Goal: Book appointment/travel/reservation

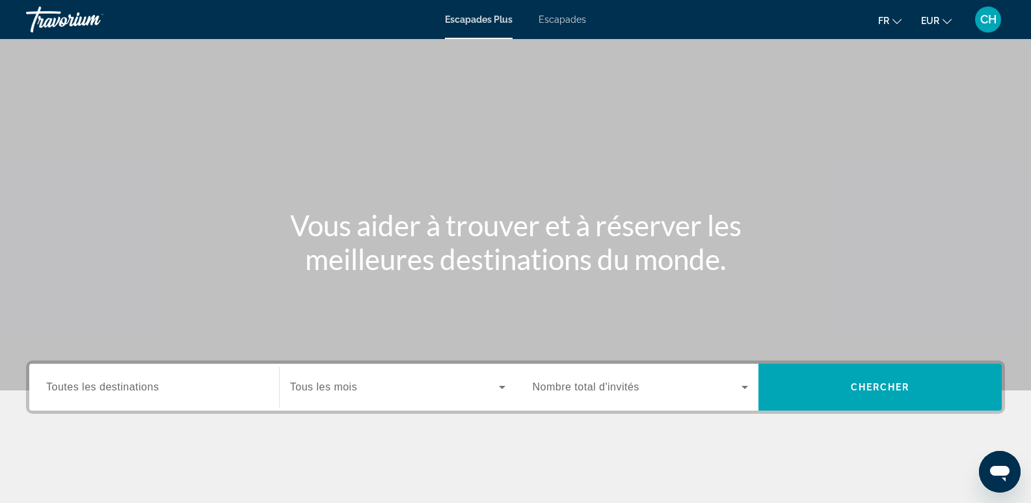
click at [121, 388] on span "Toutes les destinations" at bounding box center [102, 386] width 113 height 11
click at [121, 388] on input "Destination Toutes les destinations" at bounding box center [154, 388] width 216 height 16
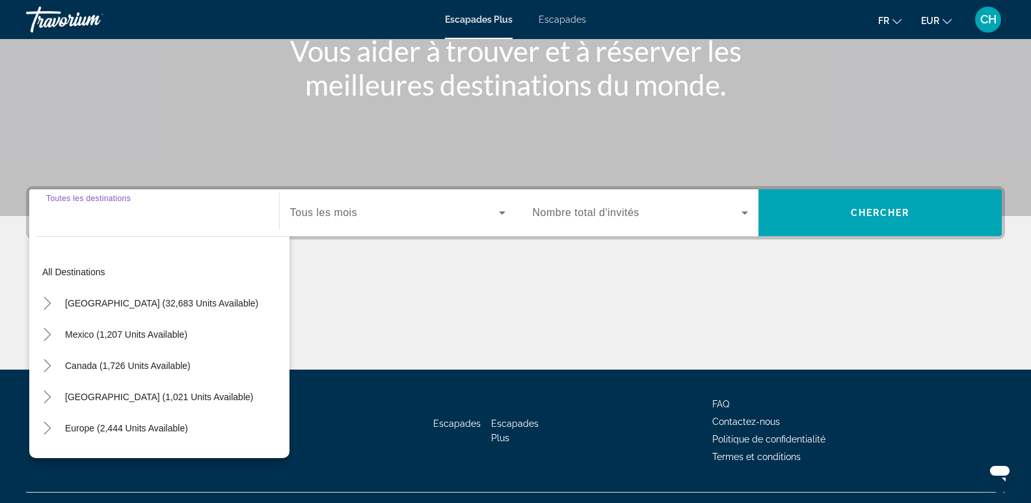
scroll to position [200, 0]
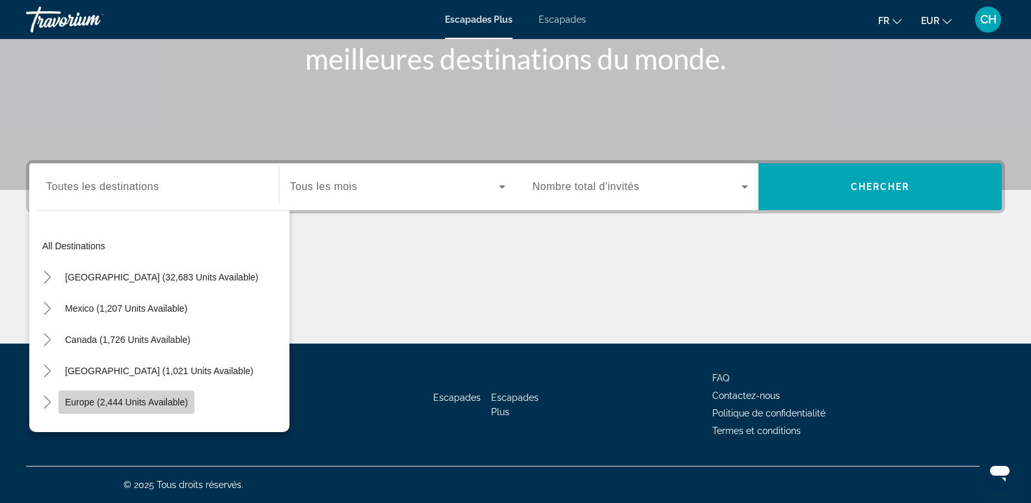
click at [114, 401] on span "Europe (2,444 units available)" at bounding box center [126, 402] width 123 height 10
type input "**********"
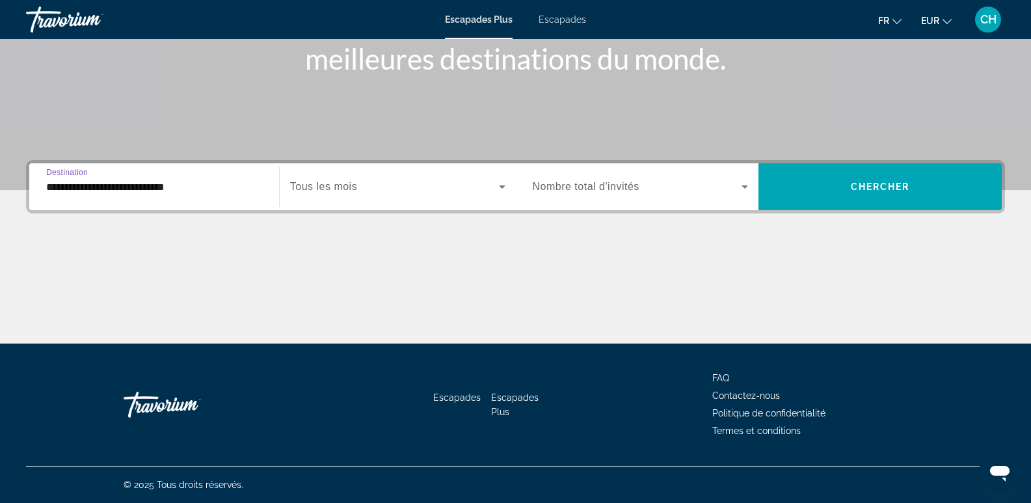
click at [375, 192] on span "Widget de recherche" at bounding box center [394, 187] width 209 height 16
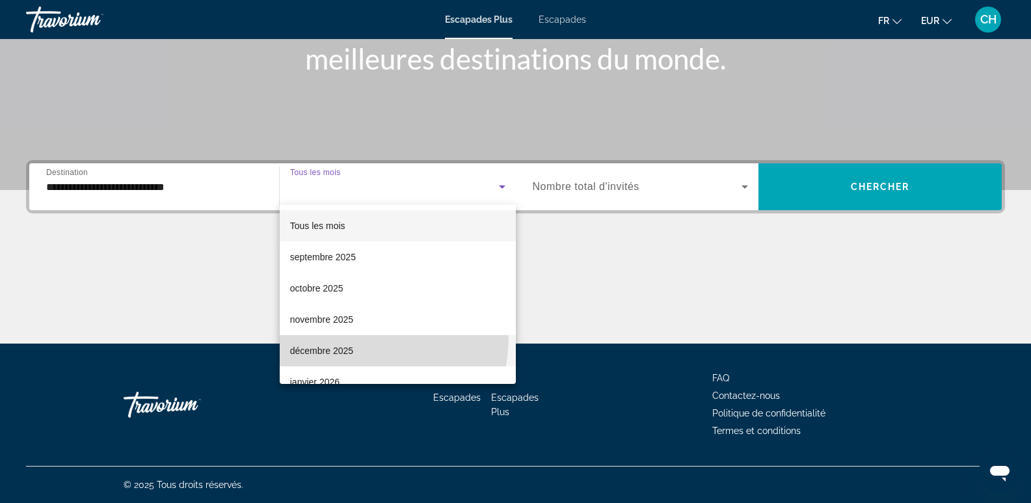
click at [335, 338] on mat-option "décembre 2025" at bounding box center [398, 350] width 236 height 31
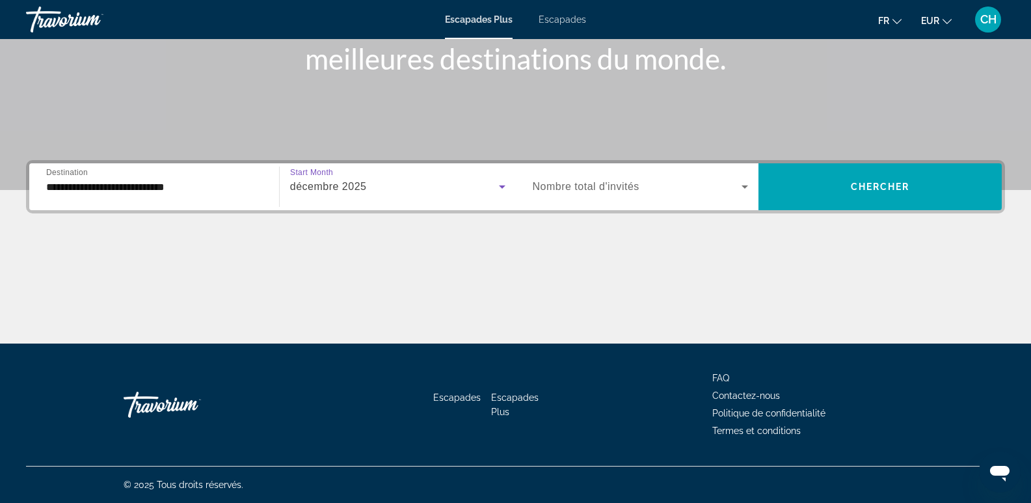
click at [608, 185] on span "Nombre total d'invités" at bounding box center [586, 186] width 107 height 11
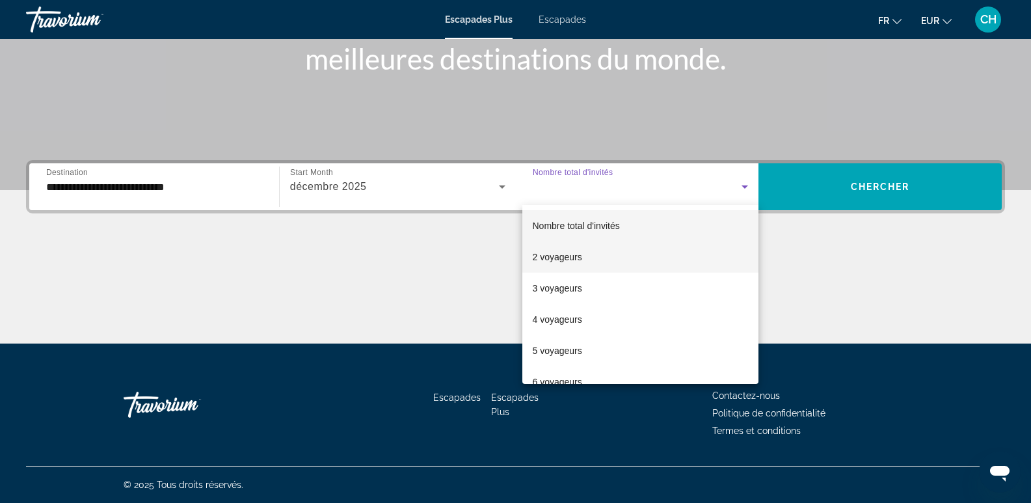
click at [573, 254] on font "2 voyageurs" at bounding box center [557, 257] width 49 height 10
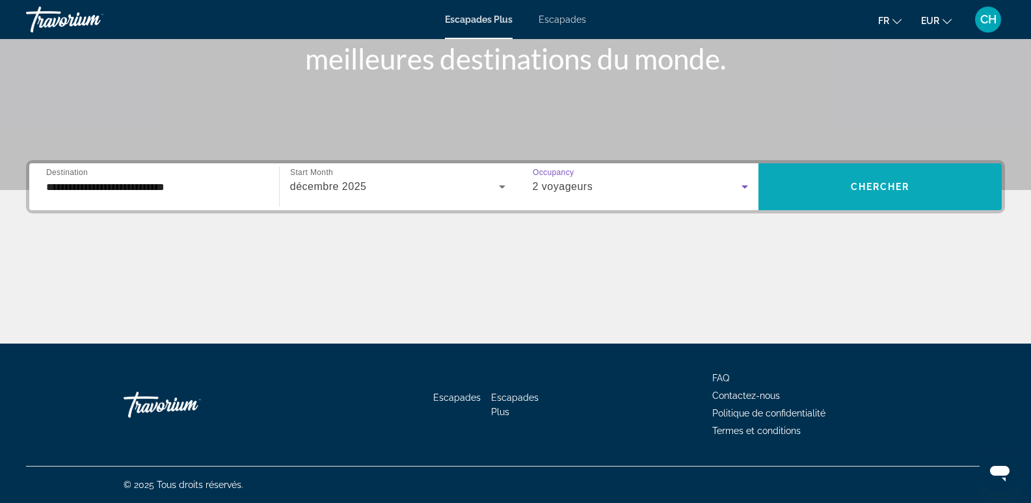
click at [873, 182] on span "Chercher" at bounding box center [880, 187] width 59 height 10
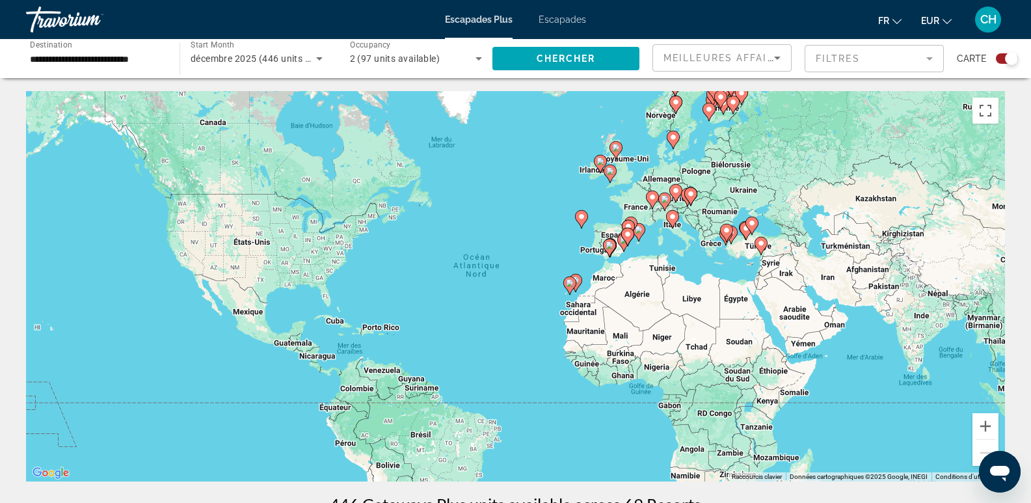
click at [573, 288] on icon "Contenu principal" at bounding box center [569, 285] width 12 height 17
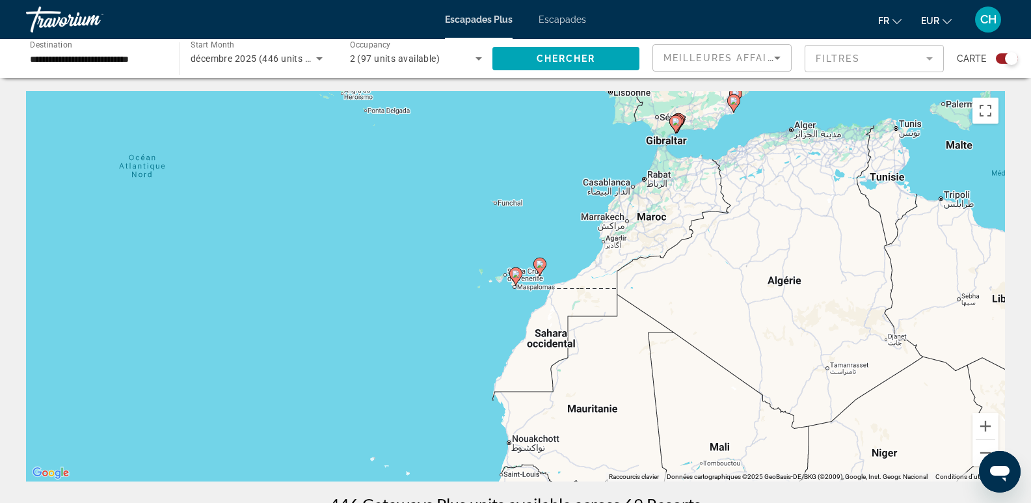
click at [516, 275] on image "Contenu principal" at bounding box center [516, 274] width 8 height 8
type input "**********"
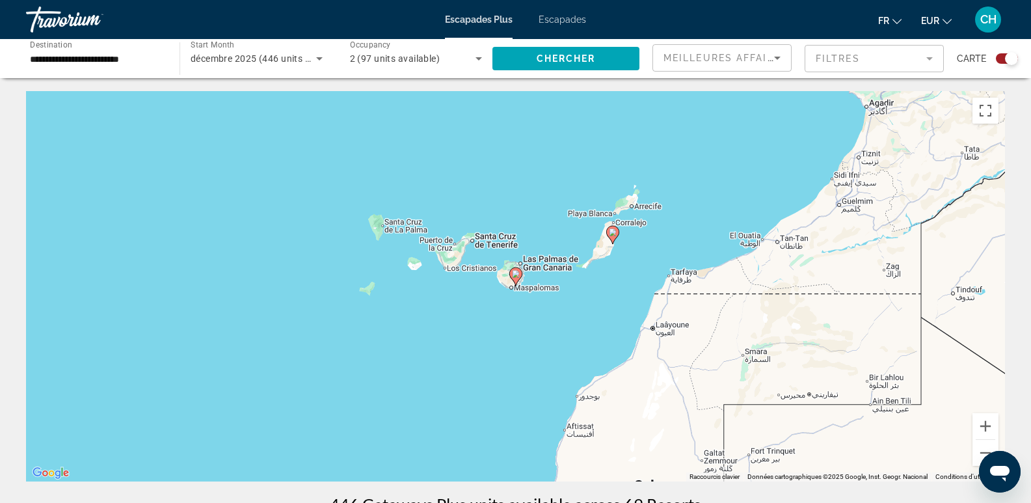
click at [515, 277] on image "Contenu principal" at bounding box center [516, 274] width 8 height 8
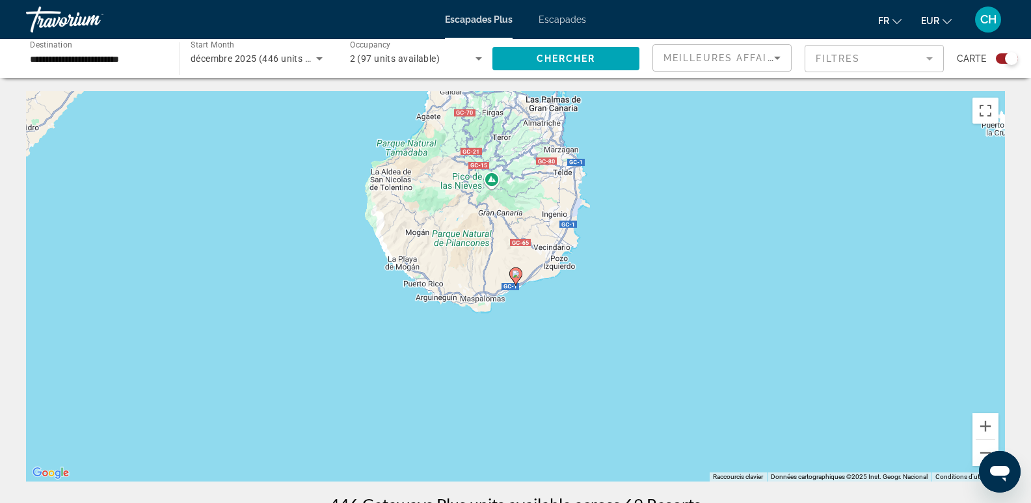
click at [516, 275] on image "Contenu principal" at bounding box center [516, 274] width 8 height 8
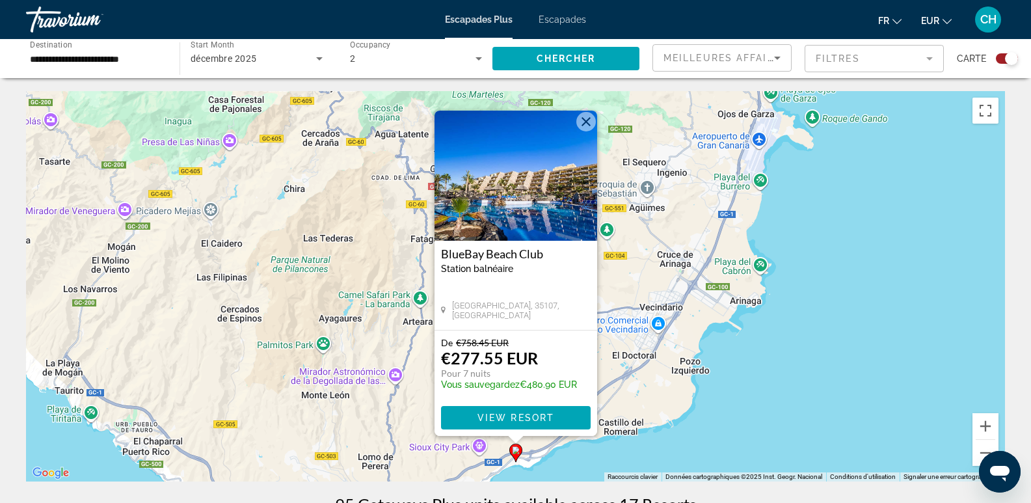
click at [529, 187] on img "Contenu principal" at bounding box center [516, 176] width 163 height 130
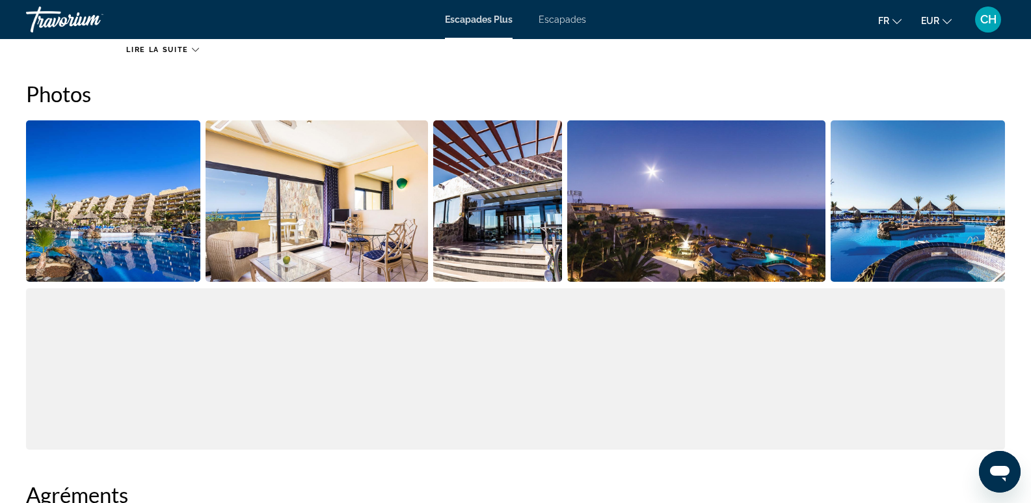
scroll to position [368, 0]
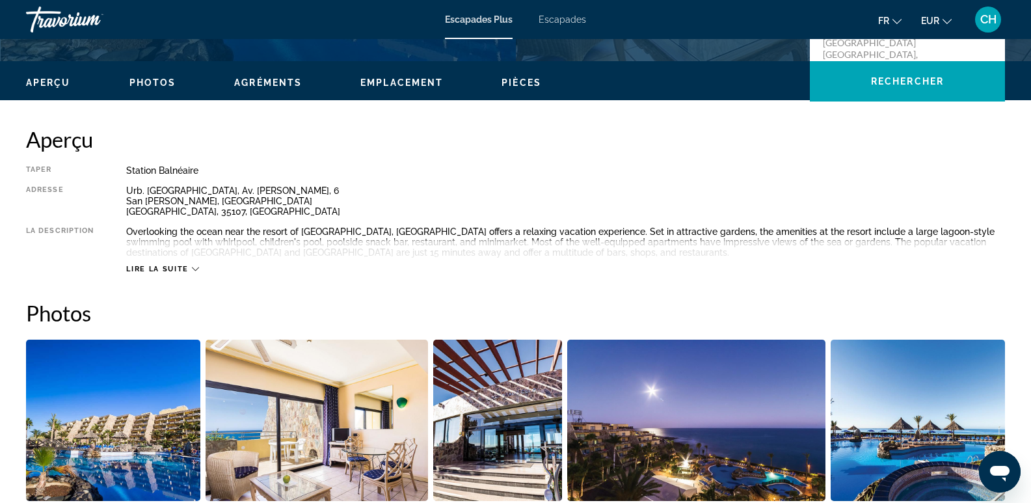
click at [138, 424] on img "Open full-screen image slider" at bounding box center [113, 420] width 174 height 161
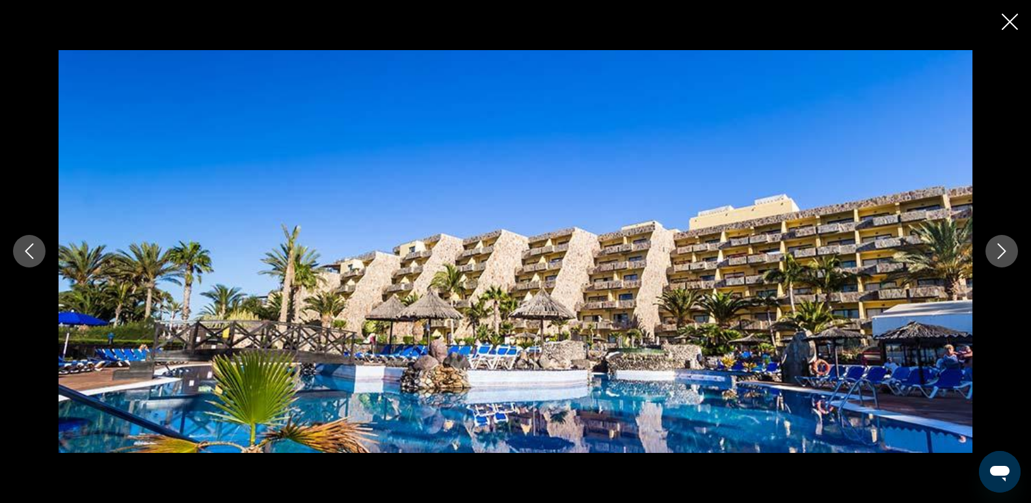
click at [997, 243] on icon "Next image" at bounding box center [1002, 251] width 16 height 16
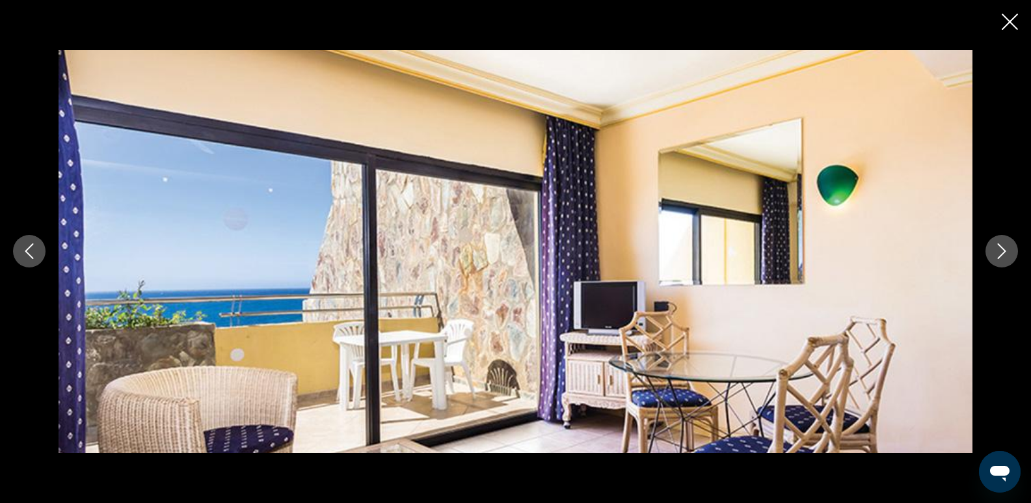
click at [997, 243] on button "Next image" at bounding box center [1002, 251] width 33 height 33
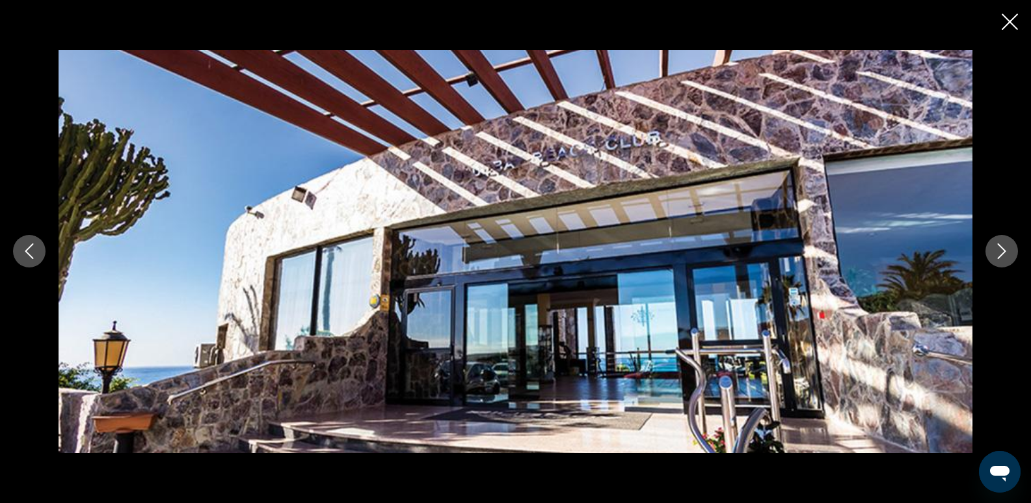
click at [996, 242] on button "Next image" at bounding box center [1002, 251] width 33 height 33
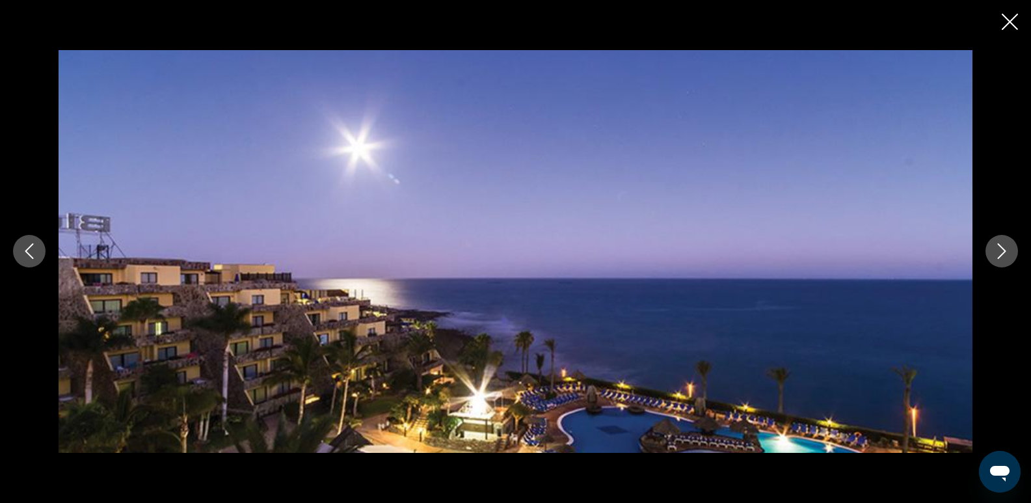
click at [996, 242] on button "Next image" at bounding box center [1002, 251] width 33 height 33
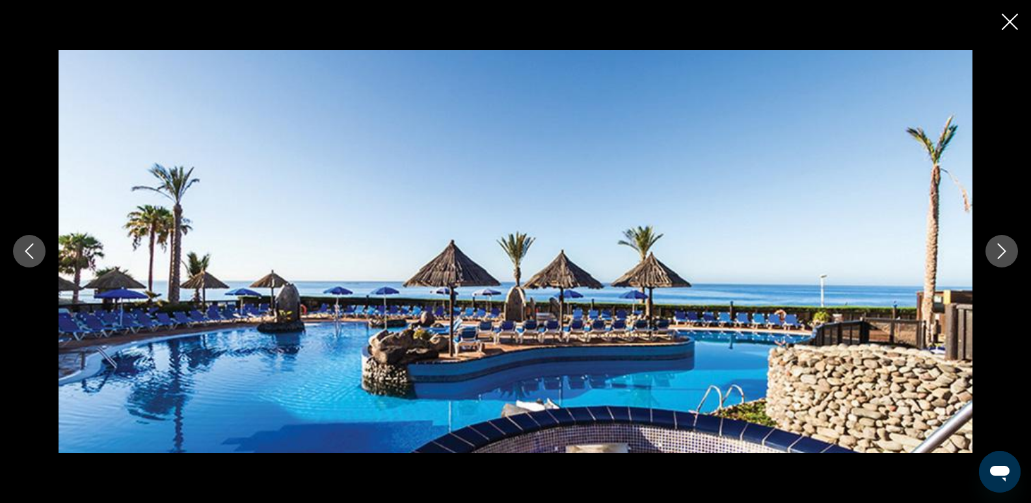
click at [992, 243] on button "Next image" at bounding box center [1002, 251] width 33 height 33
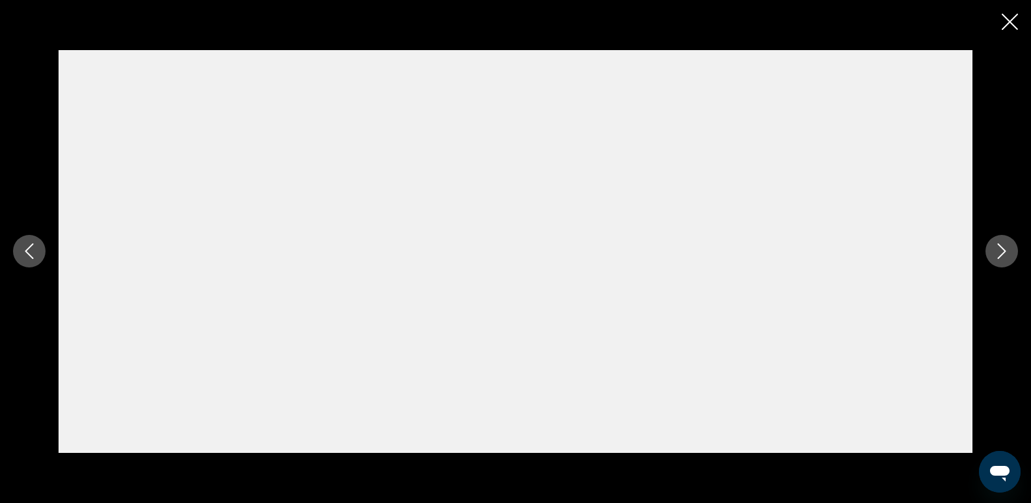
click at [1003, 250] on icon "Next image" at bounding box center [1002, 251] width 16 height 16
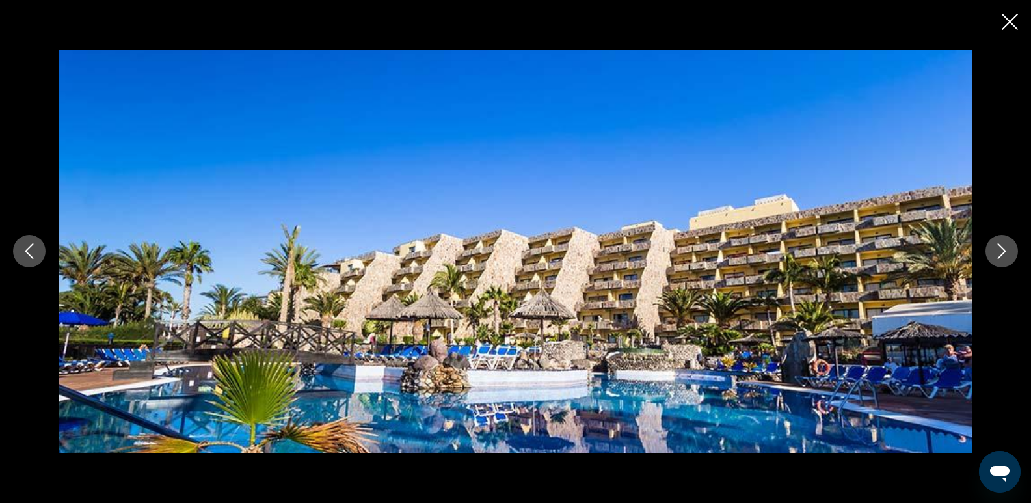
click at [1003, 250] on icon "Next image" at bounding box center [1002, 252] width 8 height 16
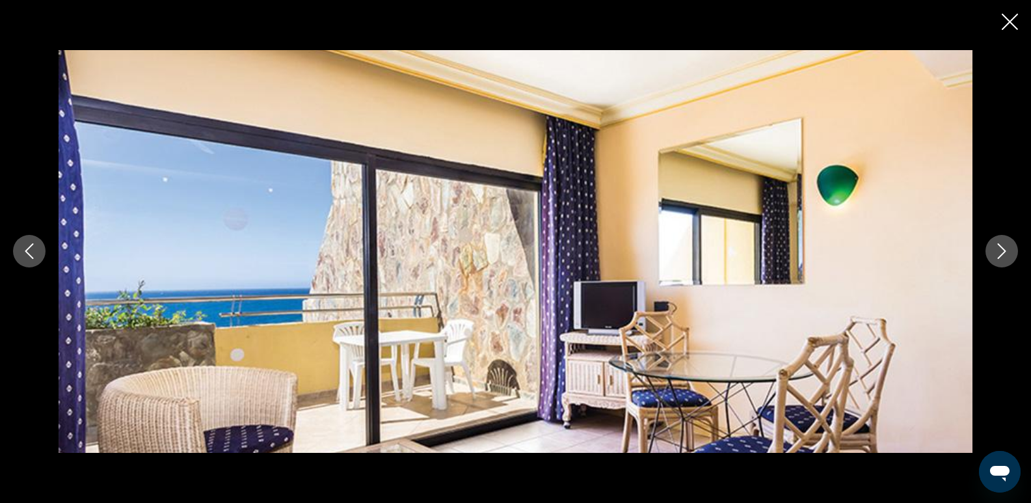
click at [1003, 250] on icon "Next image" at bounding box center [1002, 252] width 8 height 16
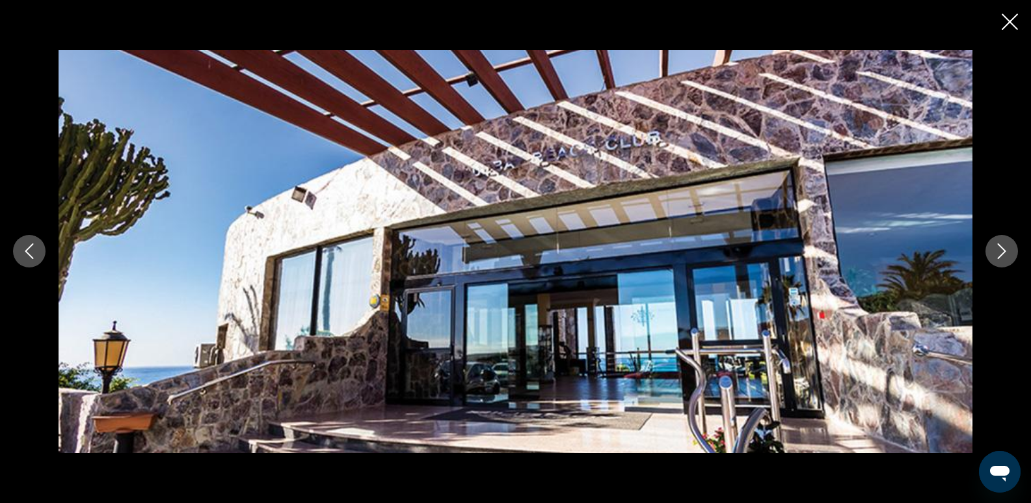
click at [1003, 250] on icon "Next image" at bounding box center [1002, 252] width 8 height 16
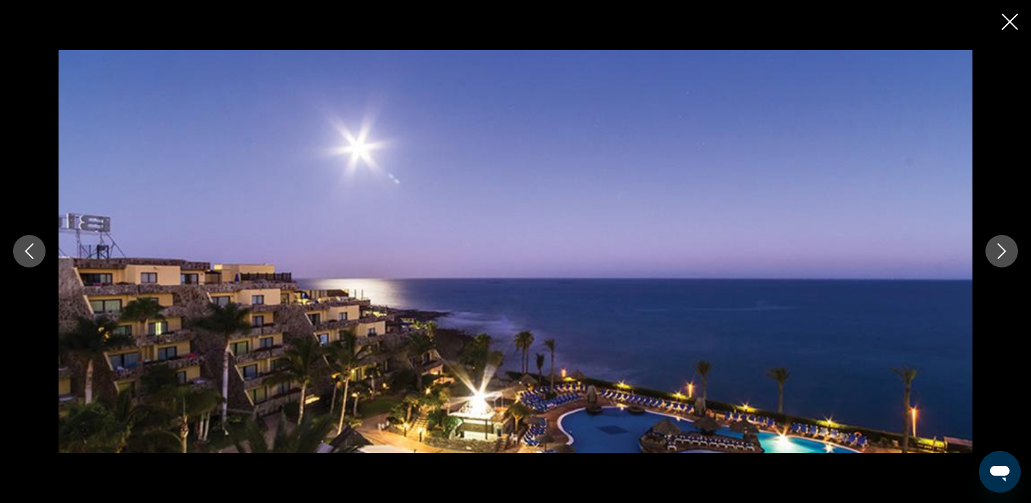
click at [1003, 250] on icon "Next image" at bounding box center [1002, 252] width 8 height 16
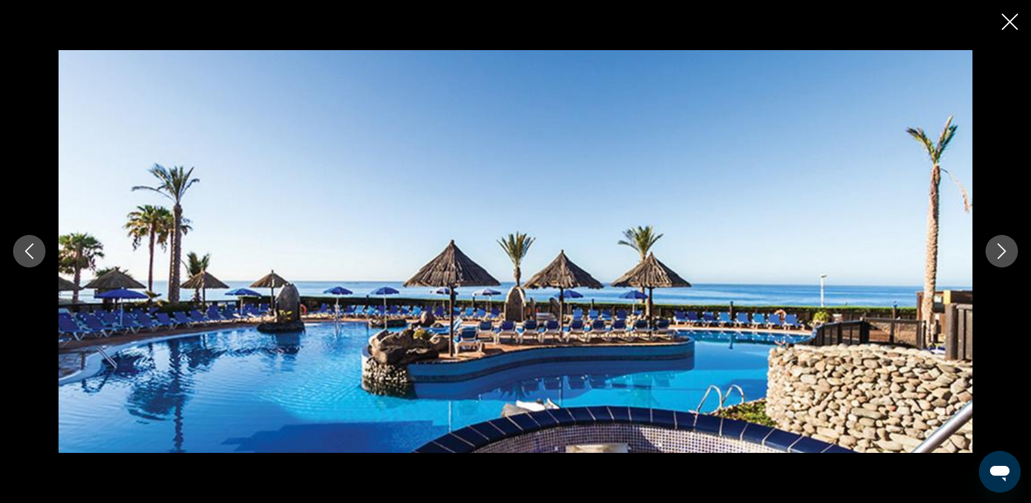
click at [1003, 250] on icon "Next image" at bounding box center [1002, 252] width 8 height 16
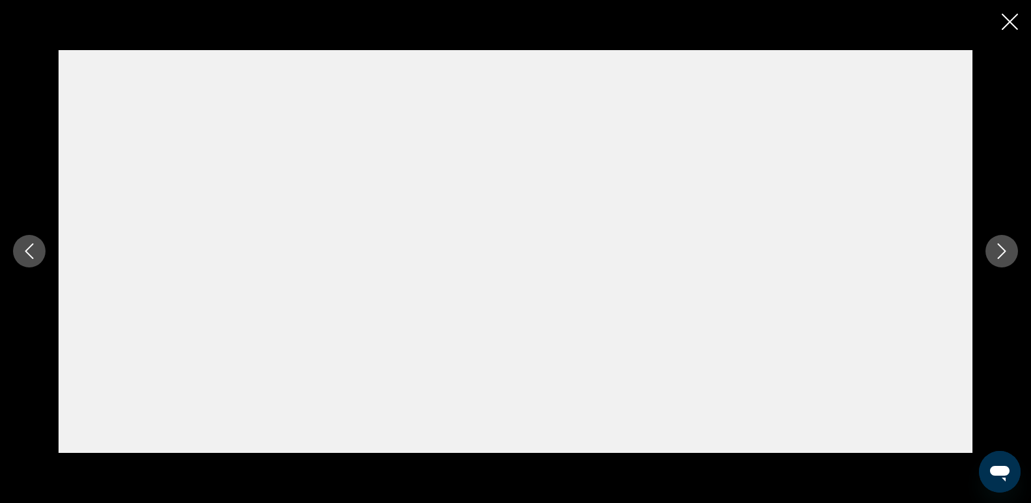
click at [1003, 249] on icon "Next image" at bounding box center [1002, 252] width 8 height 16
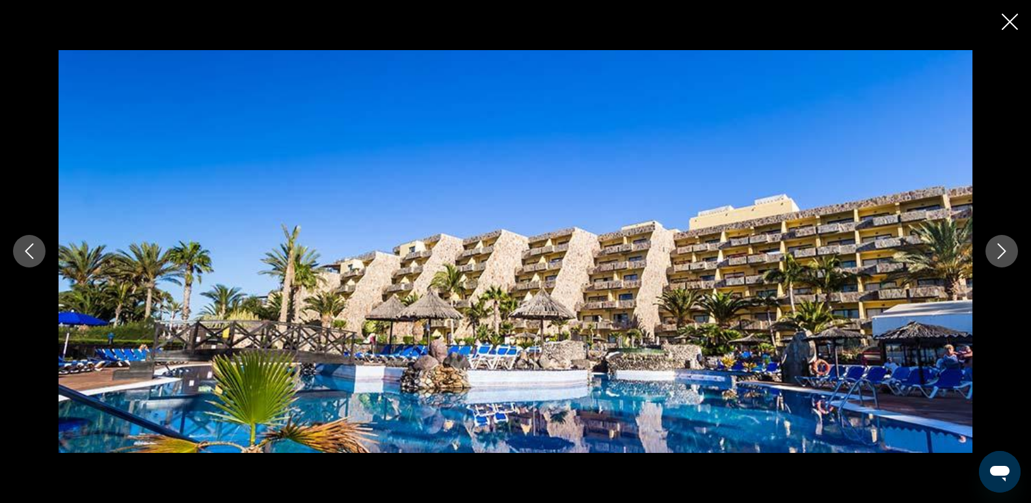
click at [1005, 21] on icon "Close slideshow" at bounding box center [1010, 22] width 16 height 16
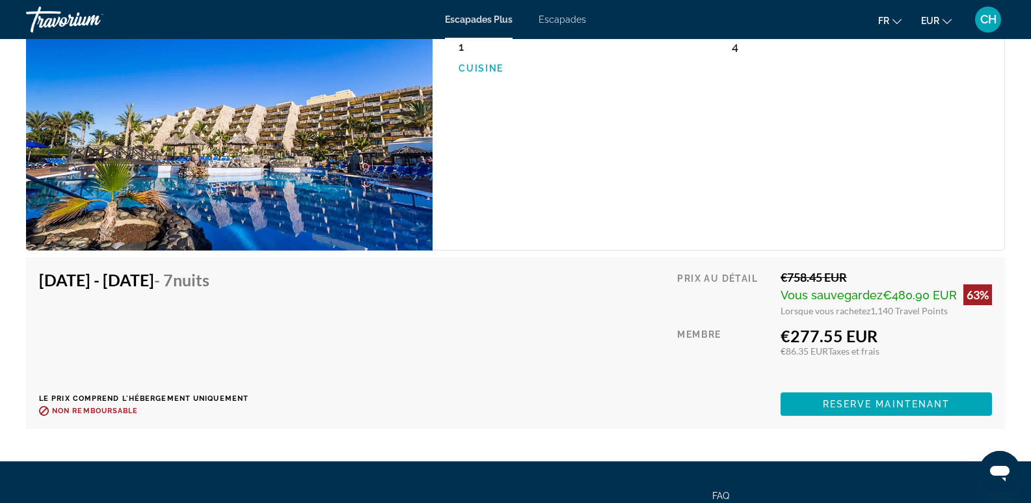
scroll to position [2277, 0]
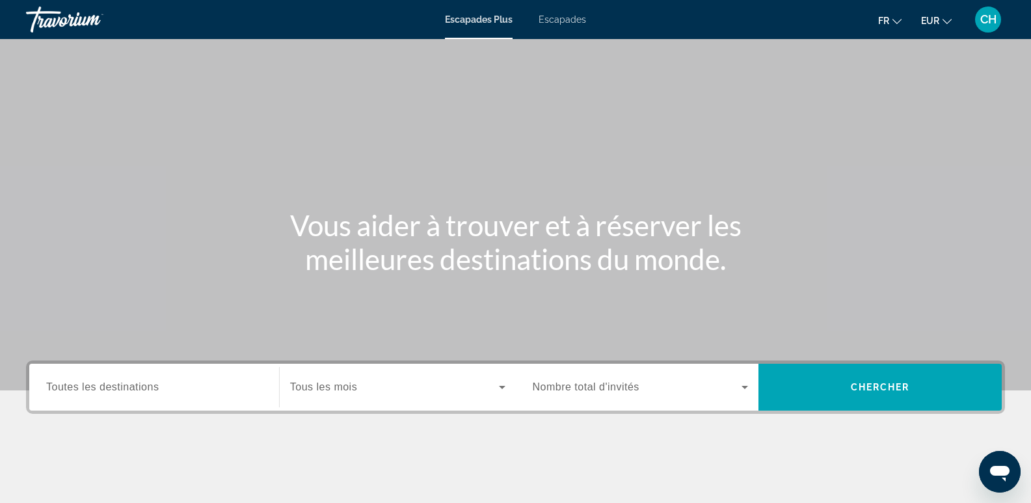
click at [558, 25] on div "Escapades Plus Escapades fr English Español Français Italiano Português русский…" at bounding box center [515, 20] width 1031 height 34
click at [129, 386] on span "Toutes les destinations" at bounding box center [102, 386] width 113 height 11
click at [129, 386] on input "Destination Toutes les destinations" at bounding box center [154, 388] width 216 height 16
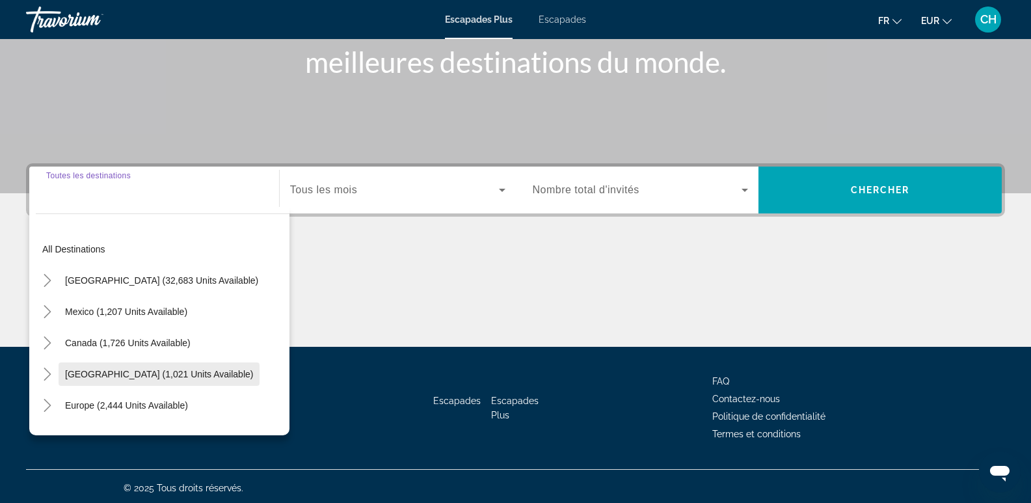
scroll to position [200, 0]
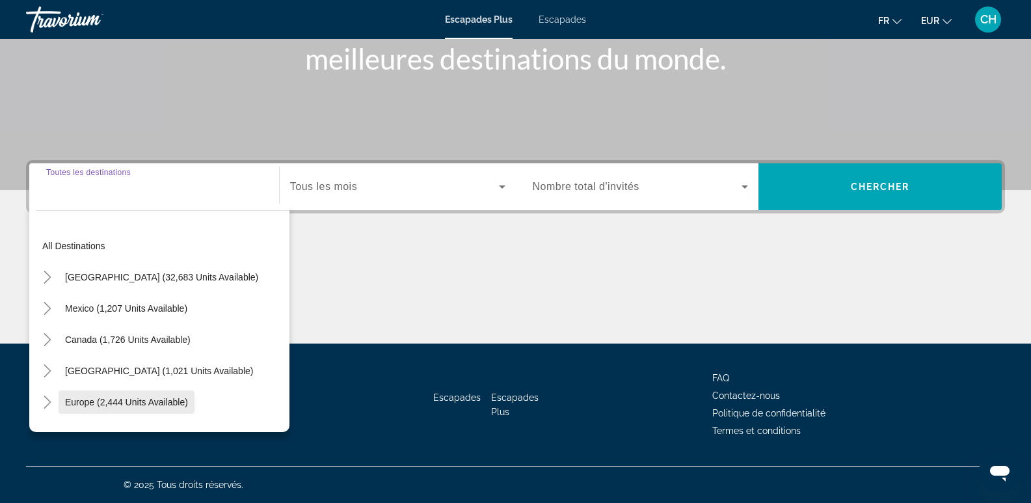
click at [124, 403] on span "Europe (2,444 units available)" at bounding box center [126, 402] width 123 height 10
type input "**********"
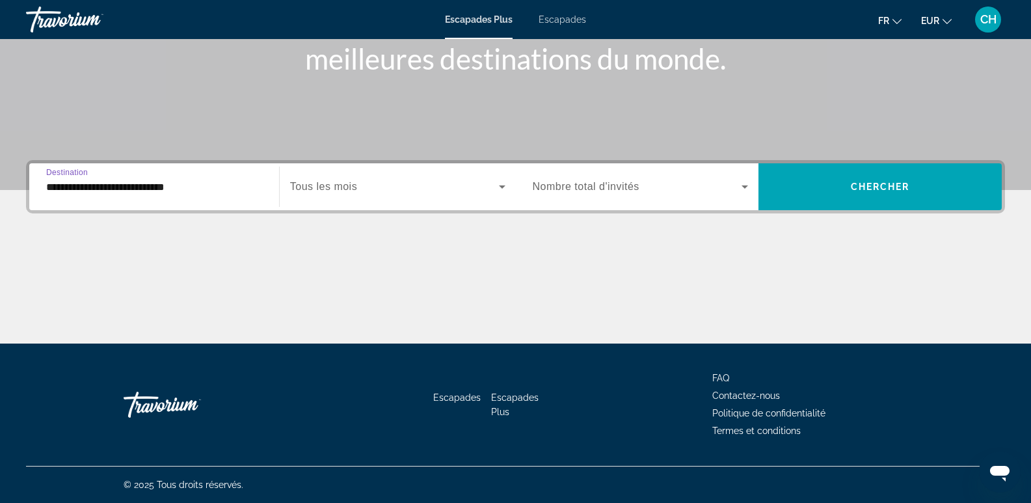
click at [380, 176] on div "Widget de recherche" at bounding box center [397, 187] width 215 height 36
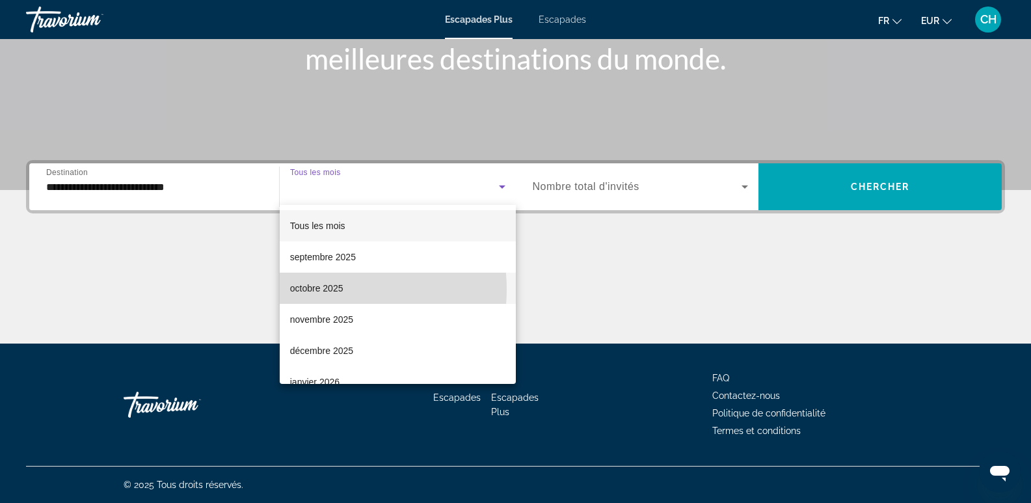
click at [327, 290] on font "octobre 2025" at bounding box center [316, 288] width 53 height 10
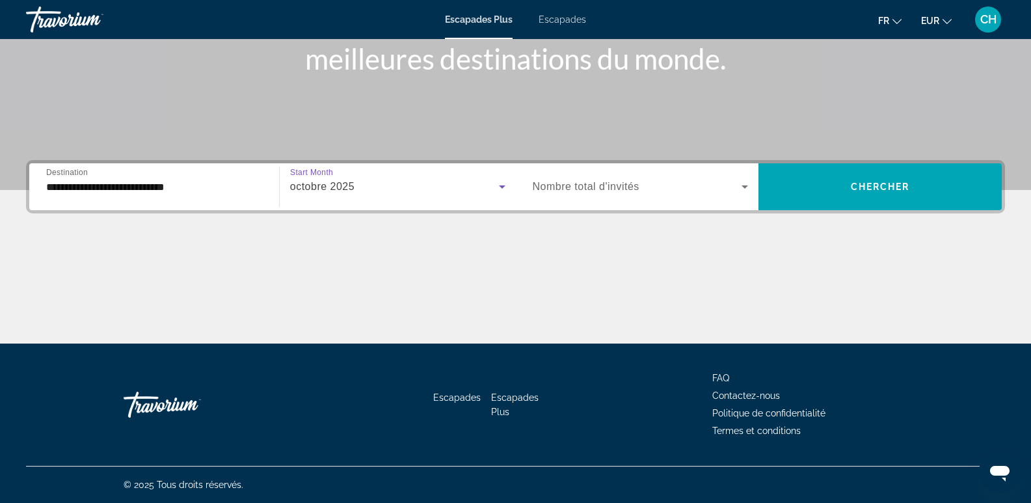
click at [653, 195] on div "Widget de recherche" at bounding box center [641, 187] width 216 height 36
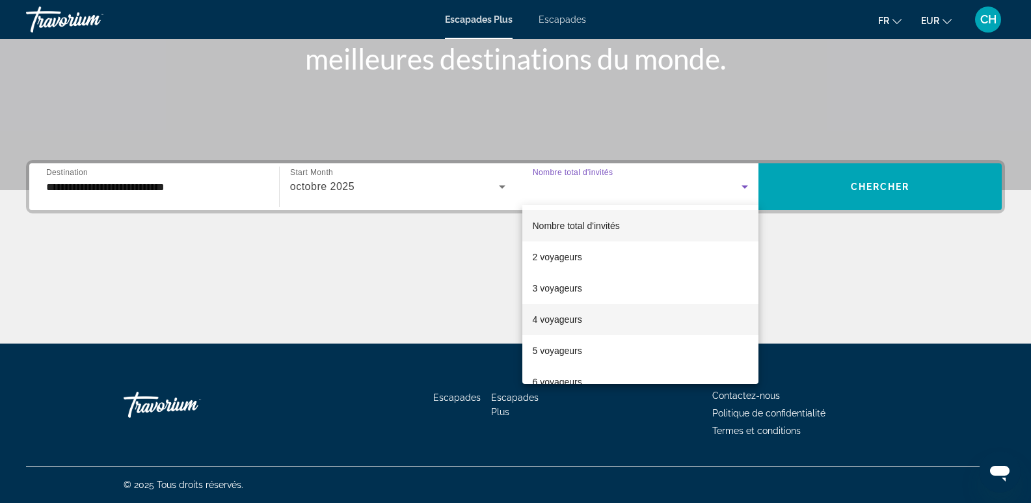
click at [562, 321] on font "4 voyageurs" at bounding box center [557, 319] width 49 height 10
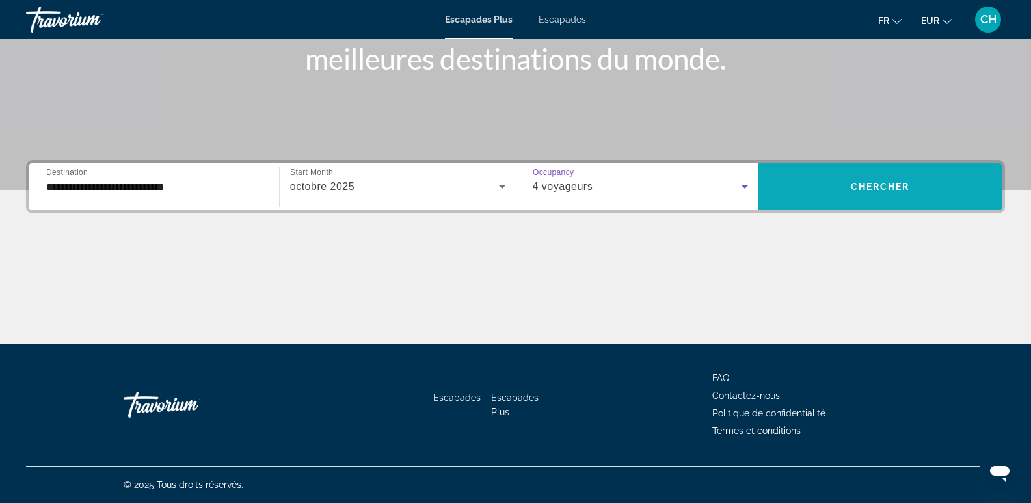
click at [921, 194] on span "Widget de recherche" at bounding box center [880, 186] width 243 height 31
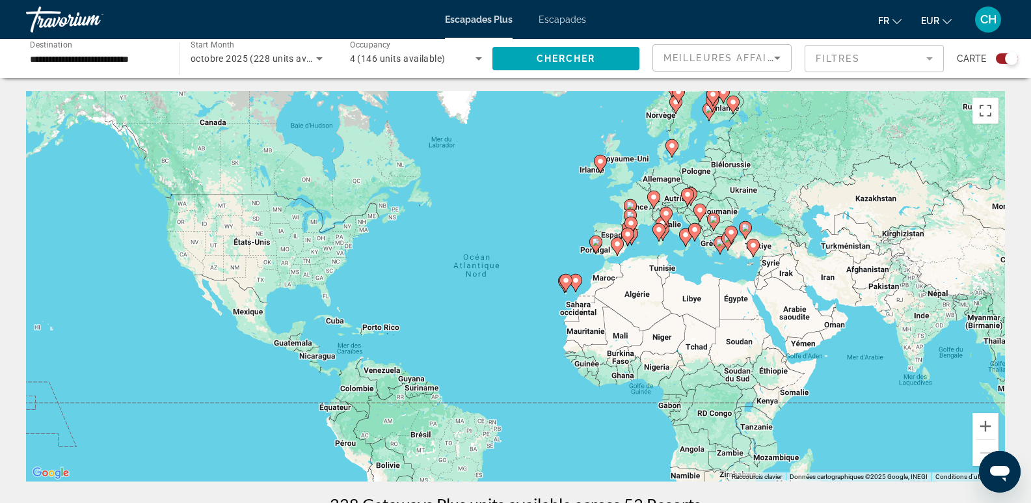
click at [568, 283] on image "Contenu principal" at bounding box center [566, 281] width 8 height 8
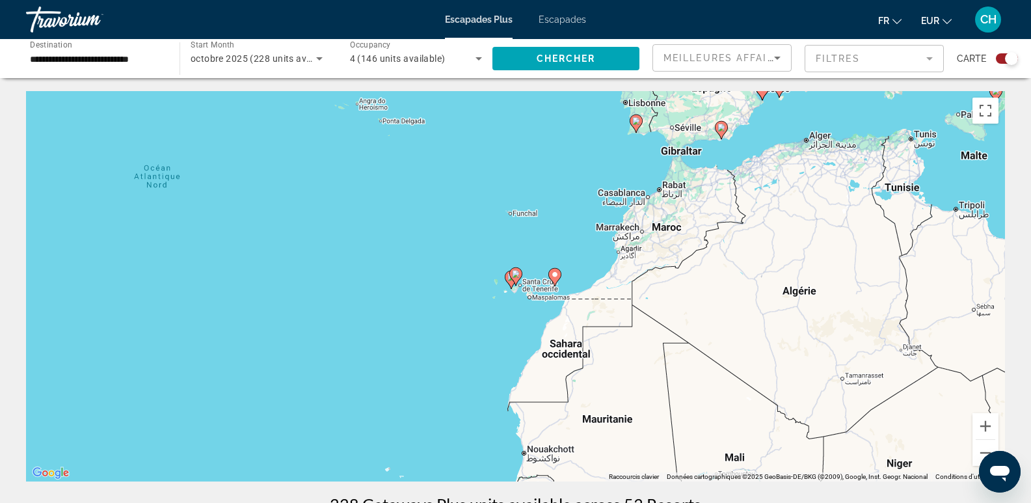
click at [518, 275] on image "Contenu principal" at bounding box center [516, 274] width 8 height 8
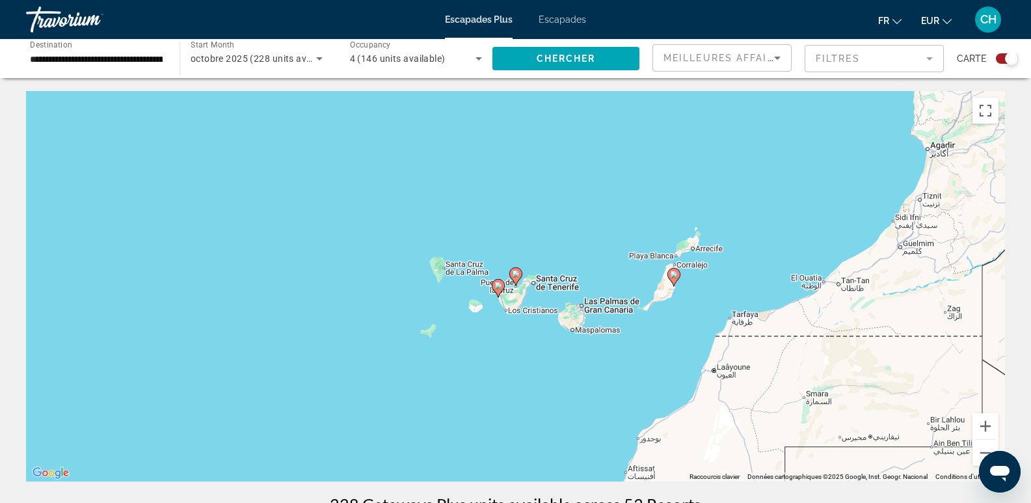
click at [517, 275] on image "Contenu principal" at bounding box center [516, 274] width 8 height 8
type input "**********"
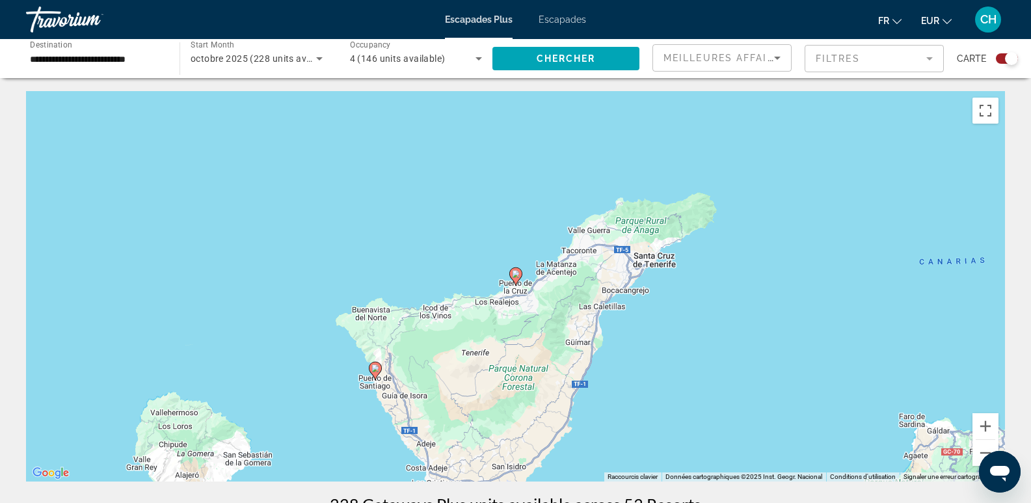
click at [378, 369] on image "Contenu principal" at bounding box center [376, 368] width 8 height 8
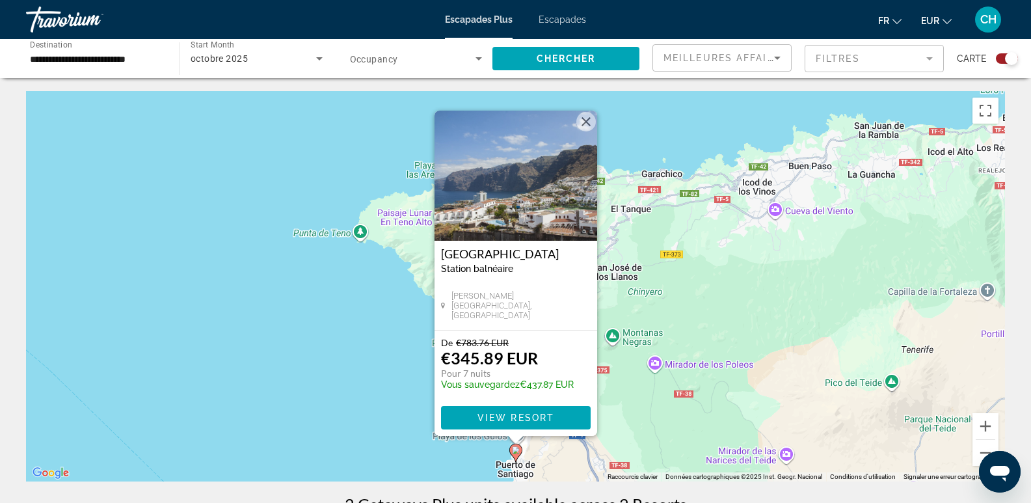
click at [525, 208] on img "Contenu principal" at bounding box center [516, 176] width 163 height 130
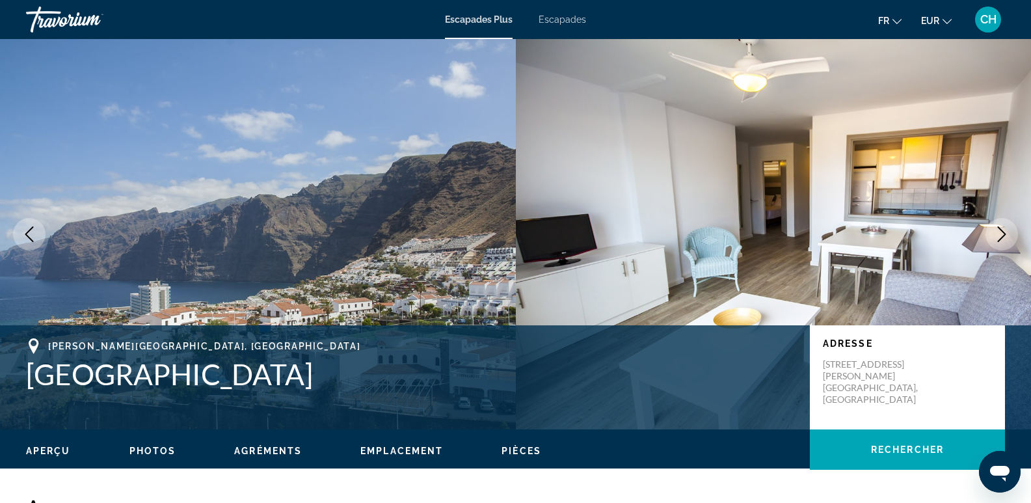
click at [1005, 234] on icon "Next image" at bounding box center [1002, 234] width 8 height 16
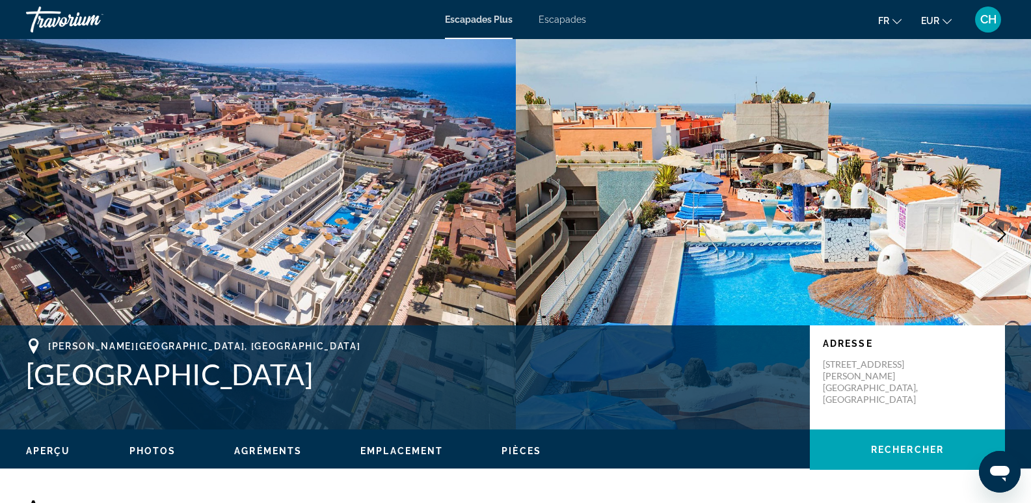
click at [1005, 234] on icon "Next image" at bounding box center [1002, 234] width 16 height 16
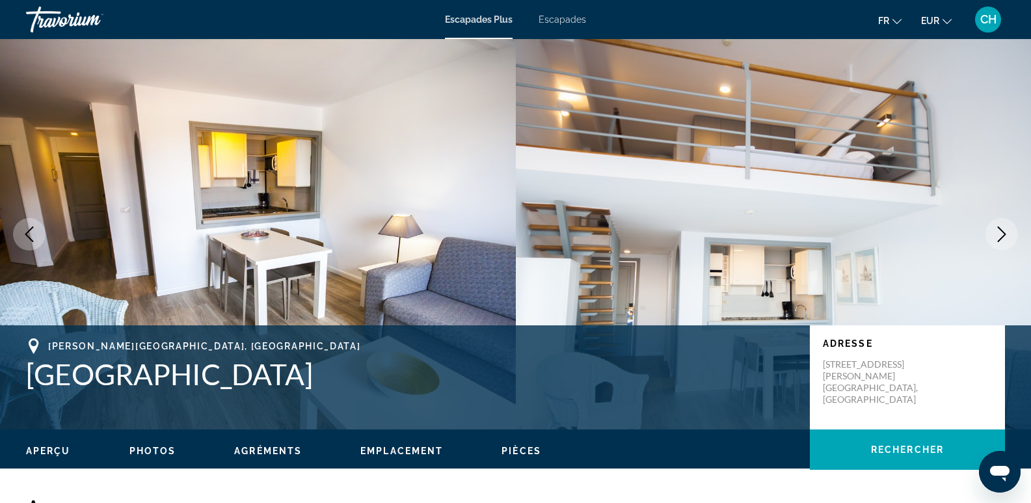
click at [1005, 235] on icon "Next image" at bounding box center [1002, 234] width 8 height 16
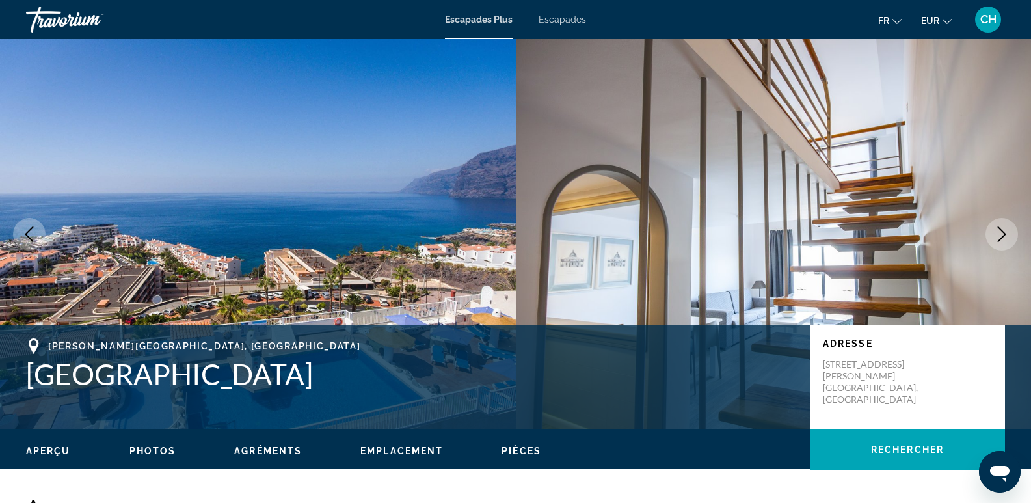
click at [1005, 235] on icon "Next image" at bounding box center [1002, 234] width 8 height 16
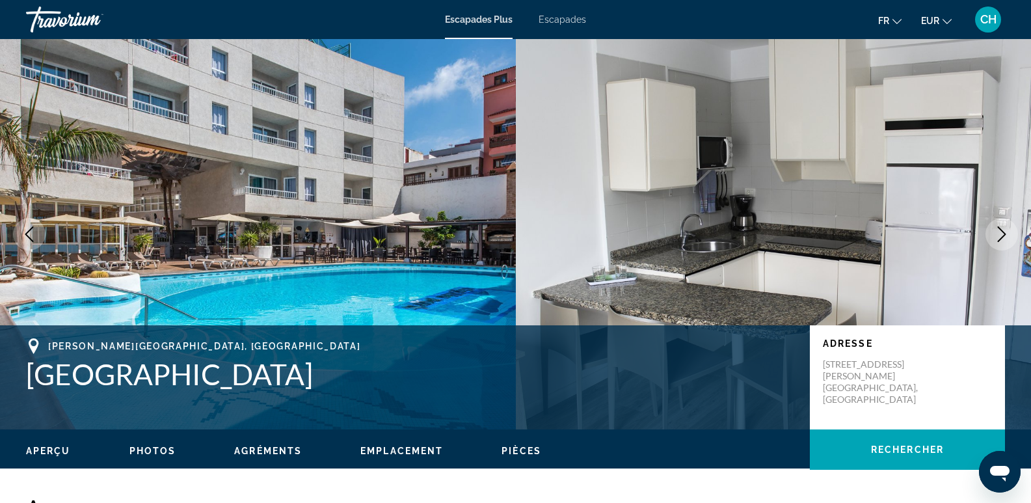
click at [1005, 235] on icon "Next image" at bounding box center [1002, 234] width 8 height 16
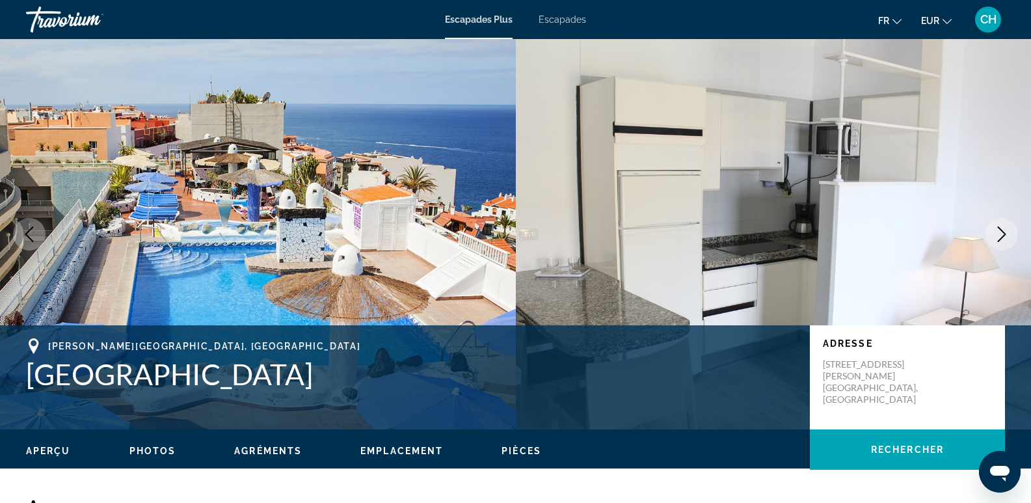
click at [1005, 235] on icon "Next image" at bounding box center [1002, 234] width 8 height 16
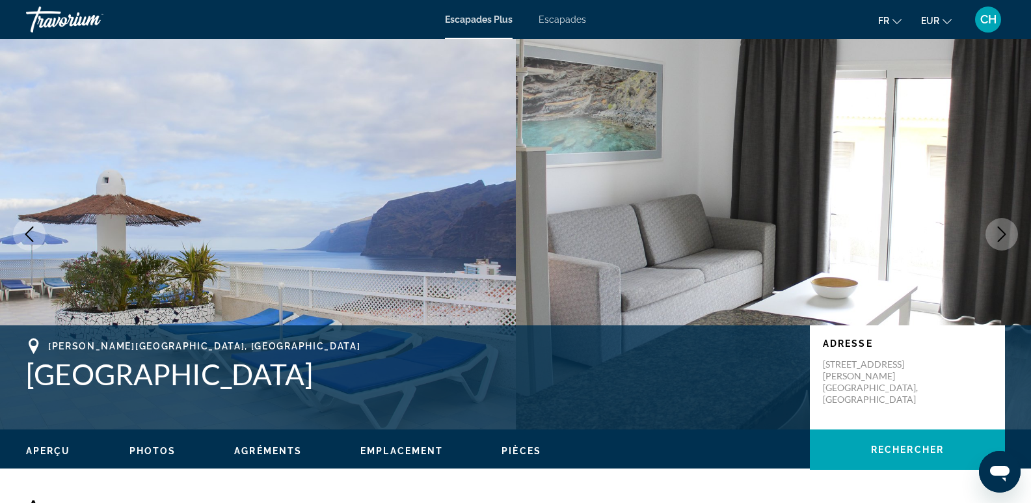
click at [1005, 235] on icon "Next image" at bounding box center [1002, 234] width 8 height 16
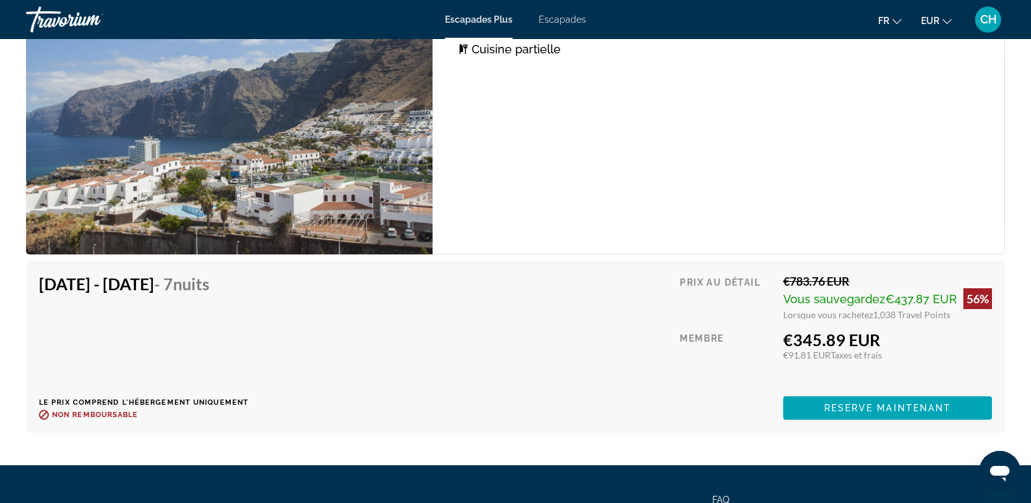
scroll to position [2277, 0]
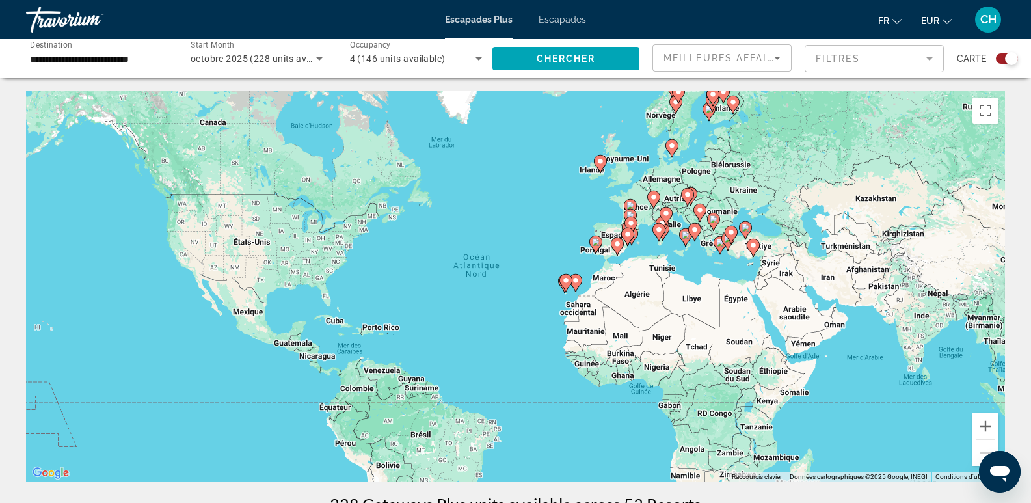
click at [567, 283] on image "Contenu principal" at bounding box center [566, 281] width 8 height 8
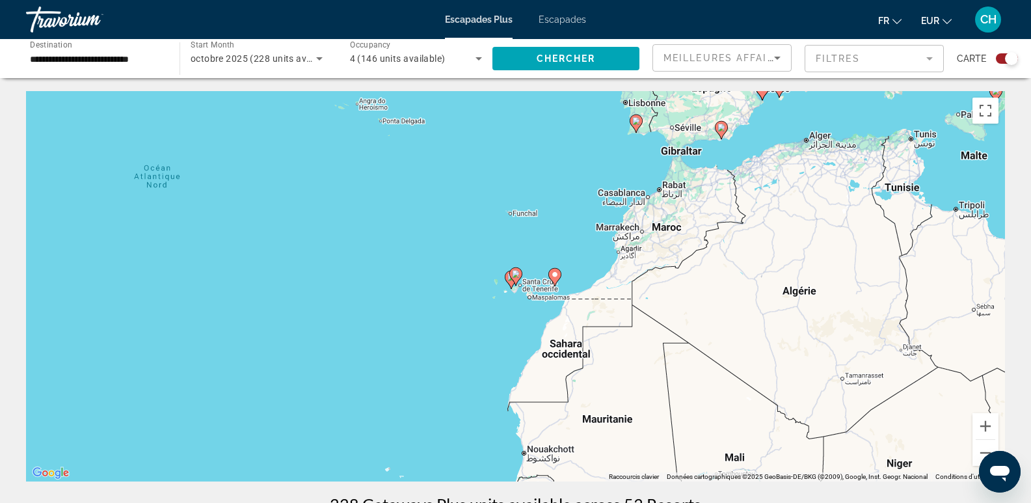
click at [519, 275] on image "Contenu principal" at bounding box center [516, 274] width 8 height 8
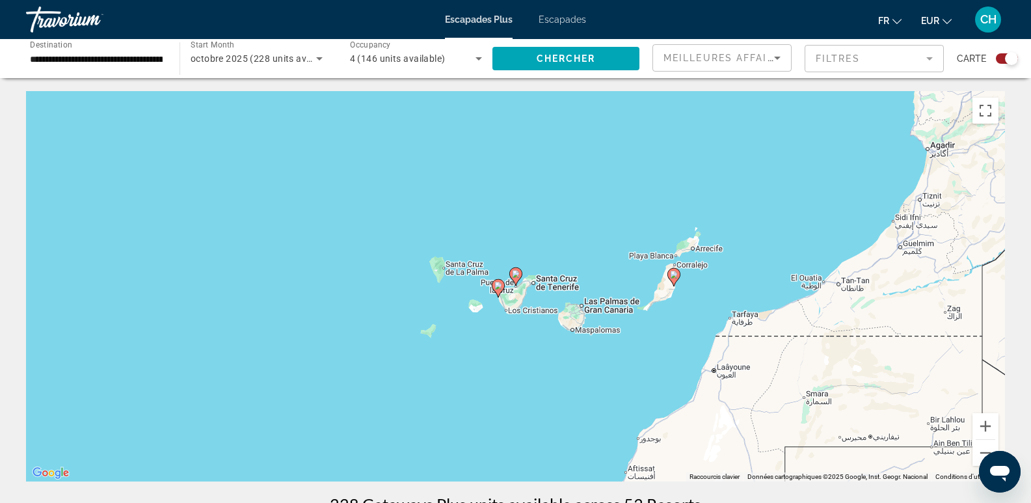
click at [519, 275] on image "Contenu principal" at bounding box center [516, 274] width 8 height 8
type input "**********"
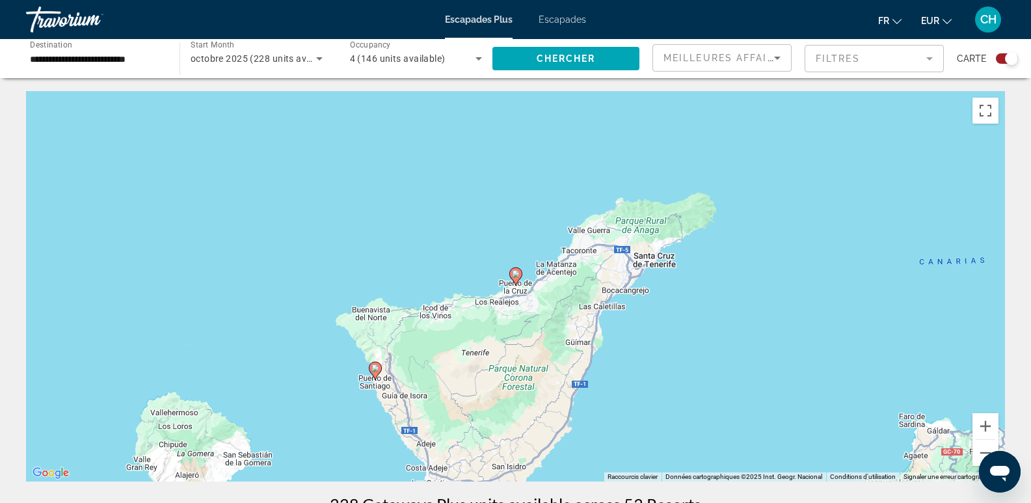
click at [520, 277] on icon "Contenu principal" at bounding box center [515, 276] width 12 height 17
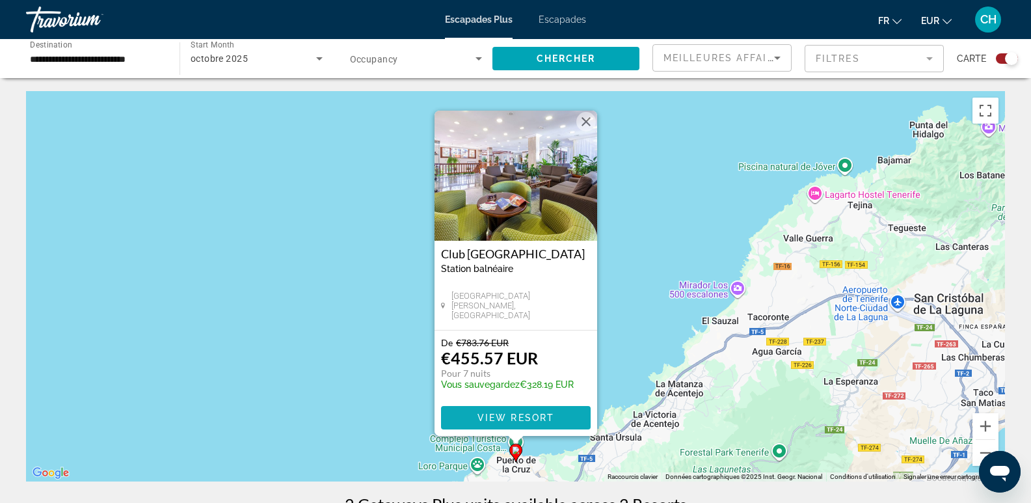
click at [497, 418] on span "View Resort" at bounding box center [515, 418] width 77 height 10
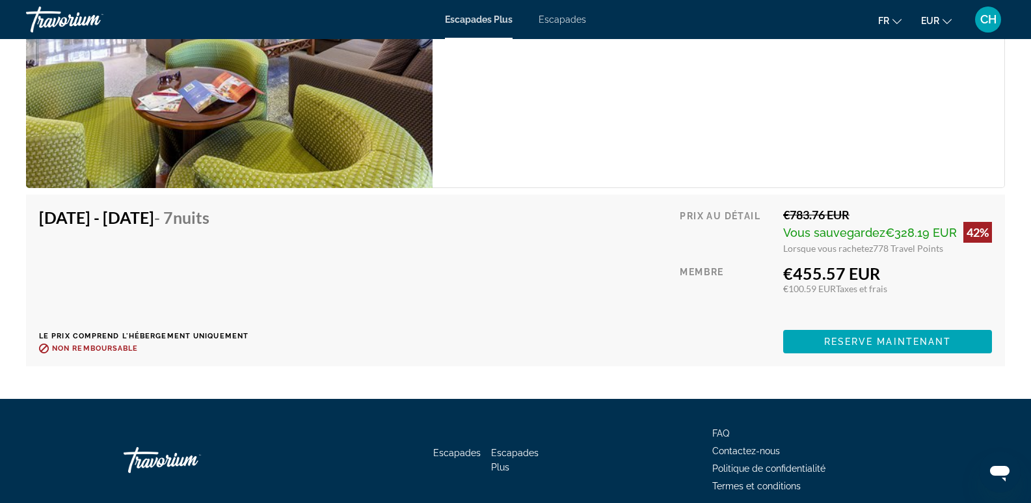
scroll to position [2315, 0]
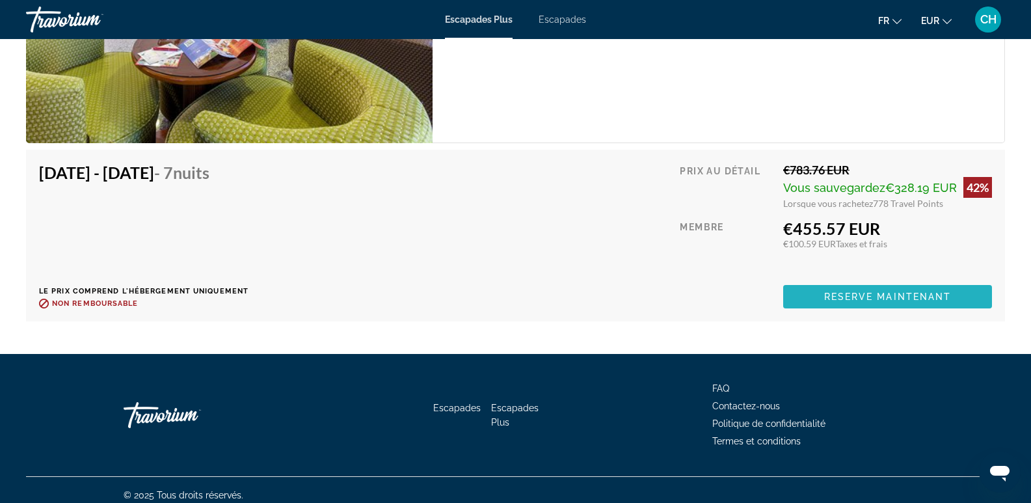
click at [830, 291] on span "Reserve maintenant" at bounding box center [888, 296] width 128 height 10
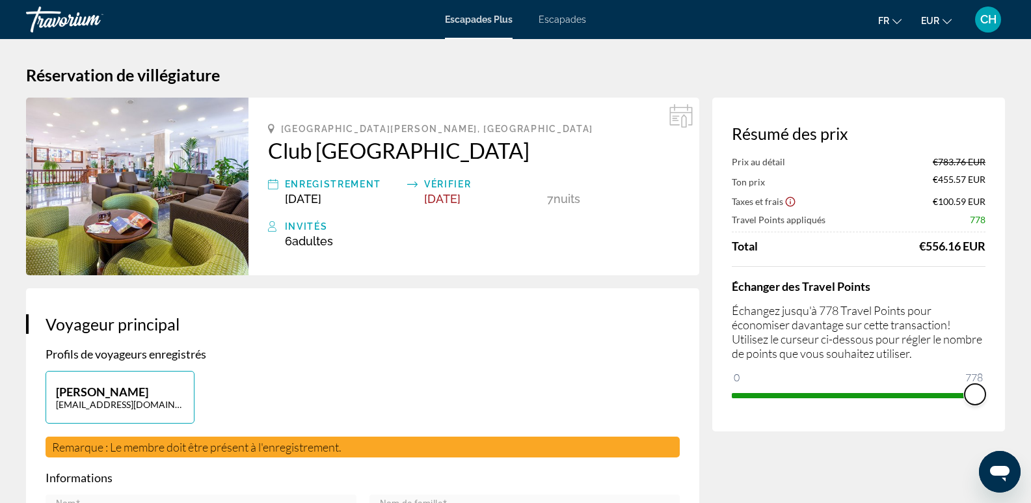
drag, startPoint x: 977, startPoint y: 392, endPoint x: 1008, endPoint y: 393, distance: 31.3
click at [185, 210] on img "Contenu principal" at bounding box center [137, 187] width 223 height 178
click at [305, 232] on div "Invités" at bounding box center [482, 227] width 395 height 16
click at [161, 216] on img "Contenu principal" at bounding box center [137, 187] width 223 height 178
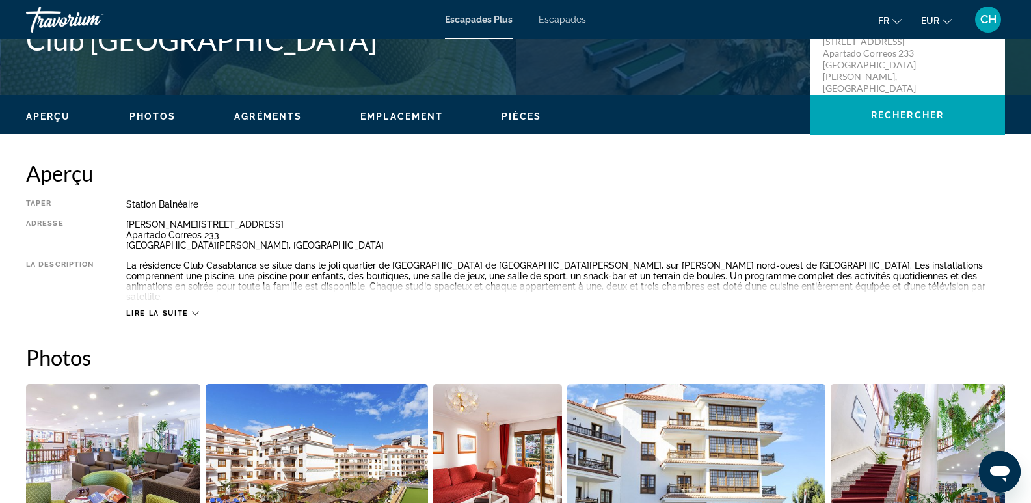
scroll to position [455, 0]
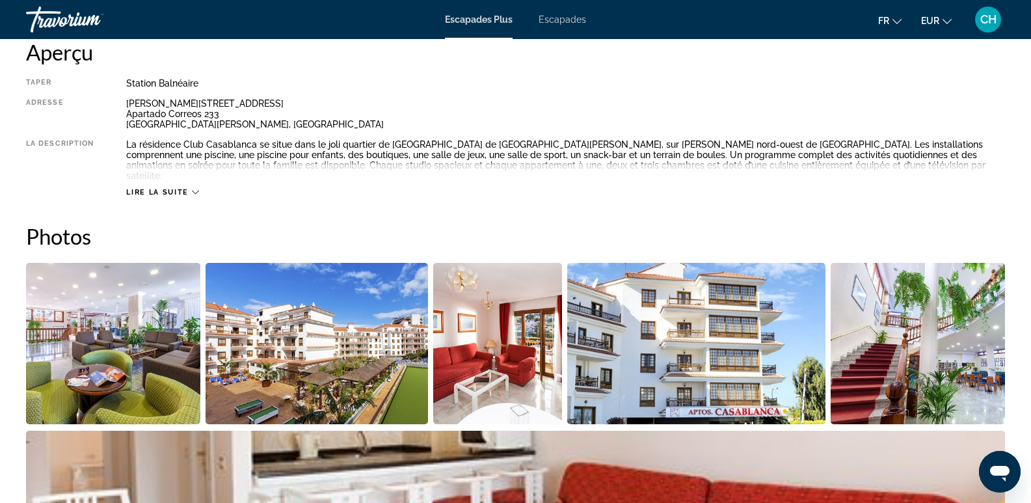
click at [105, 346] on img "Open full-screen image slider" at bounding box center [113, 343] width 174 height 161
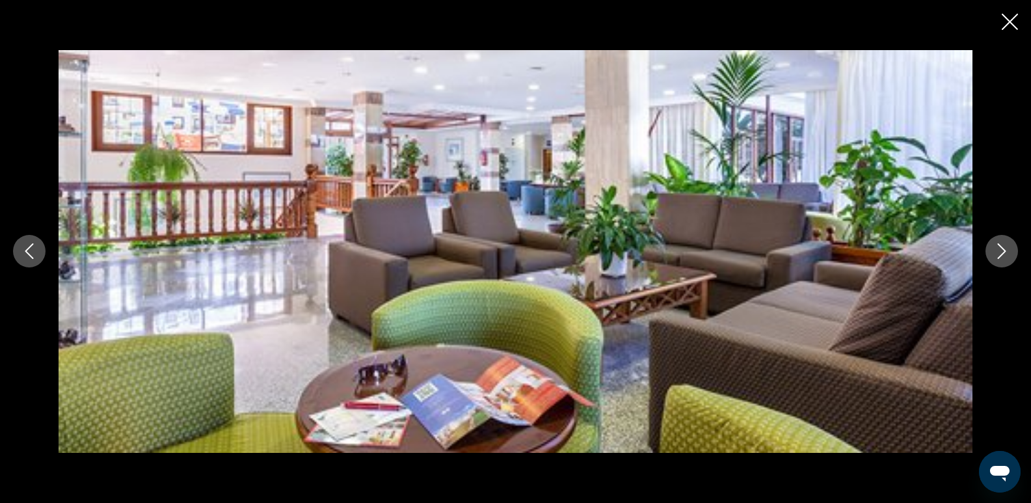
click at [1007, 252] on icon "Next image" at bounding box center [1002, 251] width 16 height 16
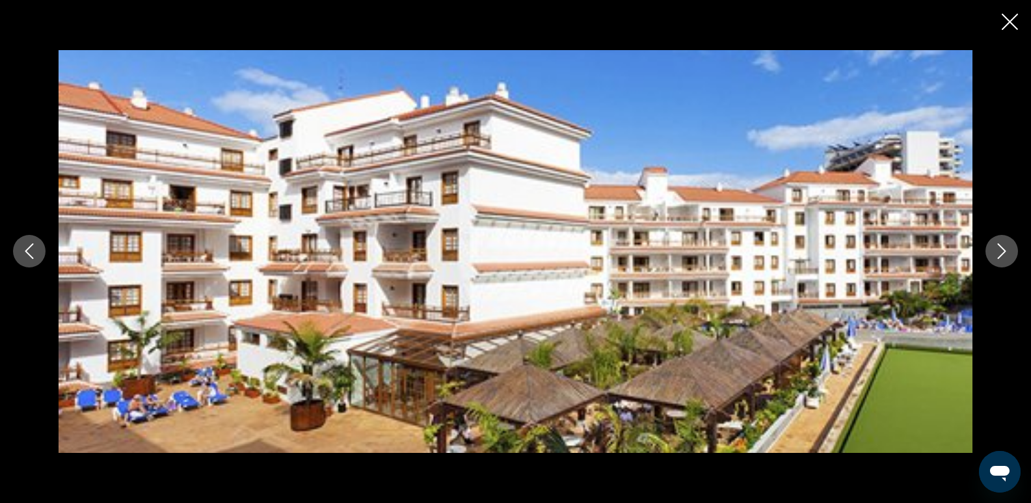
click at [1002, 255] on icon "Next image" at bounding box center [1002, 252] width 8 height 16
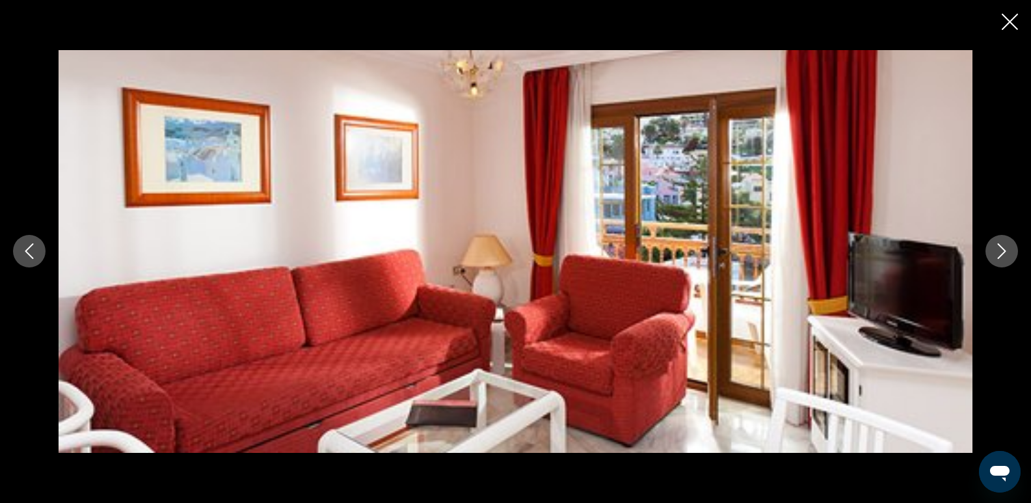
click at [1001, 257] on icon "Next image" at bounding box center [1002, 252] width 8 height 16
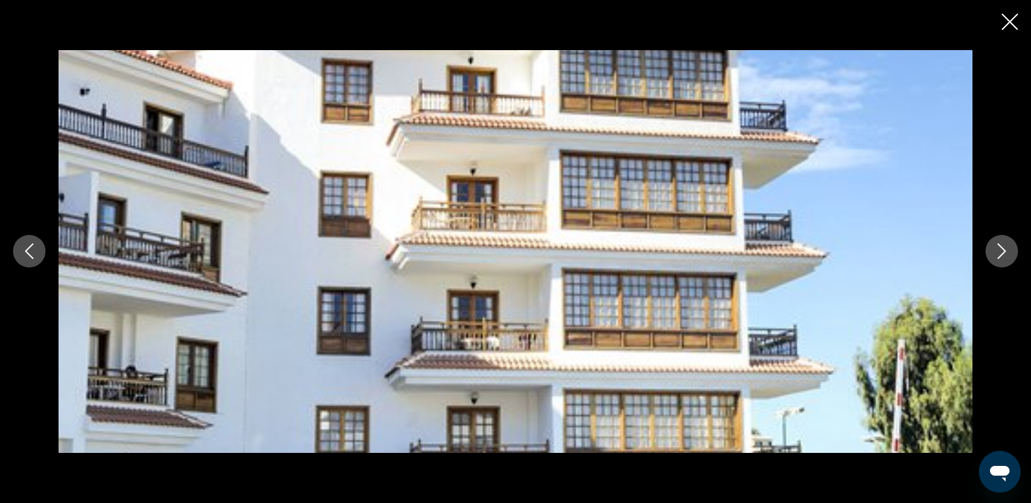
click at [1000, 258] on icon "Next image" at bounding box center [1002, 252] width 8 height 16
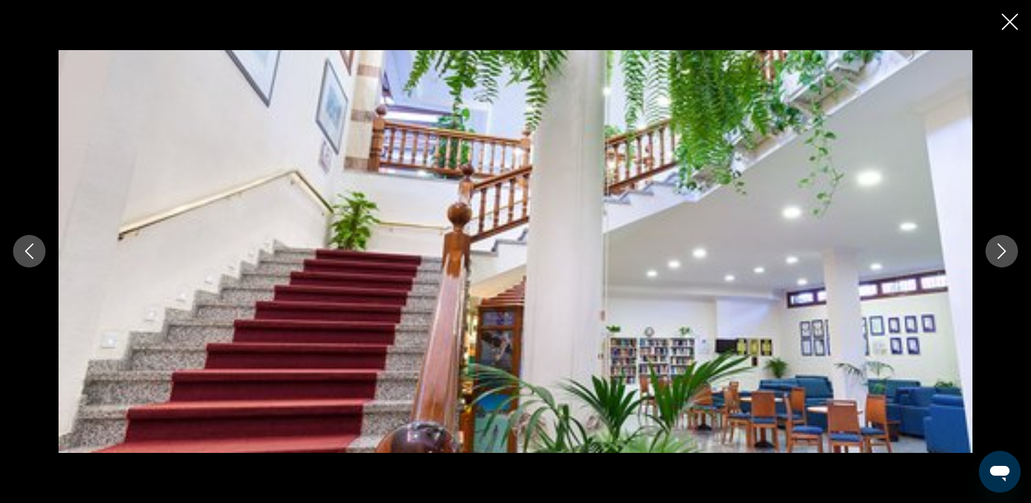
click at [1000, 258] on icon "Next image" at bounding box center [1002, 251] width 16 height 16
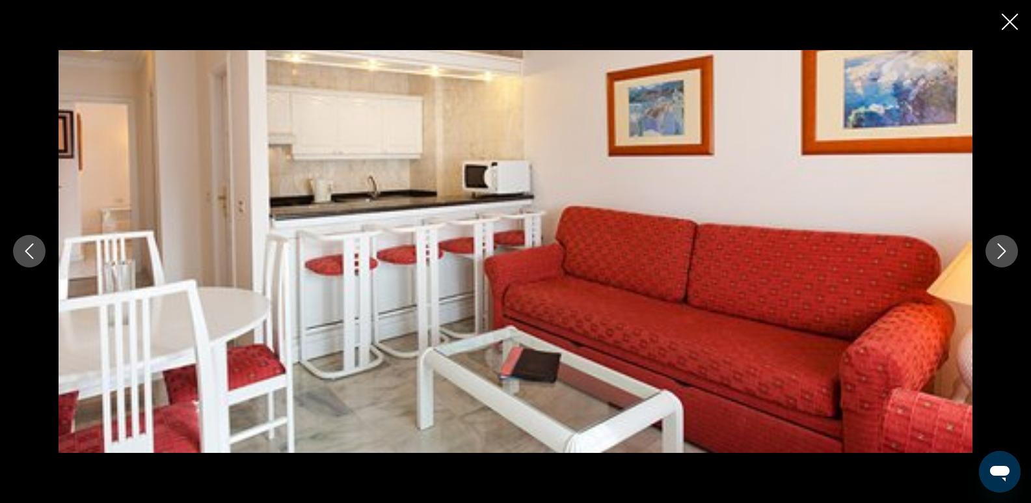
click at [1000, 258] on icon "Next image" at bounding box center [1002, 251] width 16 height 16
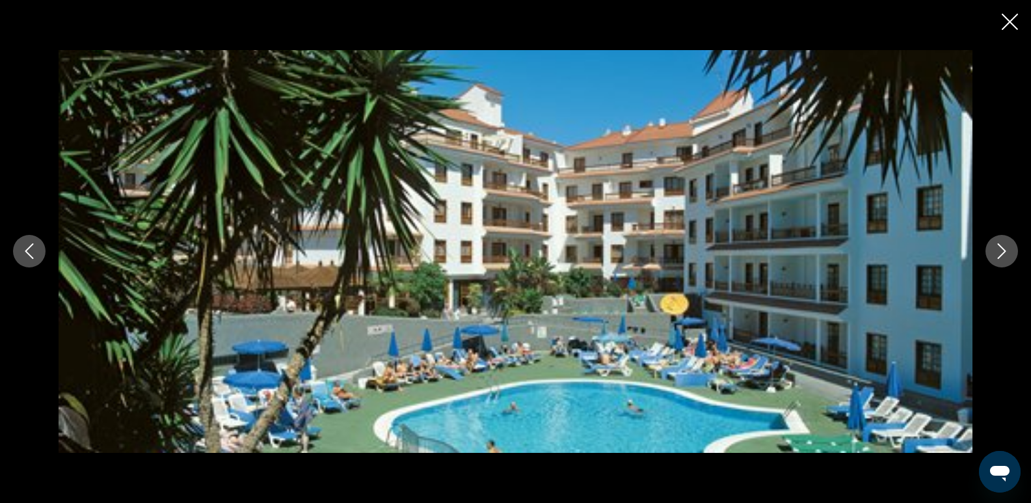
click at [997, 260] on button "Next image" at bounding box center [1002, 251] width 33 height 33
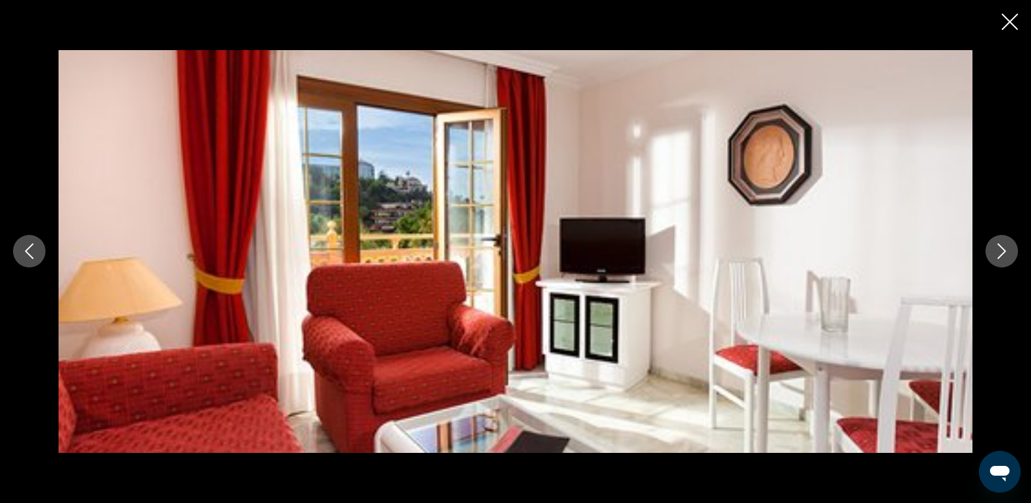
click at [997, 260] on button "Next image" at bounding box center [1002, 251] width 33 height 33
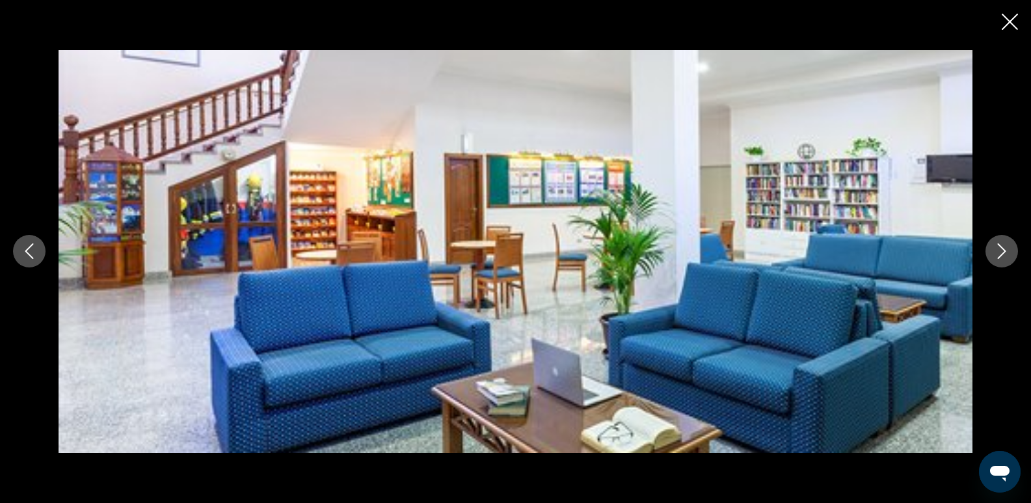
click at [996, 260] on button "Next image" at bounding box center [1002, 251] width 33 height 33
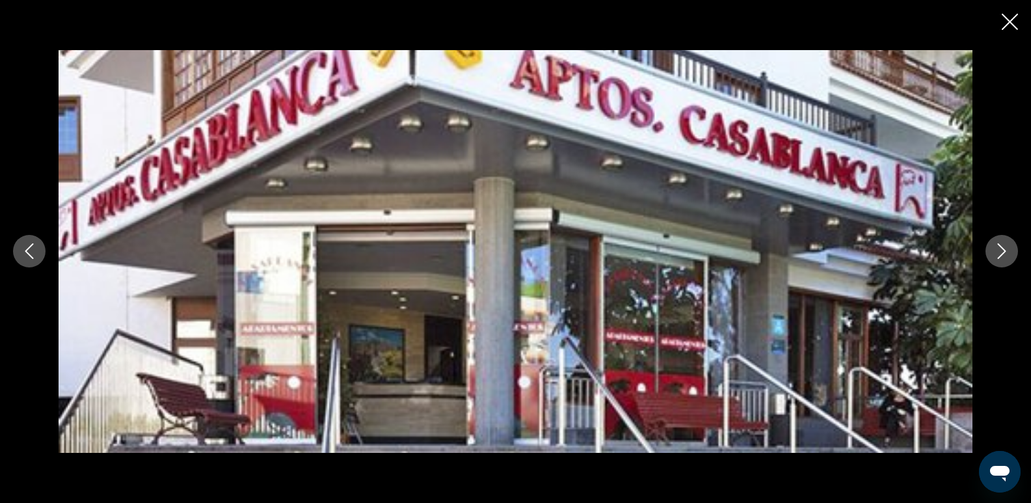
click at [996, 260] on button "Next image" at bounding box center [1002, 251] width 33 height 33
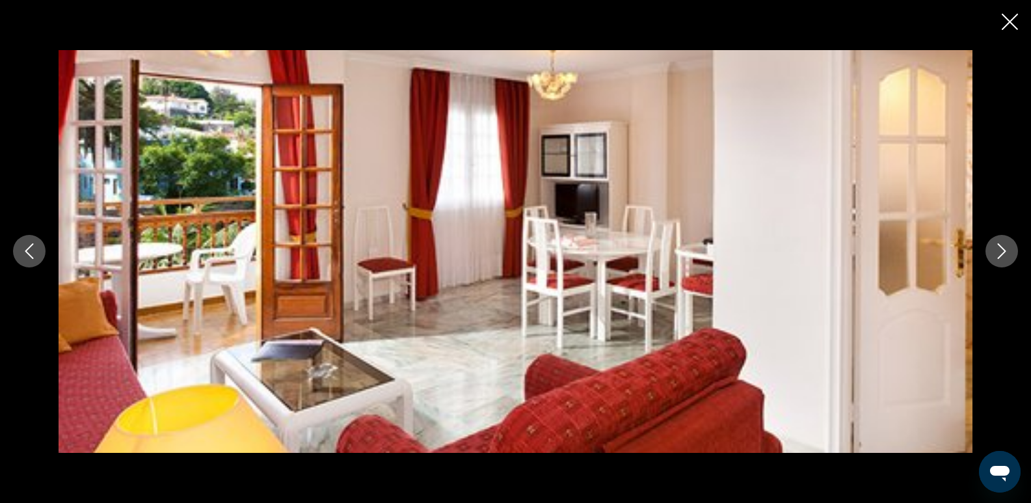
click at [996, 260] on button "Next image" at bounding box center [1002, 251] width 33 height 33
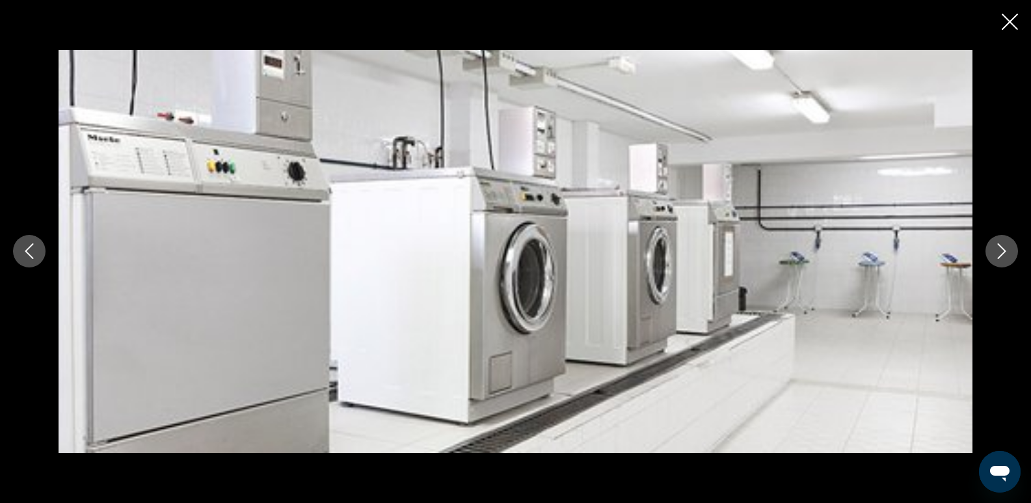
click at [996, 260] on button "Next image" at bounding box center [1002, 251] width 33 height 33
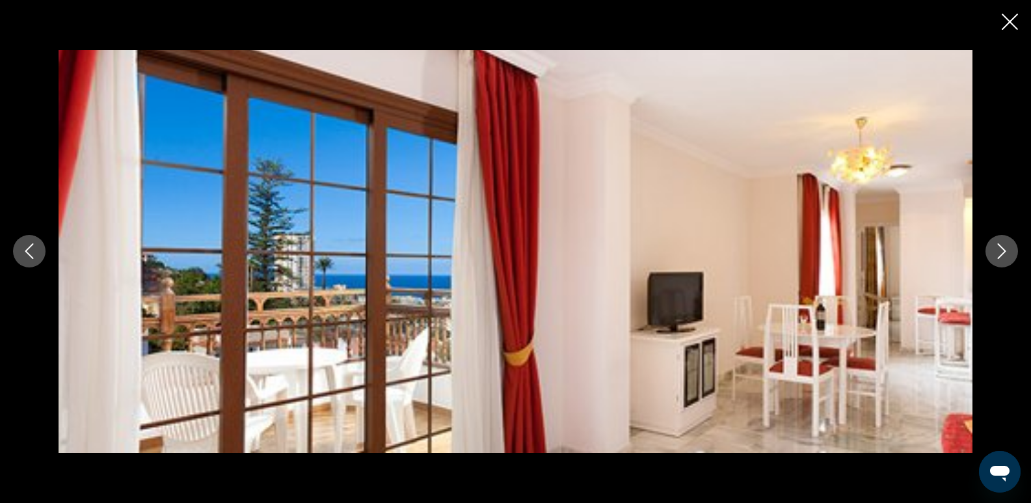
click at [996, 260] on button "Next image" at bounding box center [1002, 251] width 33 height 33
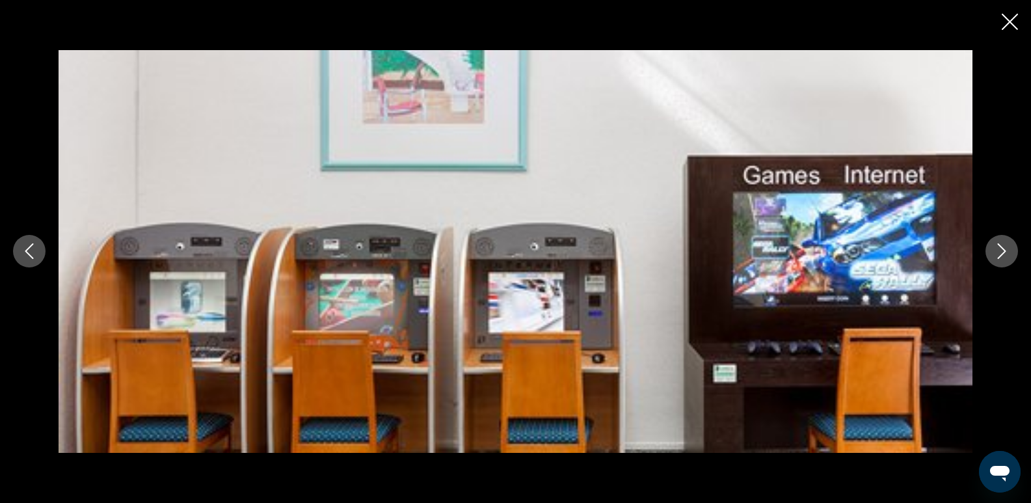
click at [997, 258] on icon "Next image" at bounding box center [1002, 251] width 16 height 16
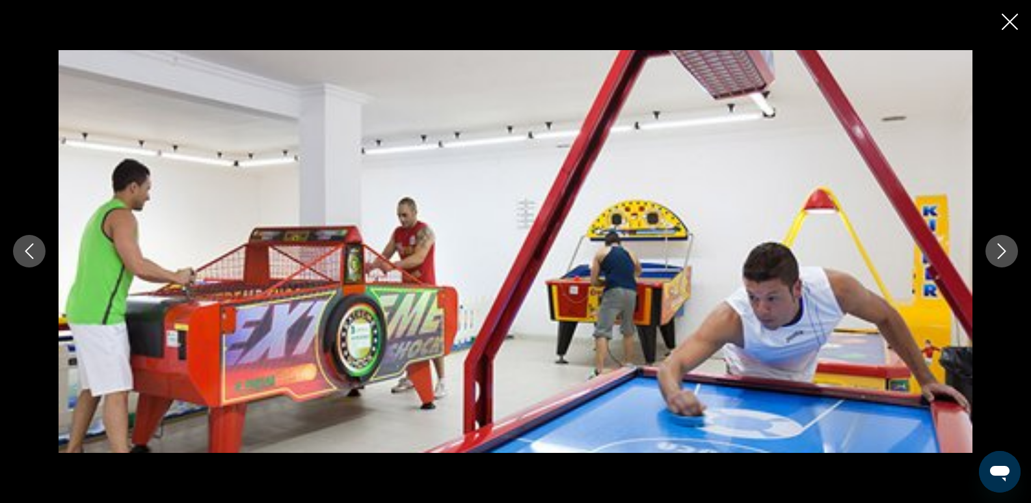
click at [997, 258] on icon "Next image" at bounding box center [1002, 251] width 16 height 16
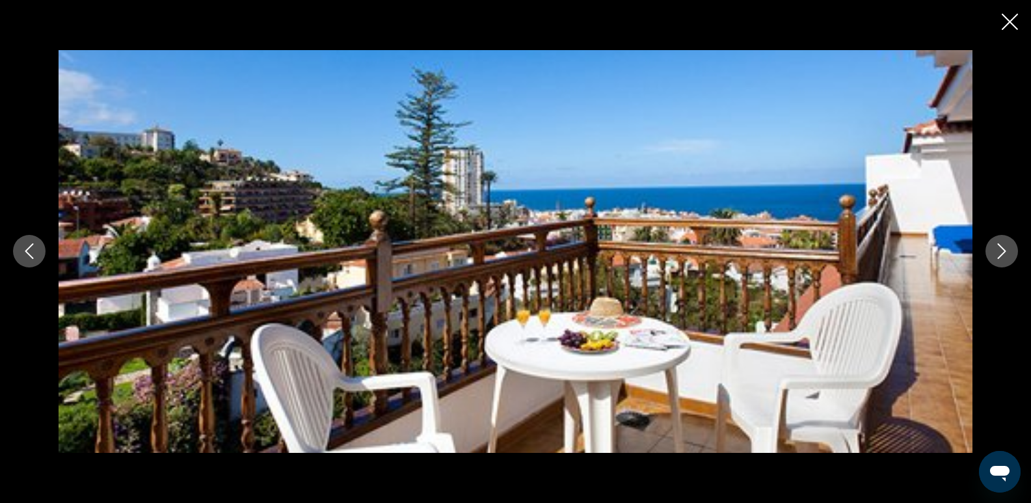
click at [997, 258] on icon "Next image" at bounding box center [1002, 251] width 16 height 16
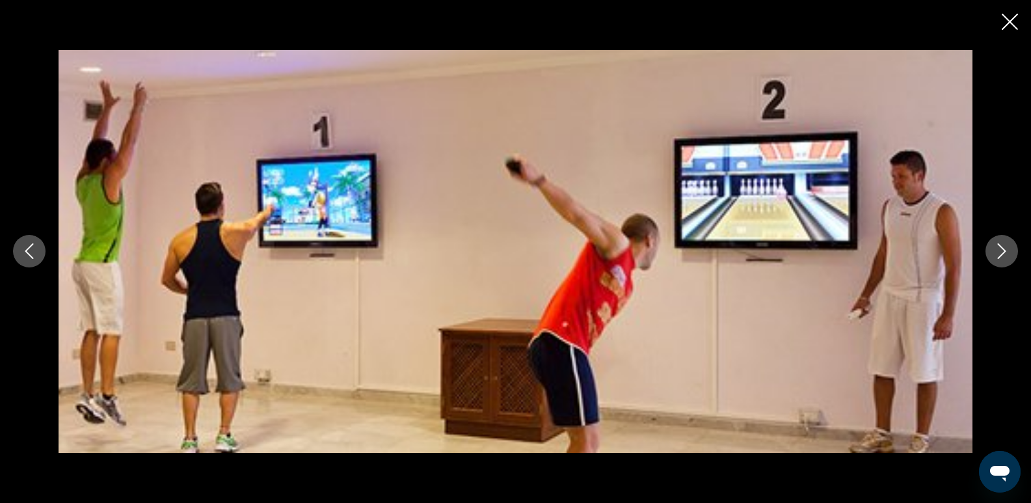
click at [997, 258] on icon "Next image" at bounding box center [1002, 251] width 16 height 16
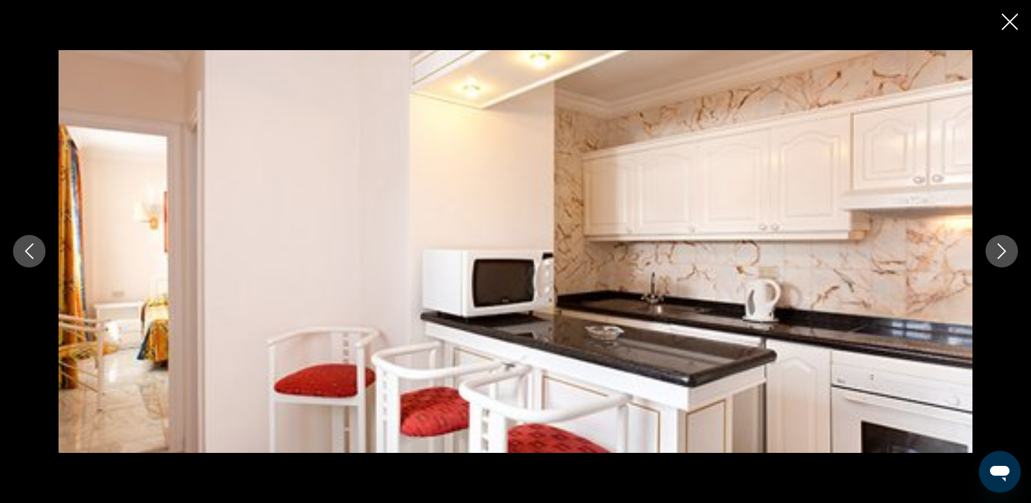
click at [998, 262] on button "Next image" at bounding box center [1002, 251] width 33 height 33
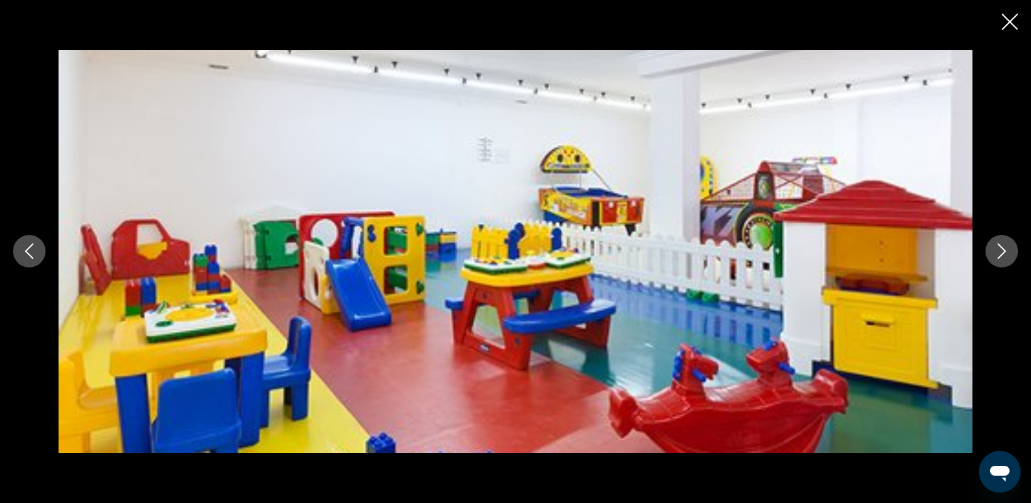
click at [1001, 259] on icon "Next image" at bounding box center [1002, 251] width 16 height 16
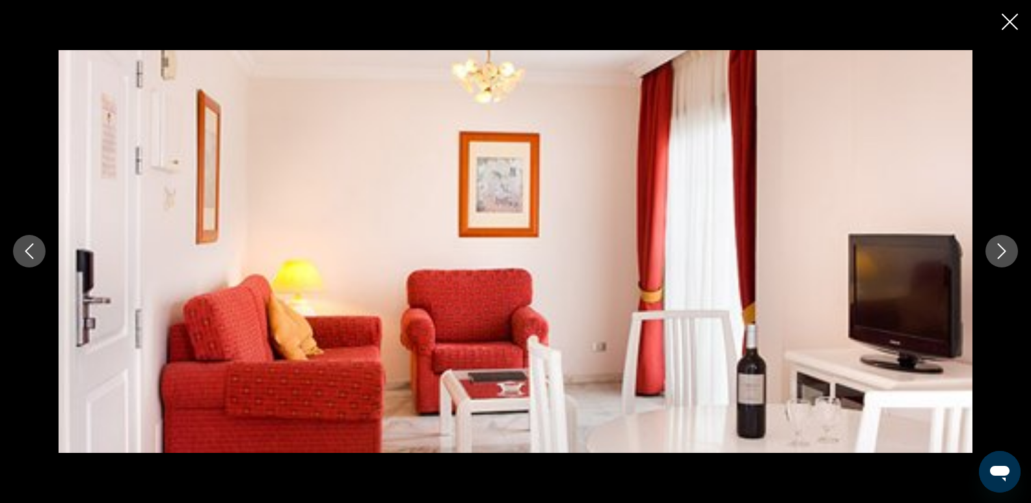
click at [1001, 259] on icon "Next image" at bounding box center [1002, 251] width 16 height 16
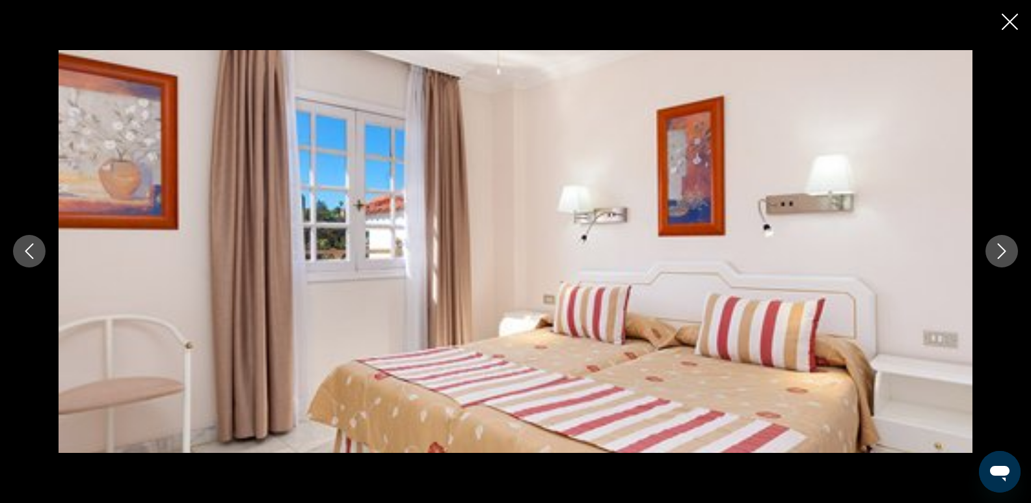
click at [1001, 259] on icon "Next image" at bounding box center [1002, 251] width 16 height 16
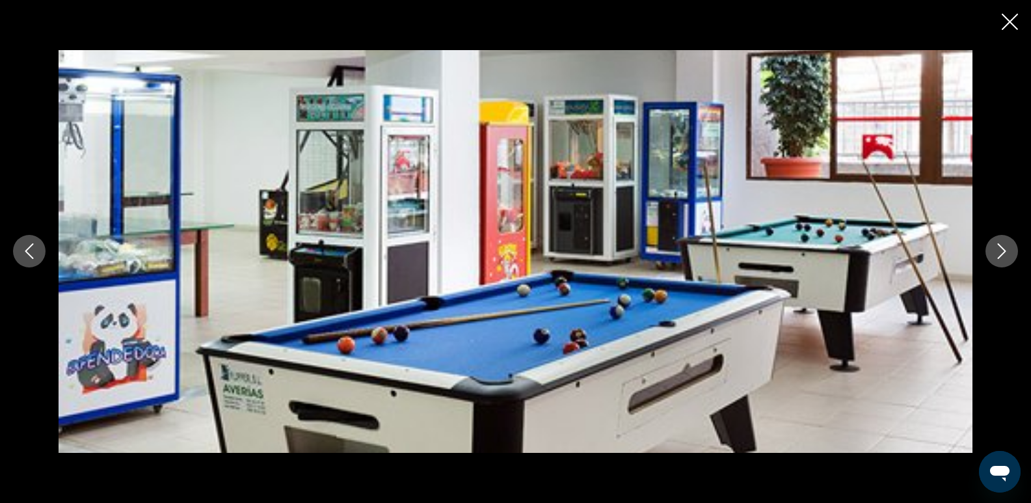
click at [1001, 259] on icon "Next image" at bounding box center [1002, 251] width 16 height 16
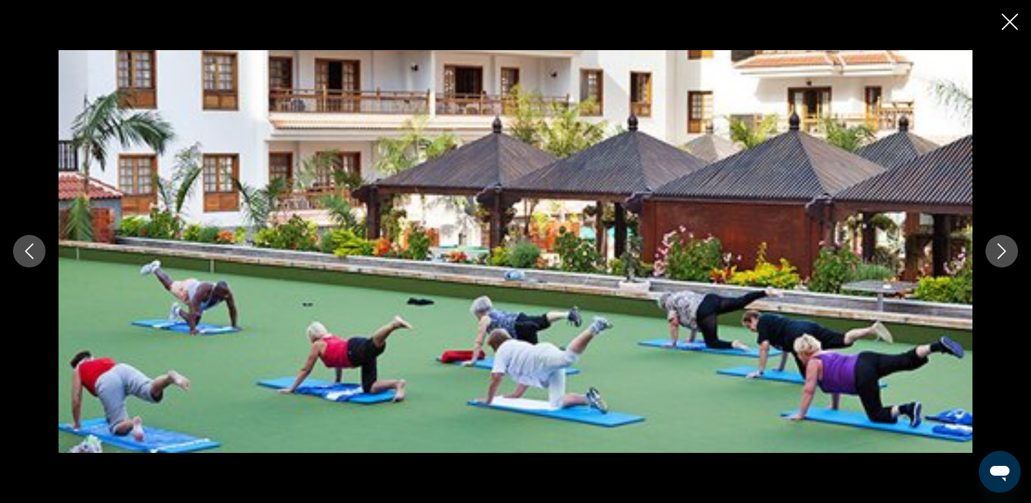
click at [1001, 259] on icon "Next image" at bounding box center [1002, 251] width 16 height 16
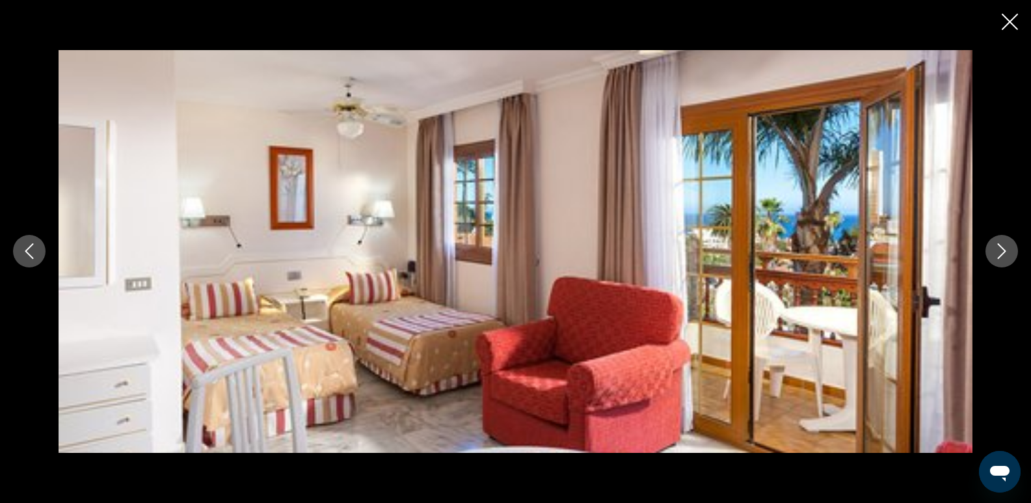
click at [1001, 260] on button "Next image" at bounding box center [1002, 251] width 33 height 33
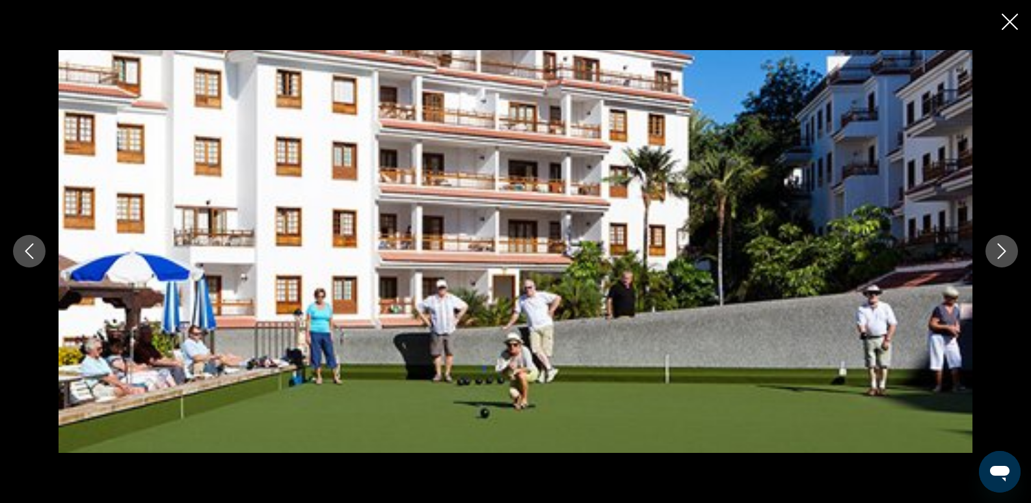
click at [1001, 260] on button "Next image" at bounding box center [1002, 251] width 33 height 33
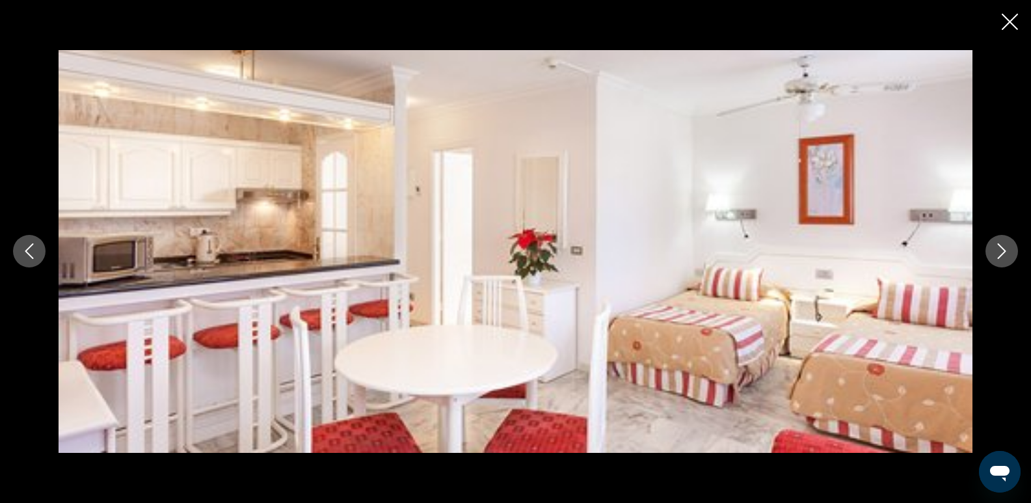
click at [1001, 260] on button "Next image" at bounding box center [1002, 251] width 33 height 33
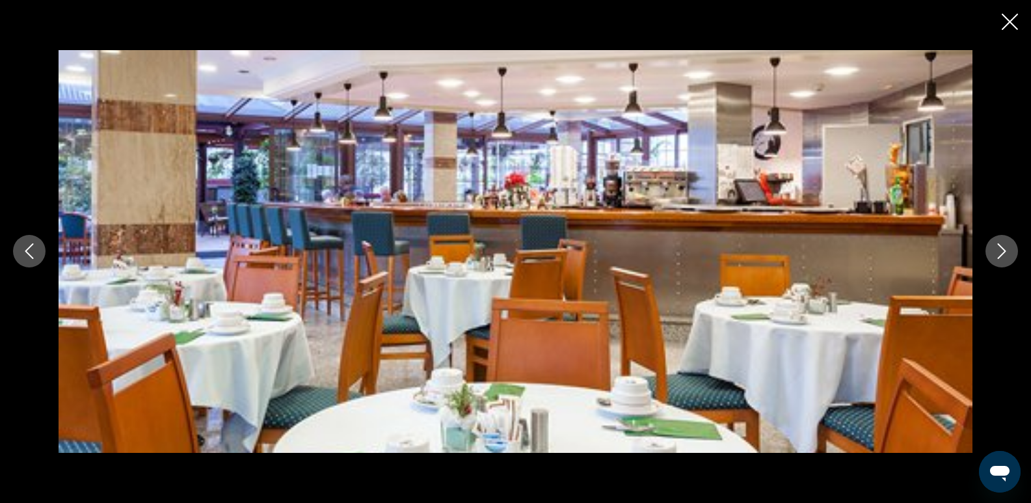
click at [1001, 262] on button "Next image" at bounding box center [1002, 251] width 33 height 33
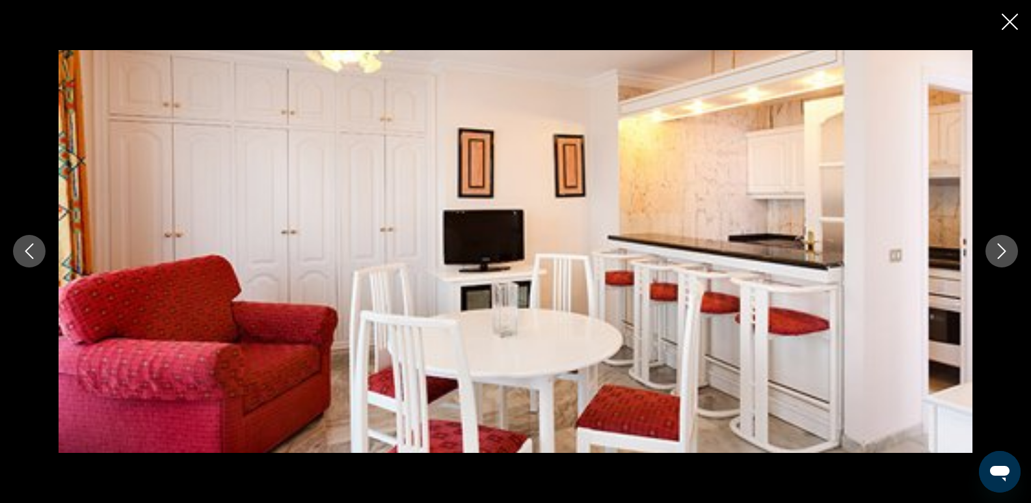
click at [1001, 263] on button "Next image" at bounding box center [1002, 251] width 33 height 33
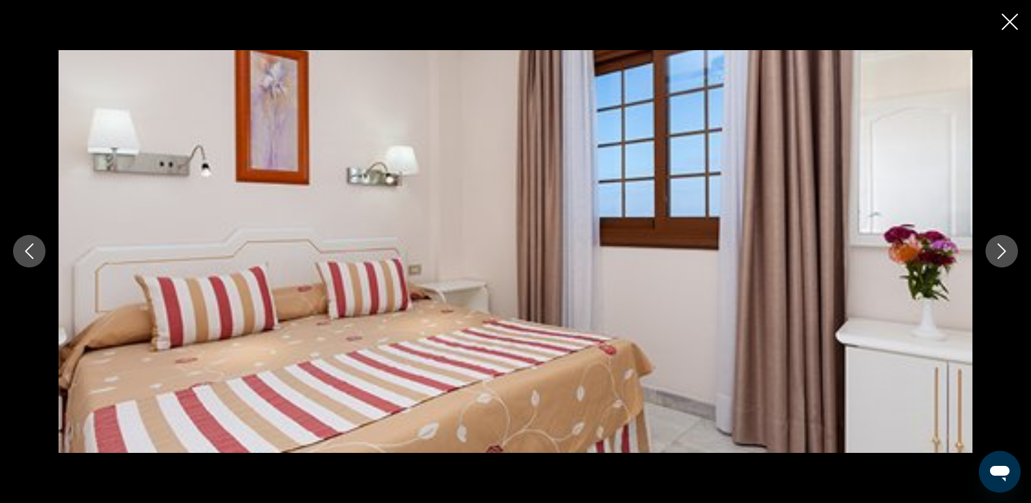
click at [1001, 263] on button "Next image" at bounding box center [1002, 251] width 33 height 33
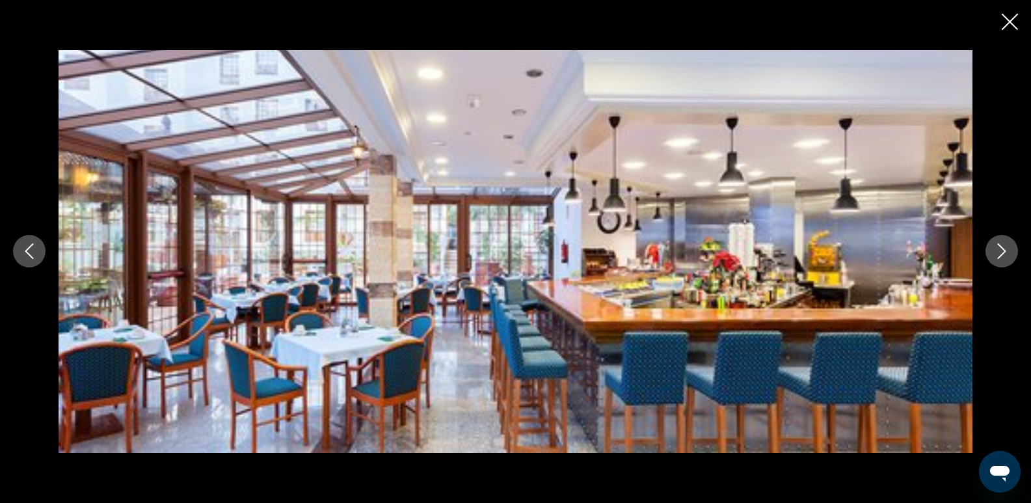
click at [1001, 258] on icon "Next image" at bounding box center [1002, 251] width 16 height 16
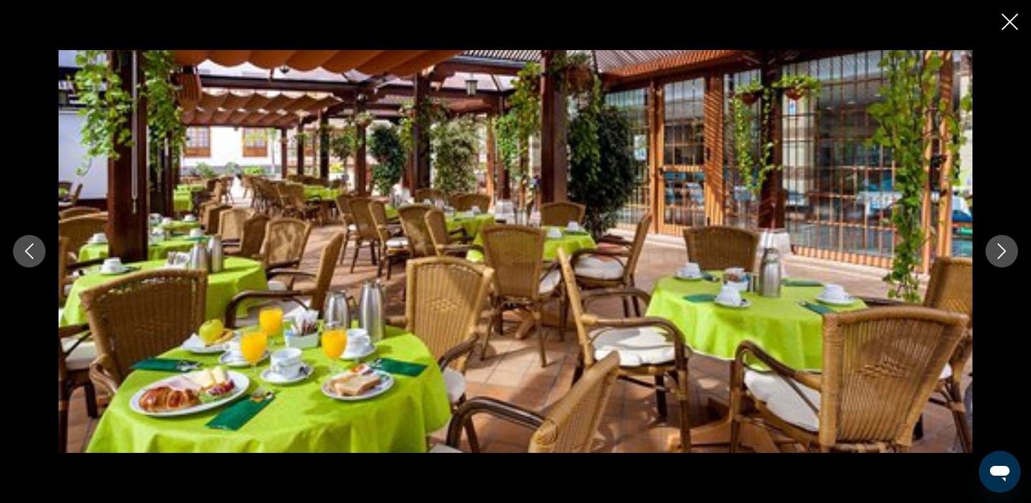
click at [1001, 259] on icon "Next image" at bounding box center [1002, 251] width 16 height 16
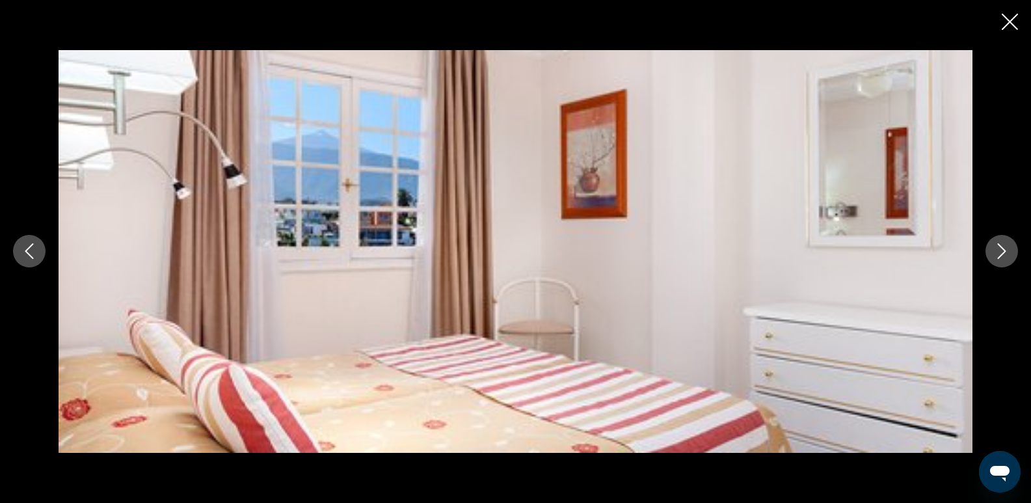
click at [1001, 262] on button "Next image" at bounding box center [1002, 251] width 33 height 33
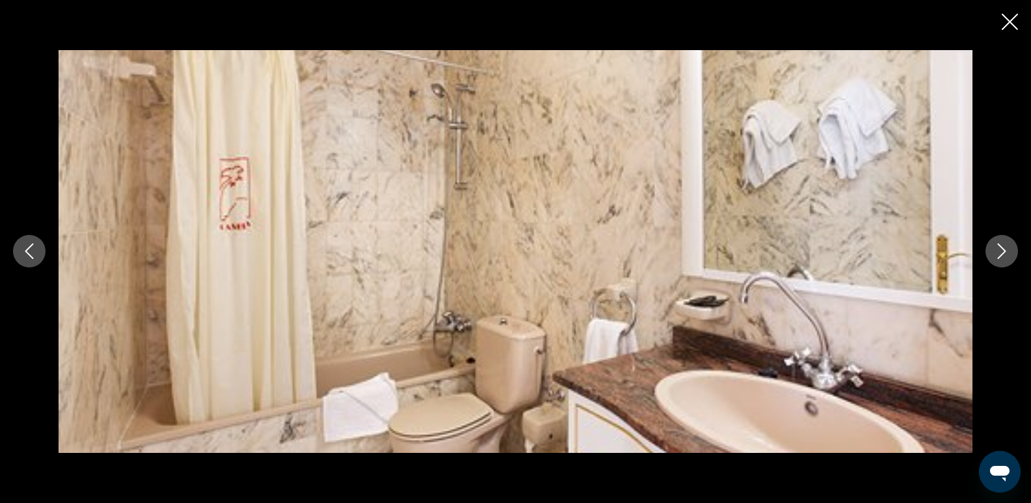
click at [1001, 262] on button "Next image" at bounding box center [1002, 251] width 33 height 33
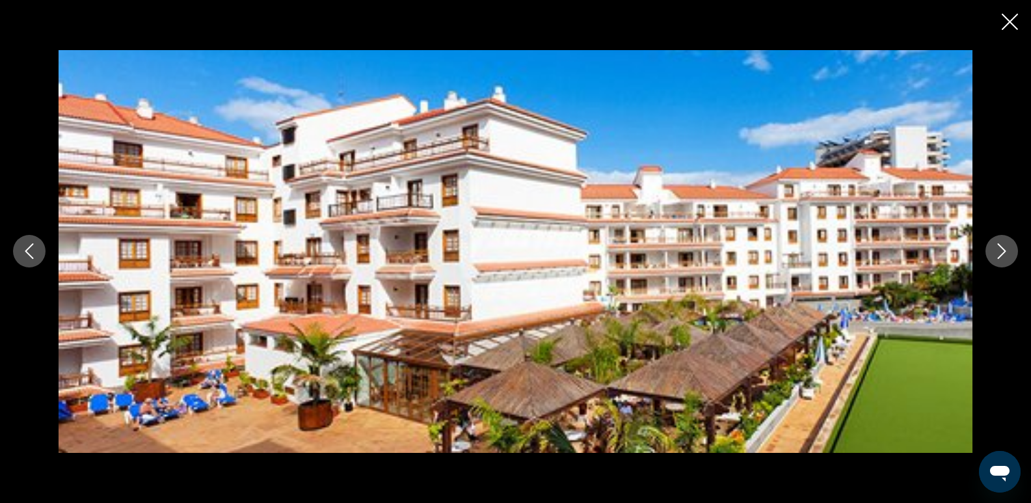
click at [1001, 262] on button "Next image" at bounding box center [1002, 251] width 33 height 33
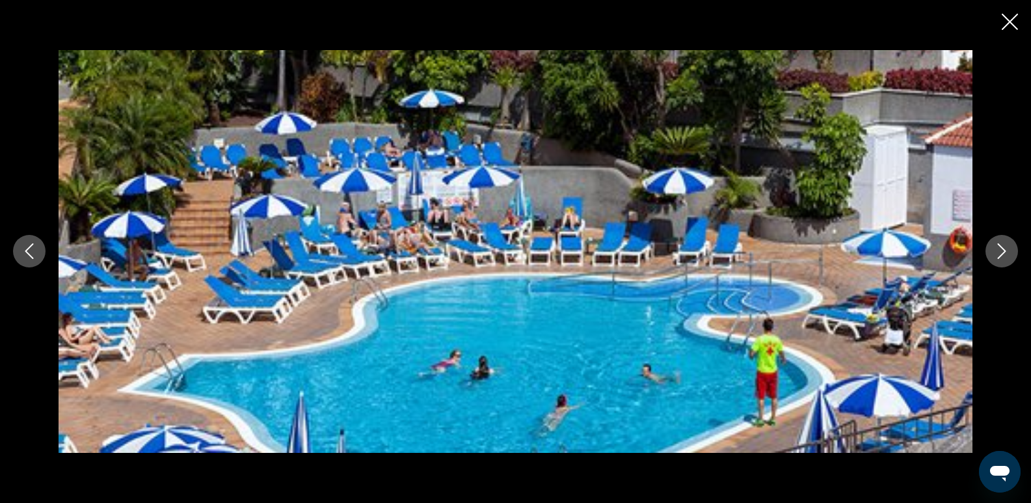
click at [1001, 262] on button "Next image" at bounding box center [1002, 251] width 33 height 33
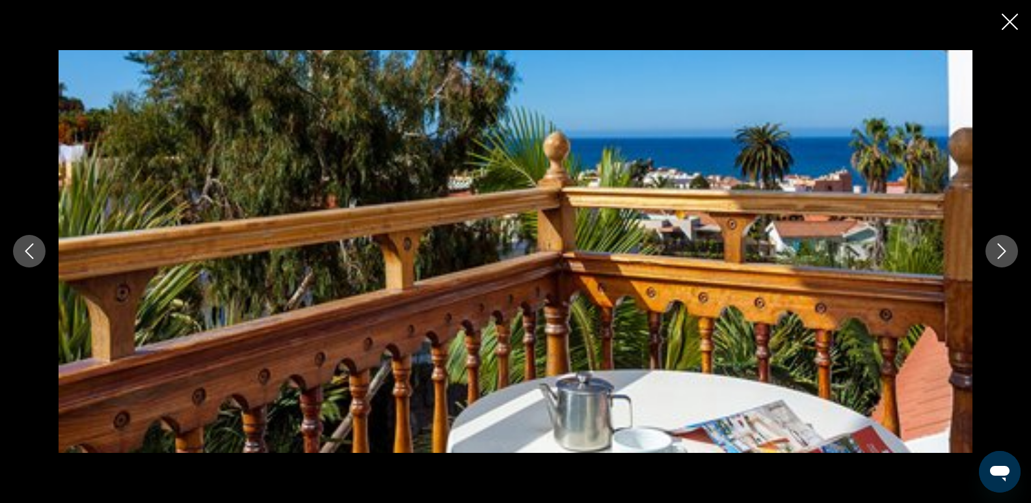
click at [1007, 23] on icon "Close slideshow" at bounding box center [1010, 22] width 16 height 16
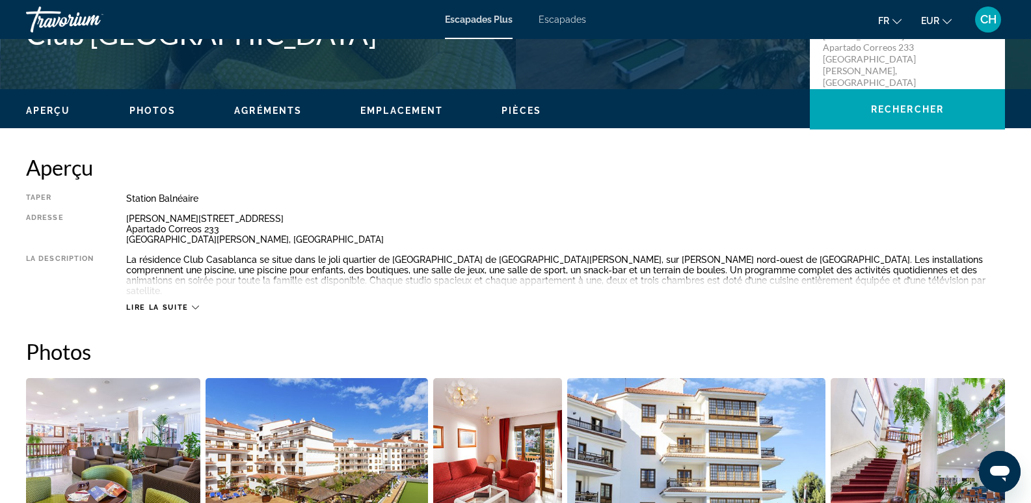
scroll to position [366, 0]
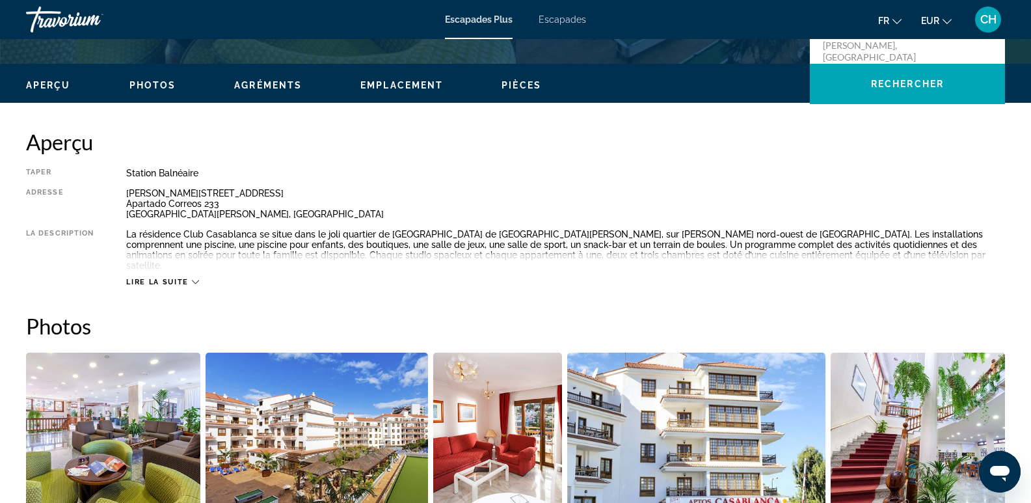
click at [193, 280] on icon "Contenu principal" at bounding box center [195, 282] width 7 height 4
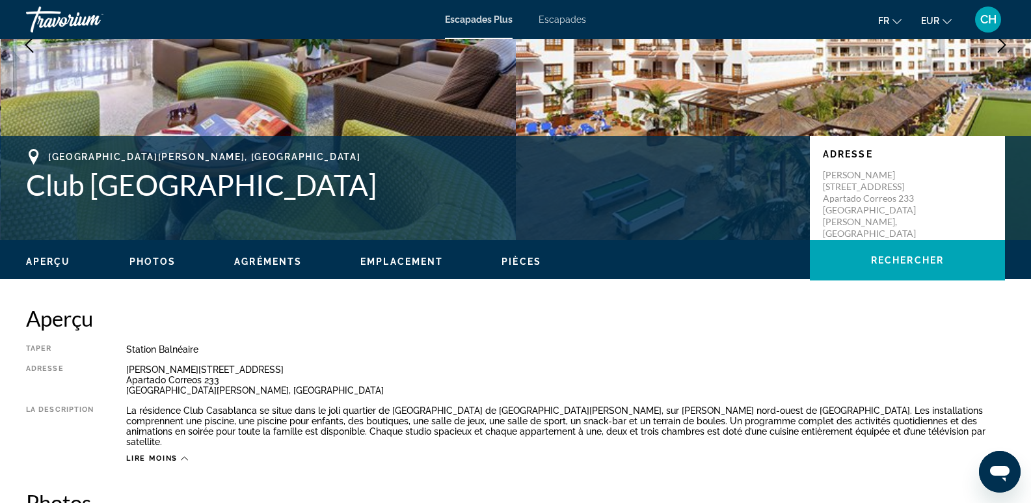
scroll to position [208, 0]
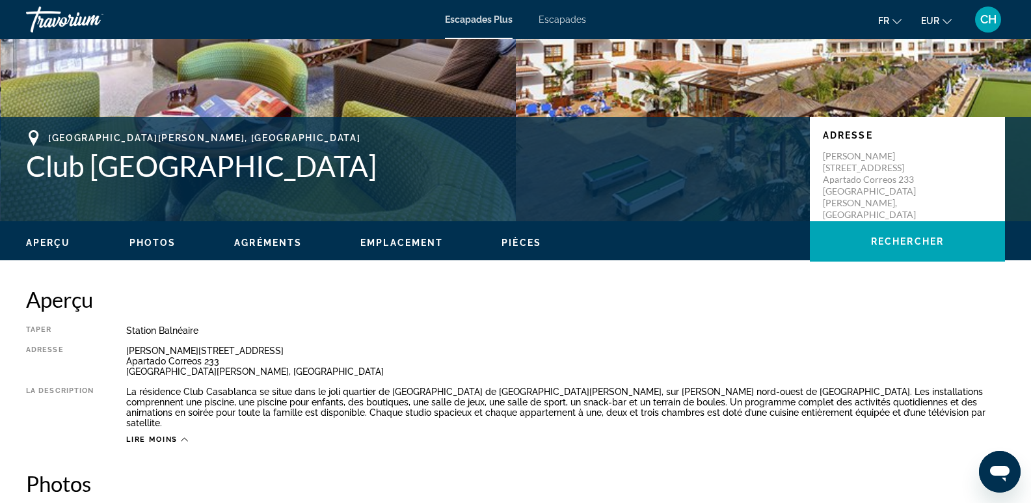
click at [142, 240] on span "Photos" at bounding box center [152, 242] width 47 height 10
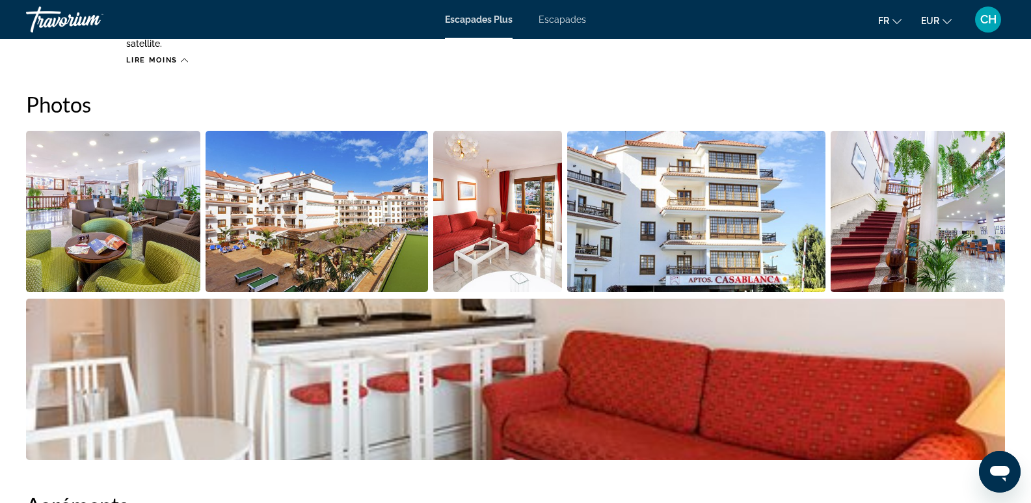
scroll to position [590, 0]
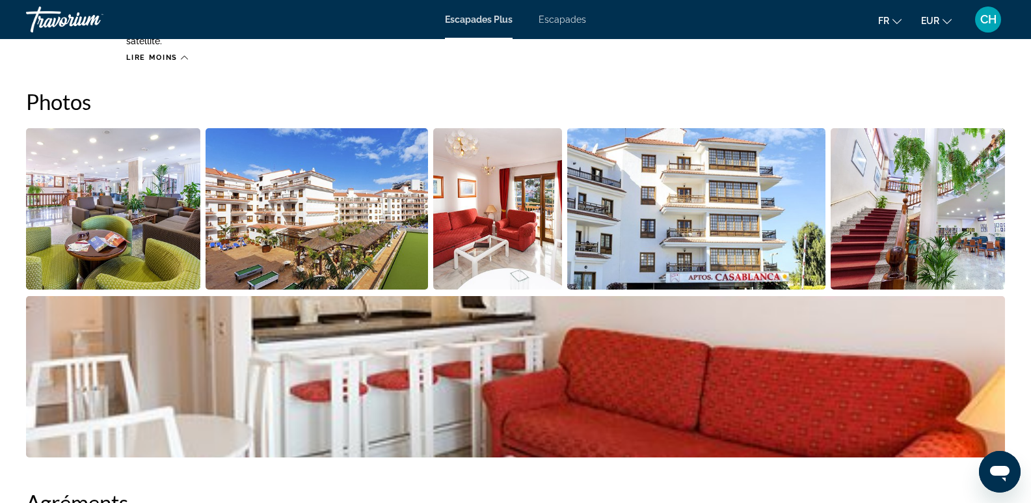
click at [119, 221] on img "Open full-screen image slider" at bounding box center [113, 208] width 174 height 161
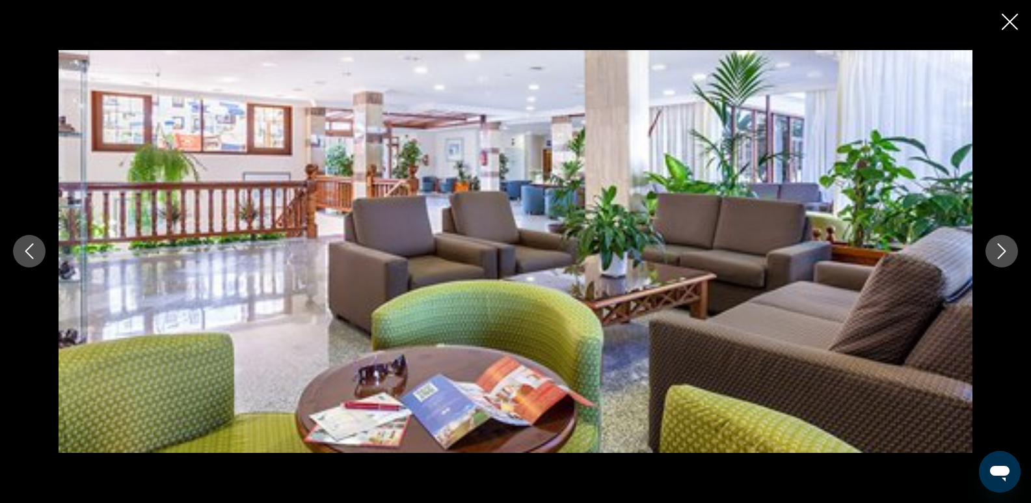
click at [1000, 251] on icon "Next image" at bounding box center [1002, 251] width 16 height 16
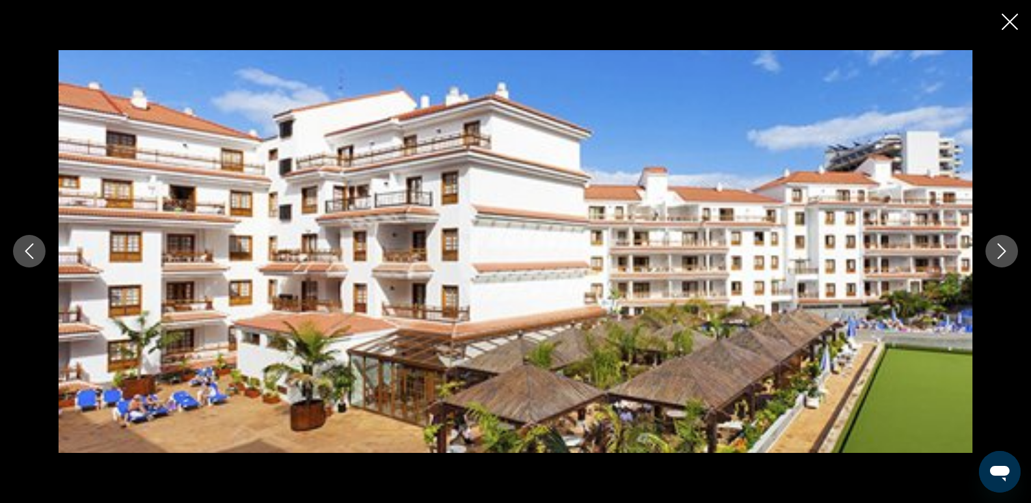
click at [1001, 251] on icon "Next image" at bounding box center [1002, 251] width 16 height 16
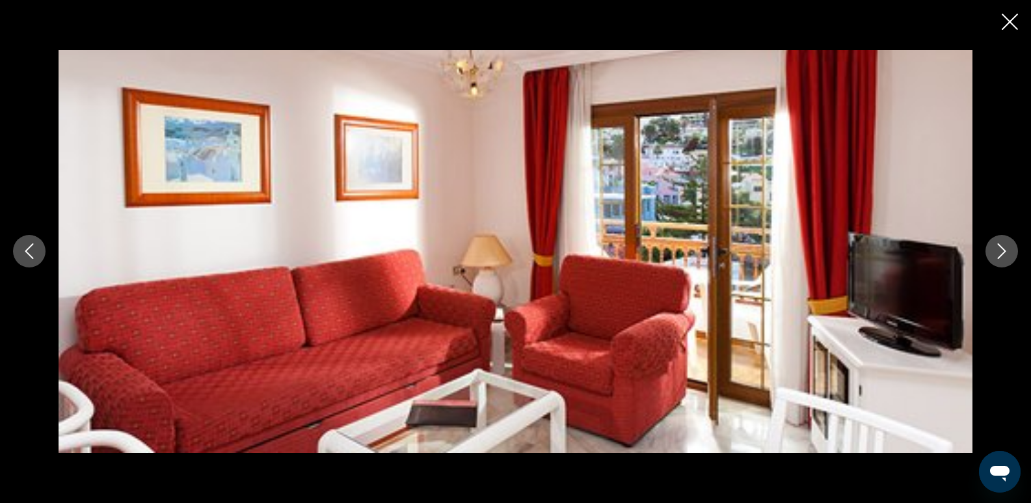
click at [1001, 251] on icon "Next image" at bounding box center [1002, 251] width 16 height 16
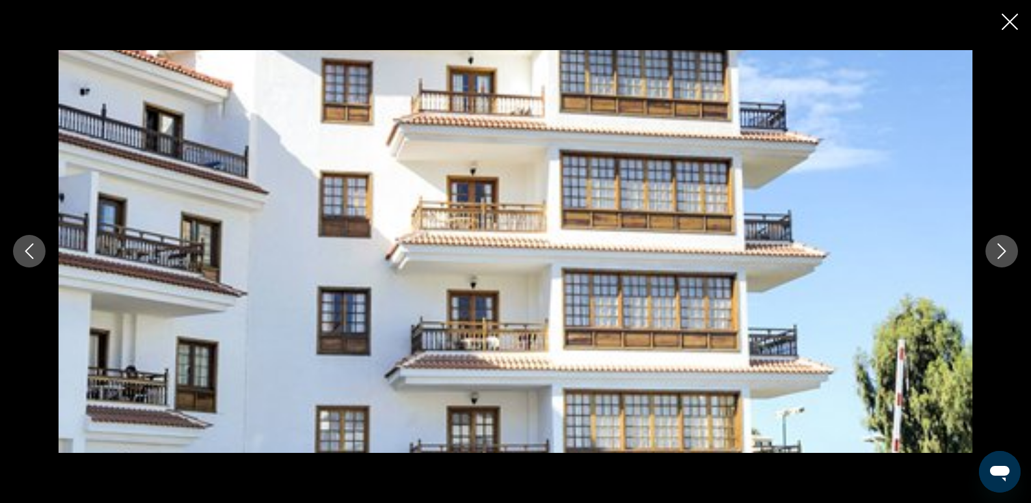
click at [1001, 251] on icon "Next image" at bounding box center [1002, 251] width 16 height 16
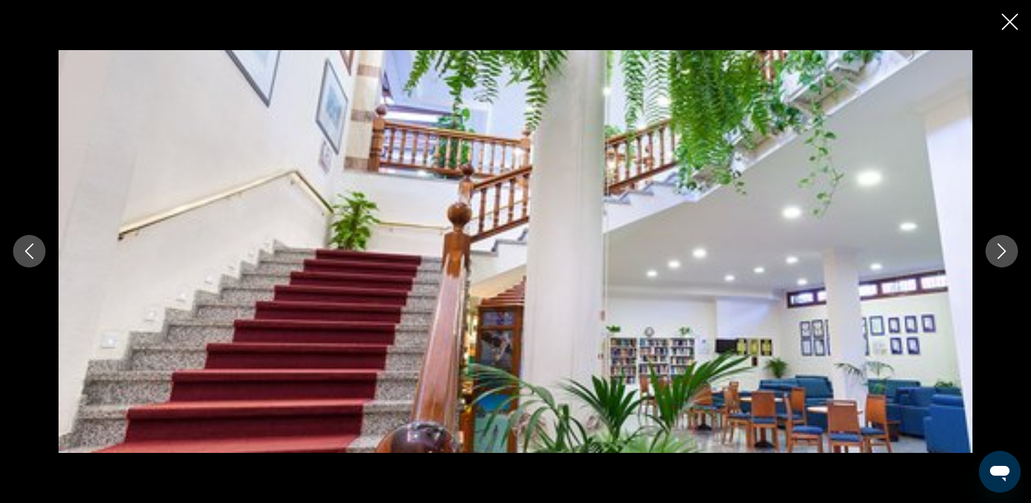
click at [1002, 248] on icon "Next image" at bounding box center [1002, 252] width 8 height 16
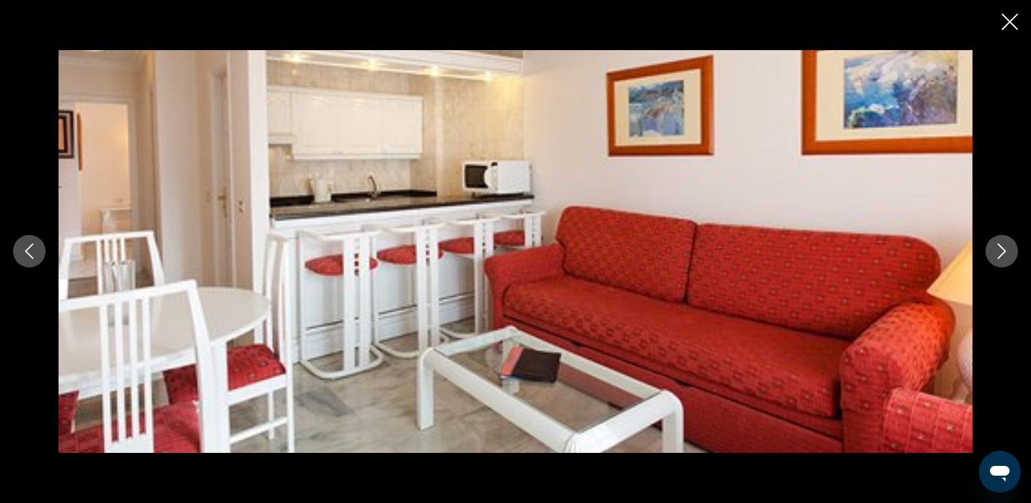
click at [1002, 249] on icon "Next image" at bounding box center [1002, 251] width 16 height 16
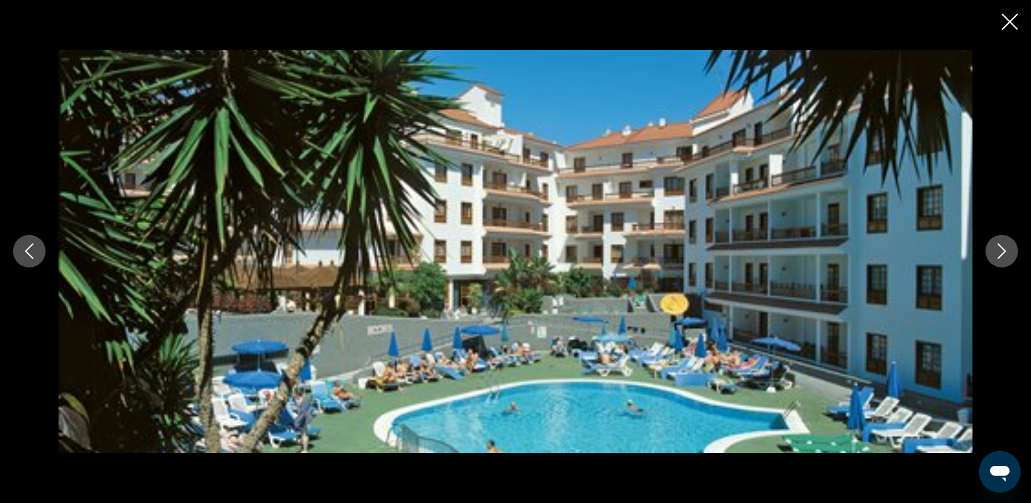
click at [1003, 251] on icon "Next image" at bounding box center [1002, 251] width 16 height 16
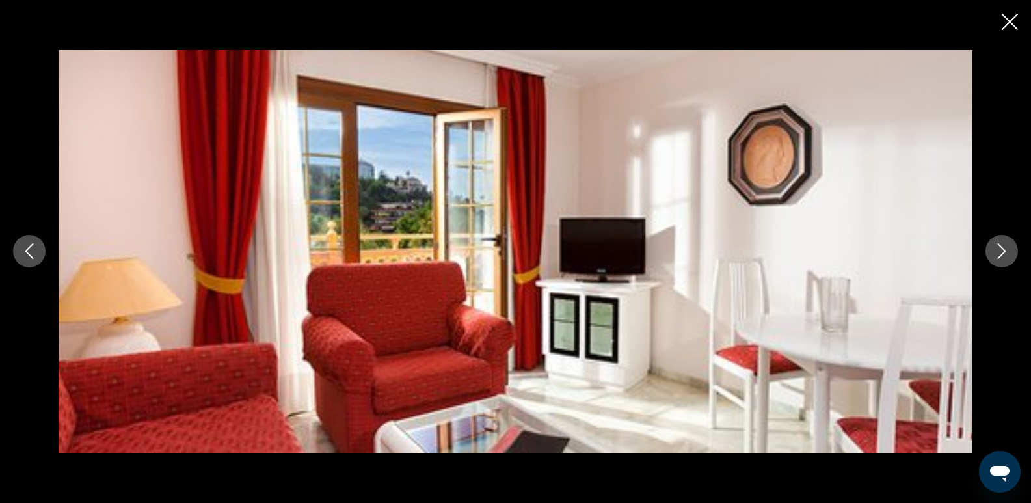
click at [1003, 251] on icon "Next image" at bounding box center [1002, 251] width 16 height 16
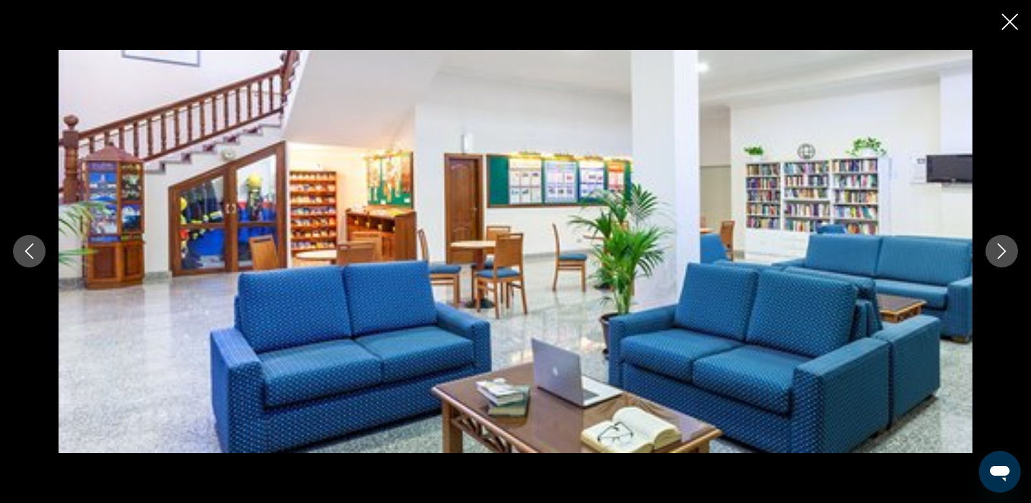
click at [1003, 252] on icon "Next image" at bounding box center [1002, 251] width 16 height 16
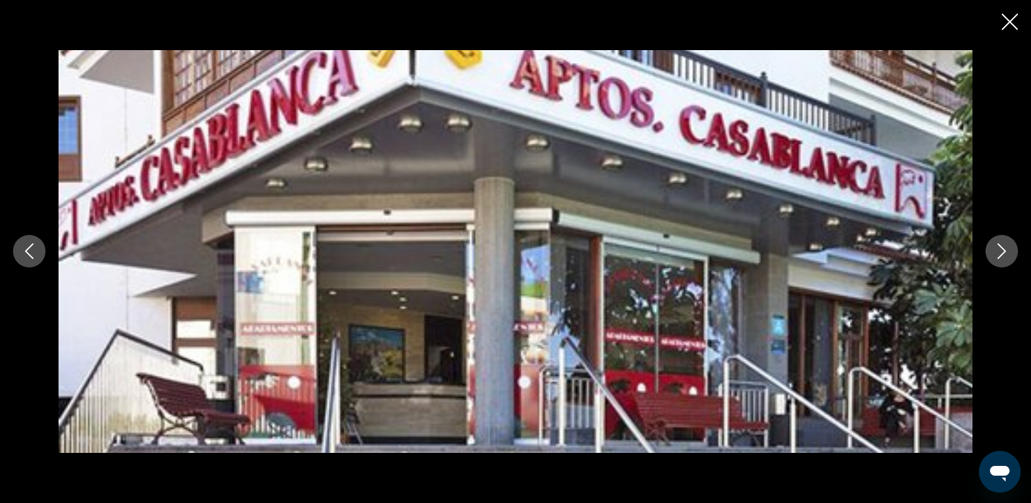
click at [1003, 252] on icon "Next image" at bounding box center [1002, 251] width 16 height 16
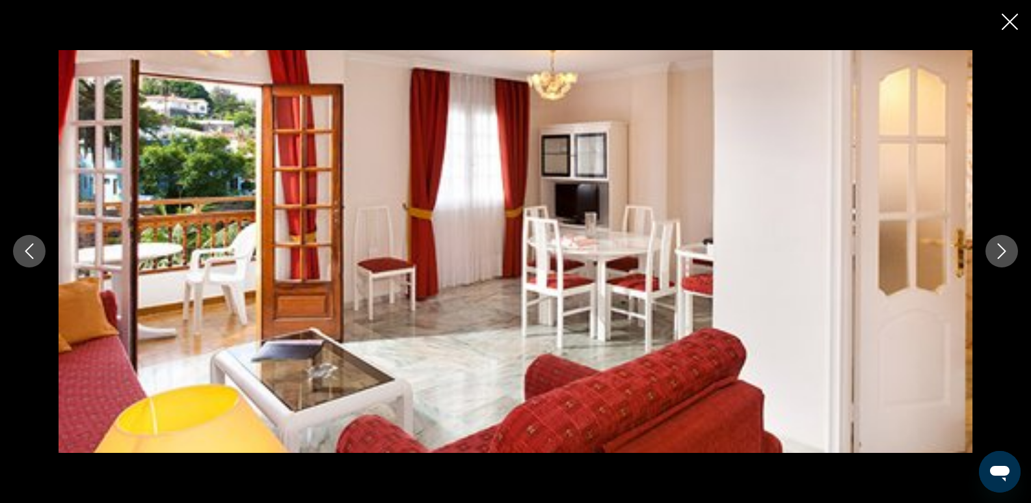
click at [1015, 24] on icon "Close slideshow" at bounding box center [1010, 22] width 16 height 16
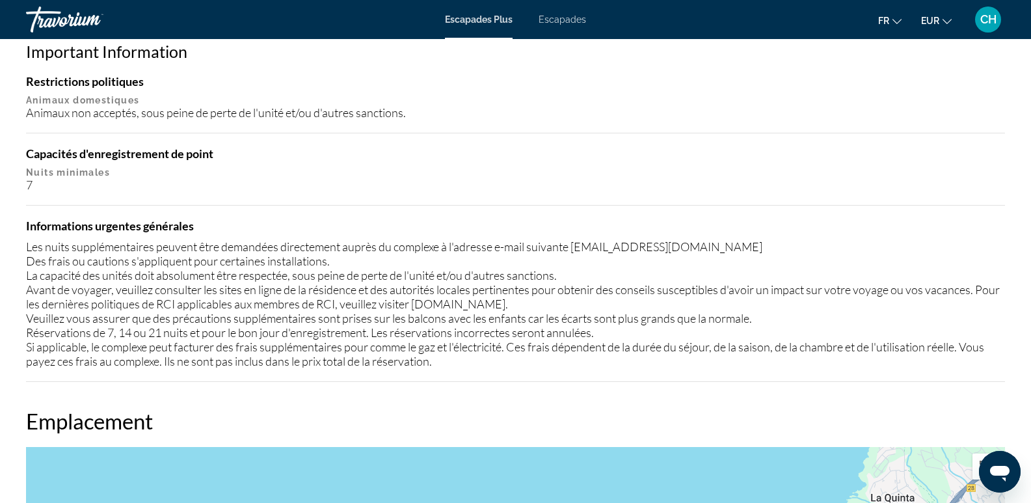
scroll to position [1241, 0]
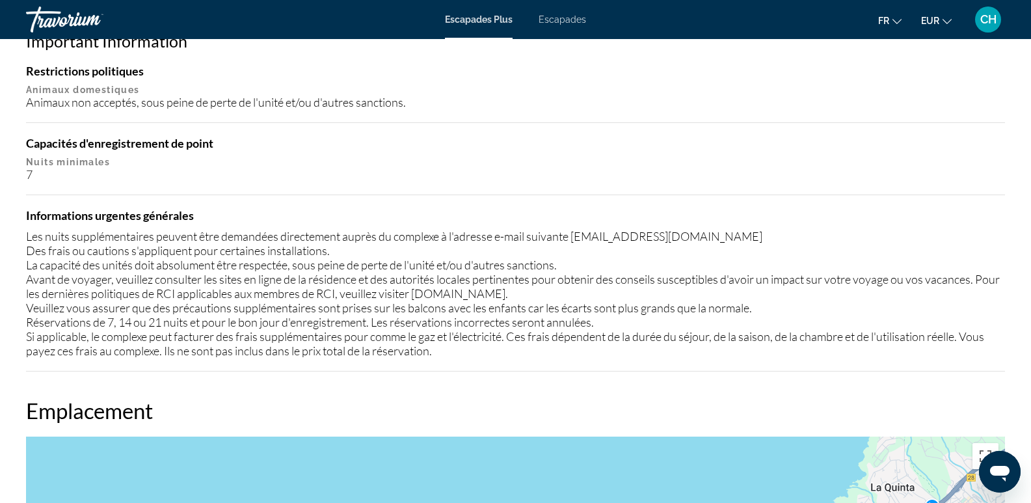
click at [474, 282] on div "Les nuits supplémentaires peuvent être demandées directement auprès du complexe…" at bounding box center [515, 293] width 979 height 129
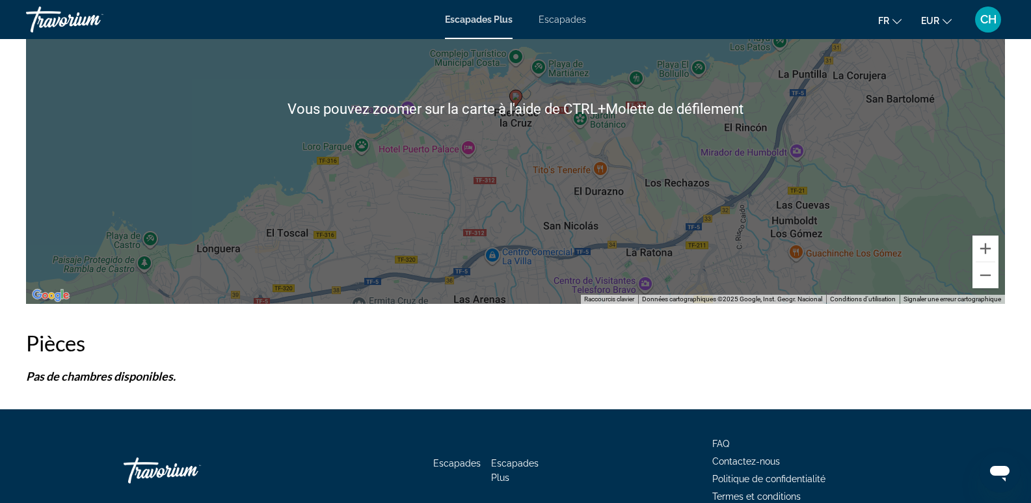
scroll to position [1689, 0]
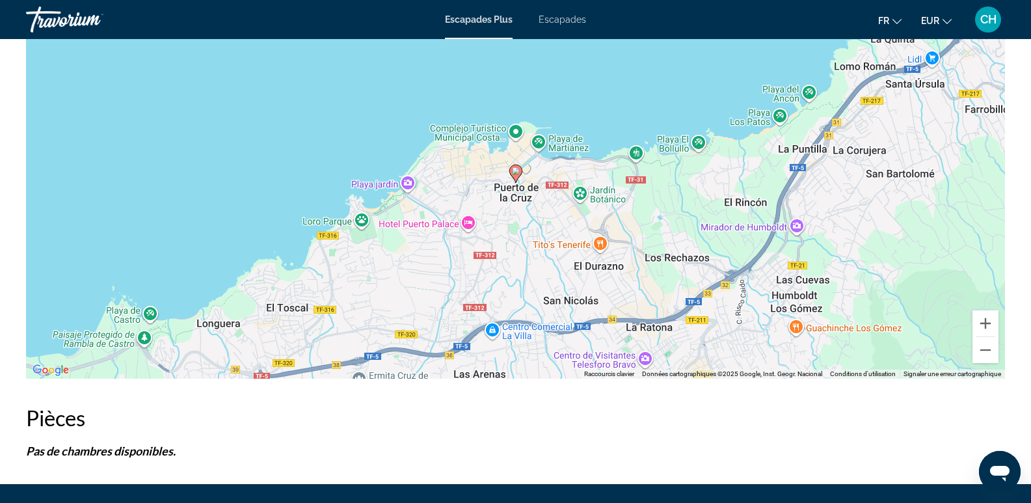
click at [480, 180] on div "Pour activer le glissement avec le clavier, appuyez sur Alt+Entrée. Une fois ce…" at bounding box center [515, 183] width 979 height 390
click at [513, 168] on gmp-advanced-marker "Contenu principal" at bounding box center [515, 174] width 13 height 20
click at [514, 166] on icon "Contenu principal" at bounding box center [515, 173] width 12 height 17
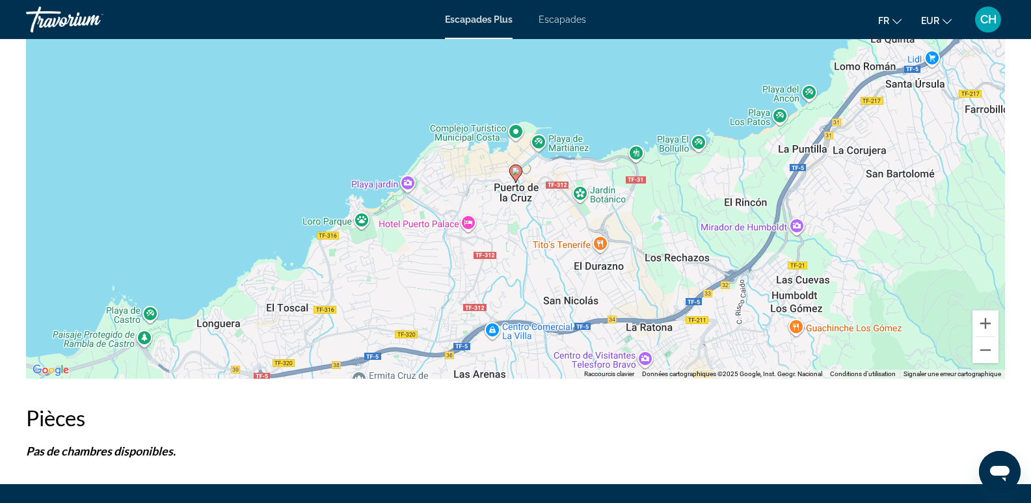
click at [514, 166] on icon "Contenu principal" at bounding box center [515, 173] width 12 height 17
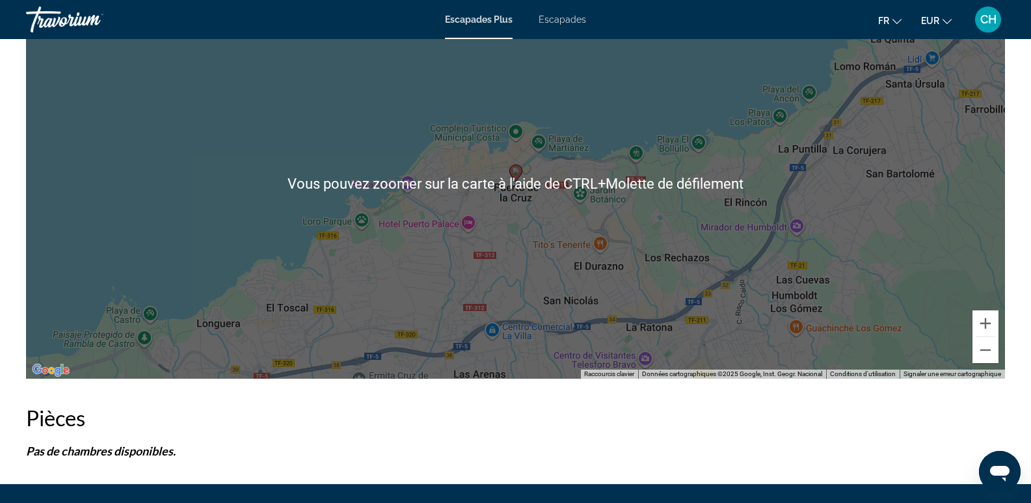
click at [515, 173] on div "Pour naviguer, appuyez sur les touches fléchées. Pour activer le glissement ave…" at bounding box center [515, 183] width 979 height 390
click at [517, 172] on gmp-advanced-marker "Contenu principal" at bounding box center [515, 174] width 13 height 20
click at [517, 171] on icon "Contenu principal" at bounding box center [515, 174] width 13 height 18
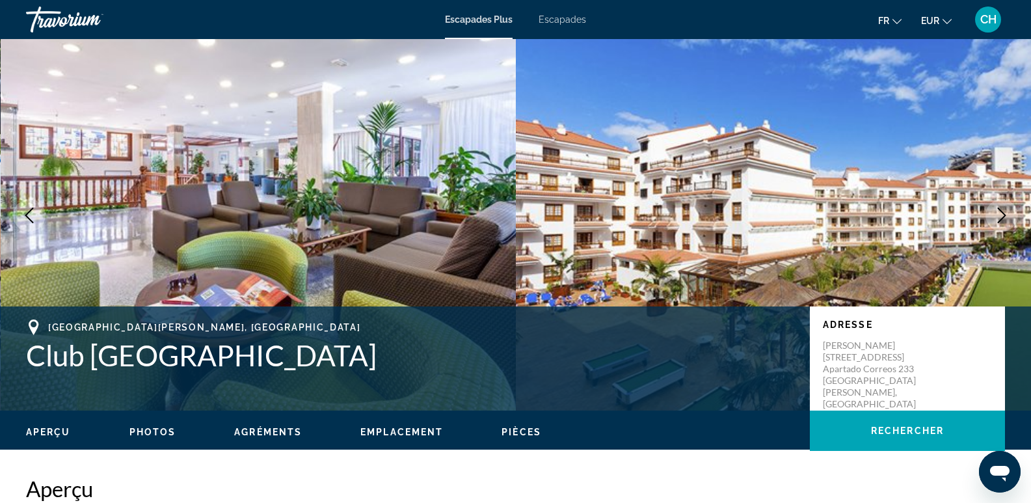
scroll to position [0, 0]
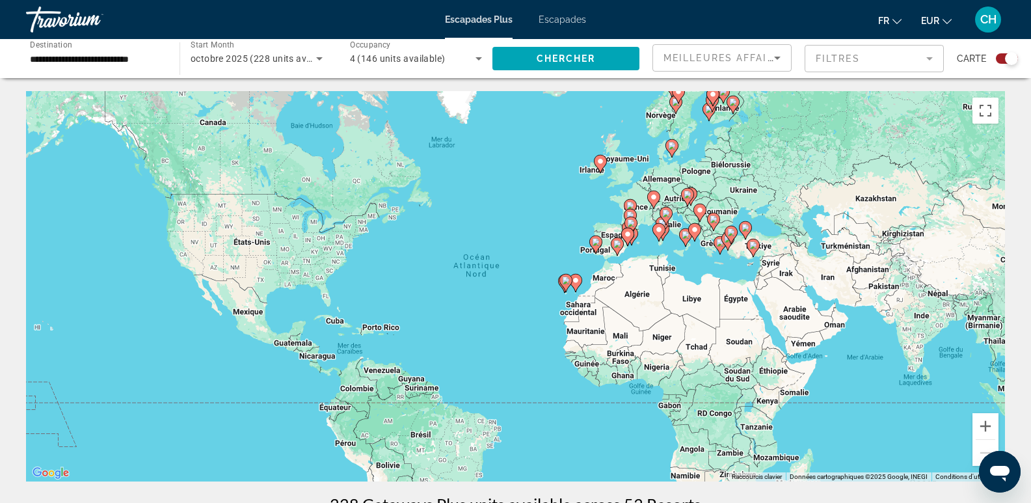
click at [562, 282] on icon "Contenu principal" at bounding box center [566, 283] width 12 height 17
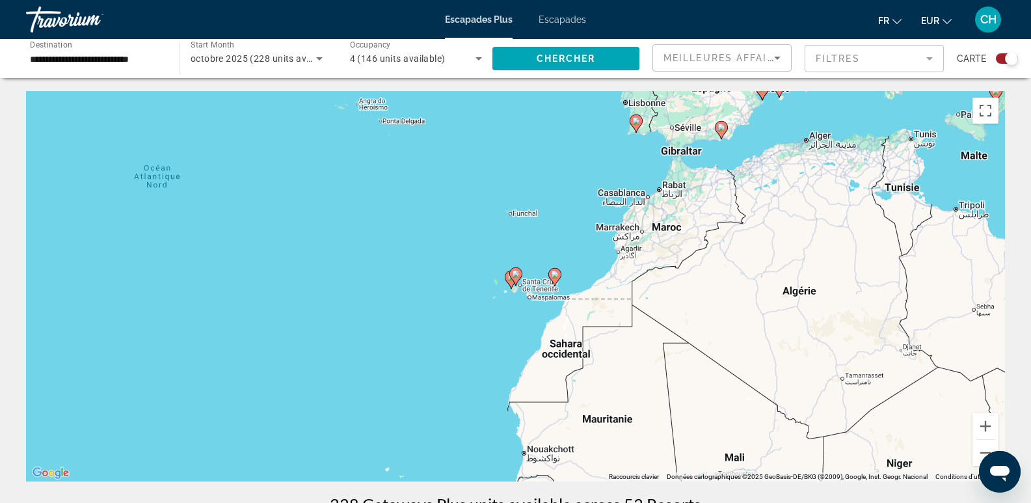
click at [516, 273] on image "Contenu principal" at bounding box center [516, 274] width 8 height 8
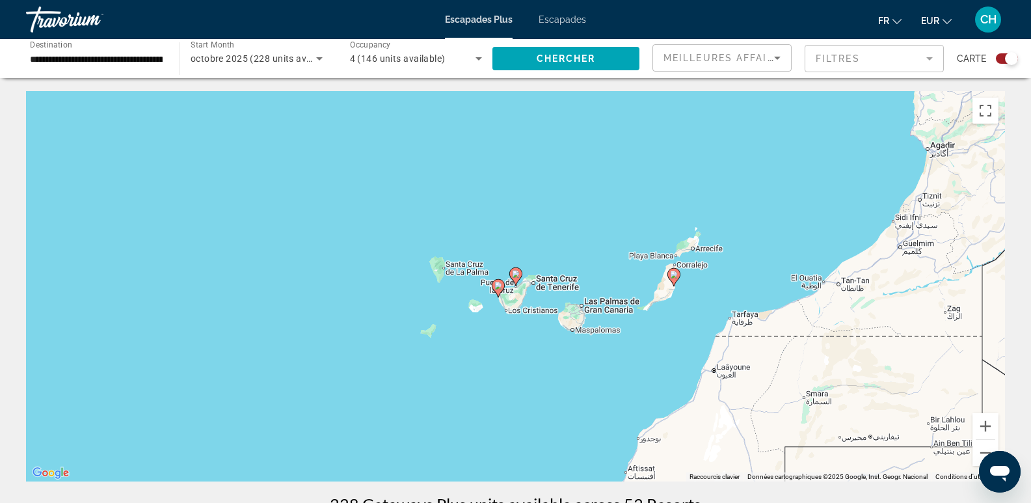
click at [498, 283] on image "Contenu principal" at bounding box center [498, 286] width 8 height 8
type input "**********"
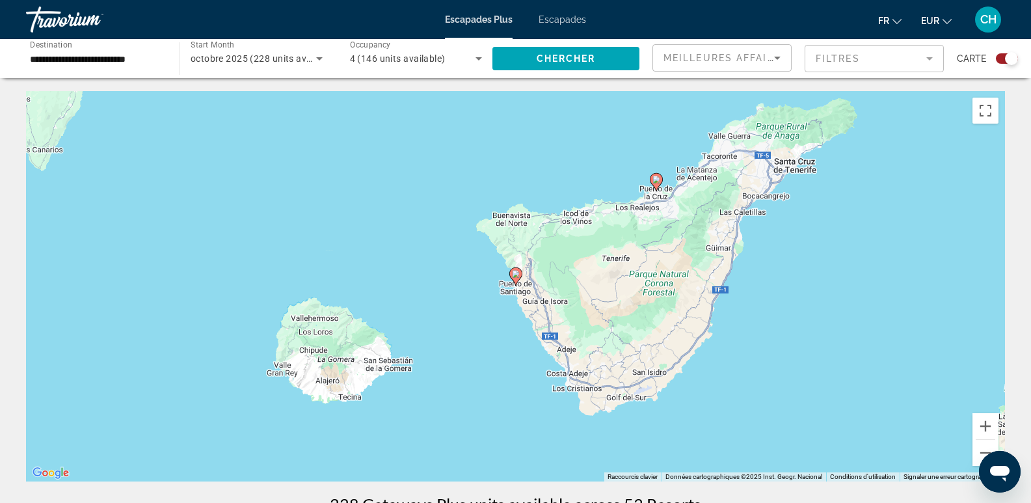
click at [516, 276] on image "Contenu principal" at bounding box center [516, 274] width 8 height 8
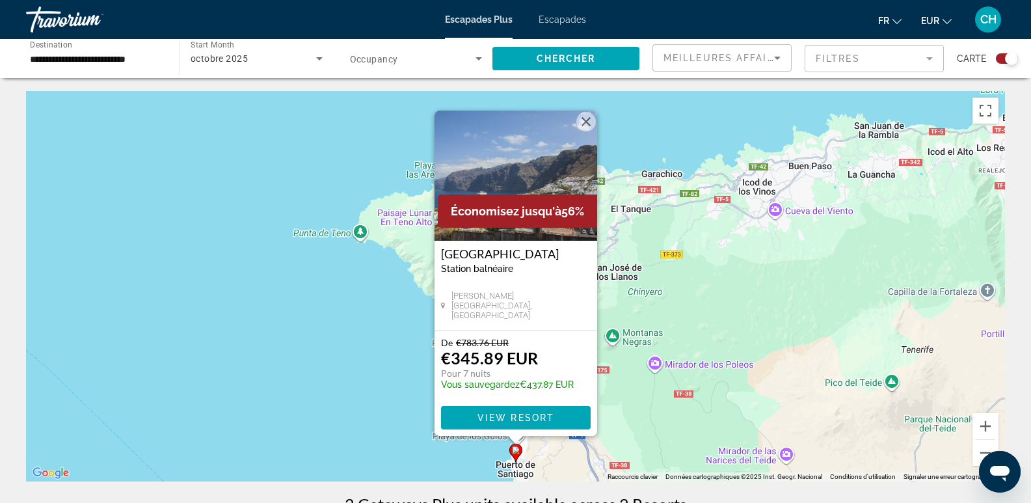
click at [694, 237] on div "Pour activer le glissement avec le clavier, appuyez sur Alt+Entrée. Une fois ce…" at bounding box center [515, 286] width 979 height 390
click at [582, 118] on button "Fermer" at bounding box center [586, 122] width 20 height 20
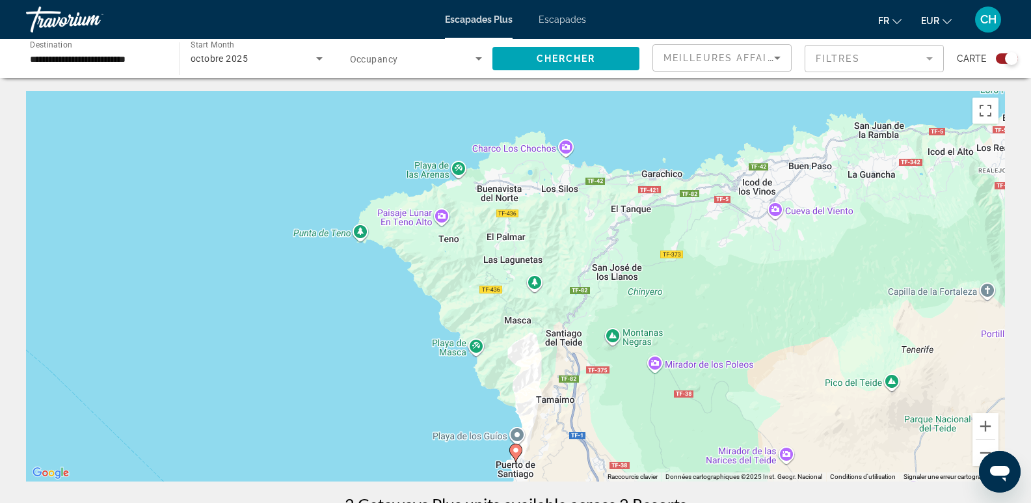
drag, startPoint x: 770, startPoint y: 269, endPoint x: 590, endPoint y: 213, distance: 188.3
click at [590, 212] on div "Pour activer le glissement avec le clavier, appuyez sur Alt+Entrée. Une fois ce…" at bounding box center [515, 286] width 979 height 390
click at [771, 57] on icon "Sort by" at bounding box center [778, 58] width 16 height 16
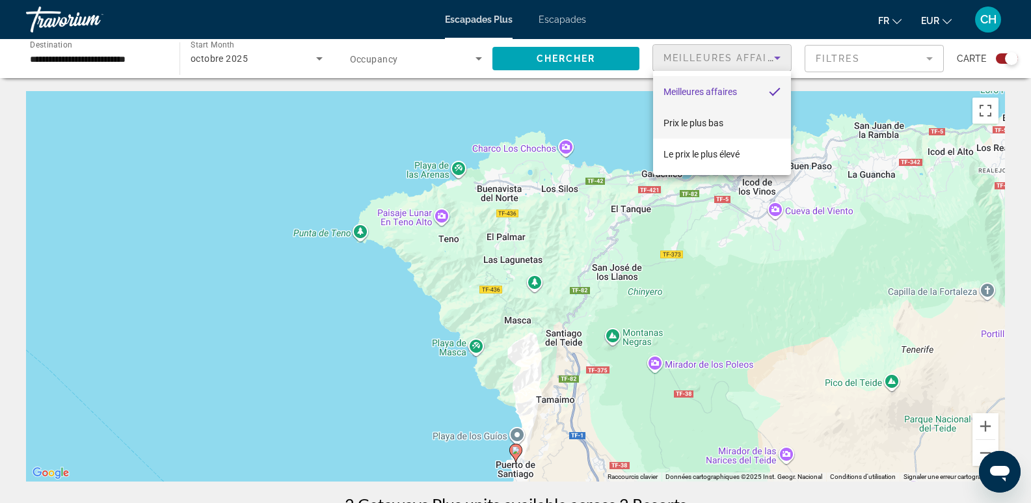
click at [729, 124] on mat-option "Prix ​​​​le plus bas" at bounding box center [722, 122] width 138 height 31
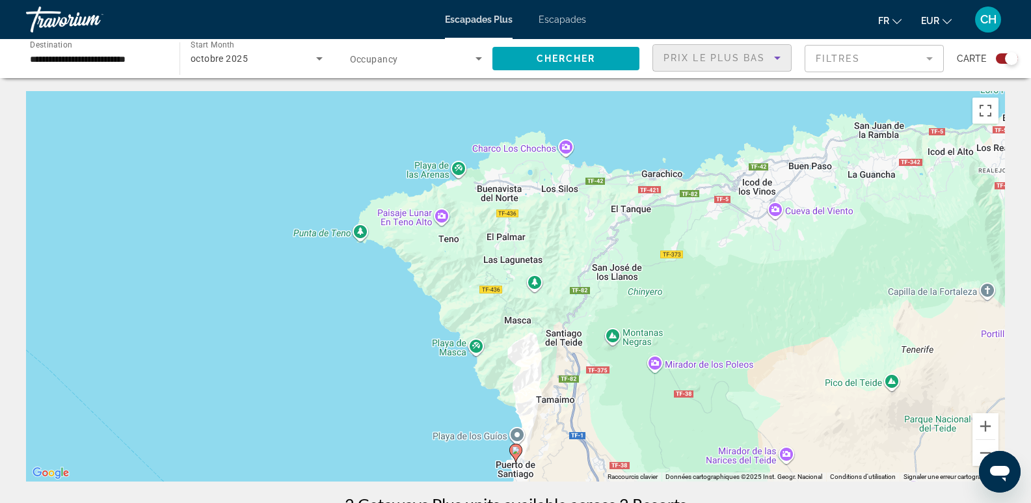
click at [899, 59] on mat-form-field "Filtres" at bounding box center [874, 58] width 139 height 27
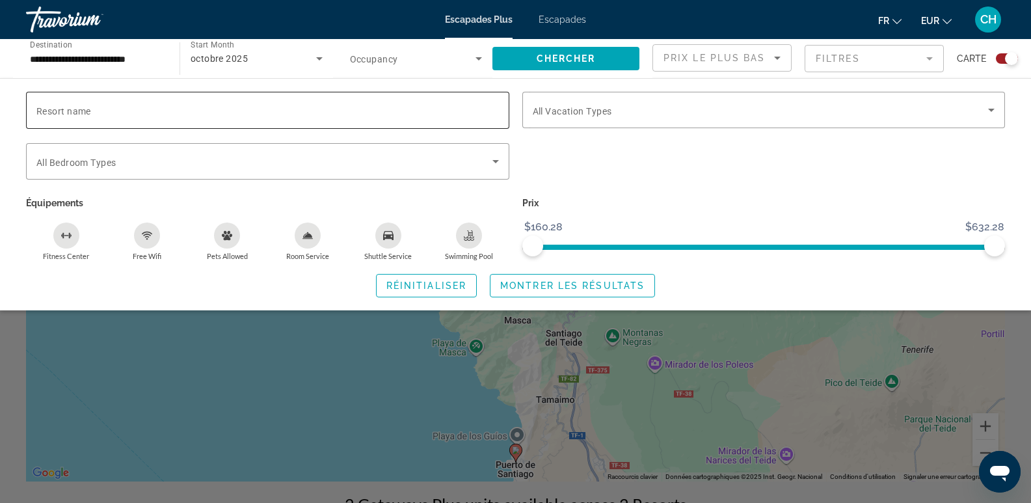
click at [167, 115] on input "Resort name" at bounding box center [267, 111] width 463 height 16
type input "*******"
click at [128, 161] on span "Search widget" at bounding box center [264, 162] width 456 height 16
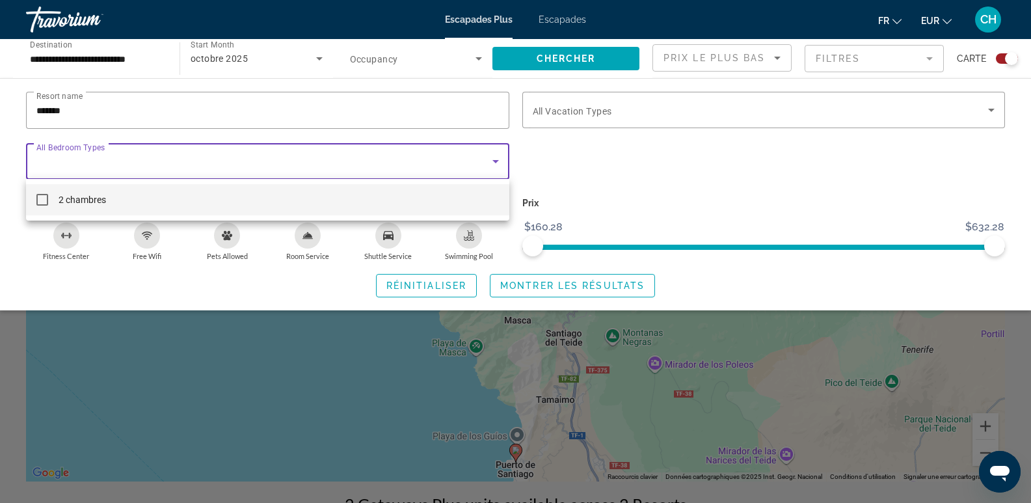
click at [46, 198] on mat-pseudo-checkbox at bounding box center [42, 200] width 12 height 12
click at [146, 198] on mat-option "2 chambres" at bounding box center [267, 199] width 483 height 31
click at [85, 158] on div at bounding box center [515, 251] width 1031 height 503
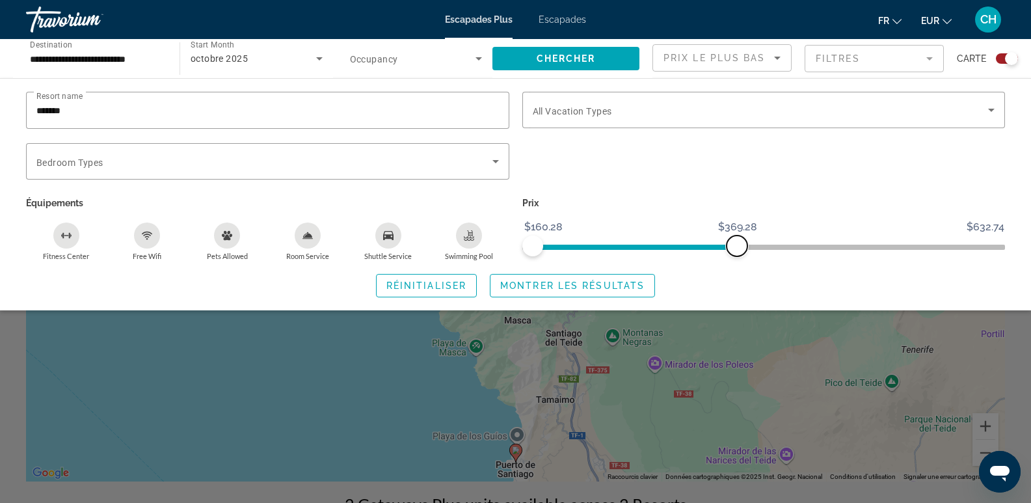
drag, startPoint x: 998, startPoint y: 243, endPoint x: 737, endPoint y: 260, distance: 261.5
click at [737, 260] on div "Resort name ******* Vacation Types All Vacation Types Bedroom Types All Bedroom…" at bounding box center [515, 195] width 1031 height 206
click at [789, 180] on div "Search widget" at bounding box center [764, 168] width 496 height 51
click at [420, 287] on span "Réinitialiser" at bounding box center [426, 285] width 80 height 10
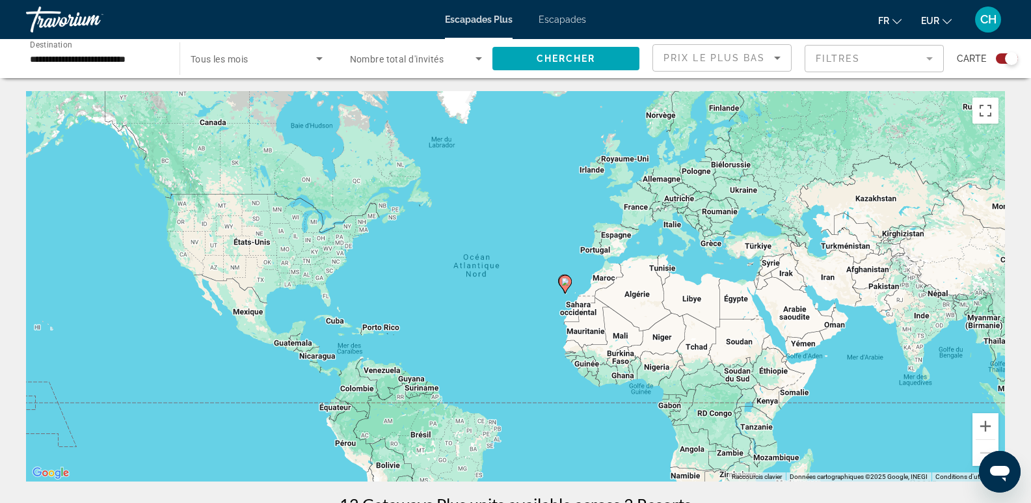
click at [564, 283] on image "Contenu principal" at bounding box center [566, 282] width 8 height 8
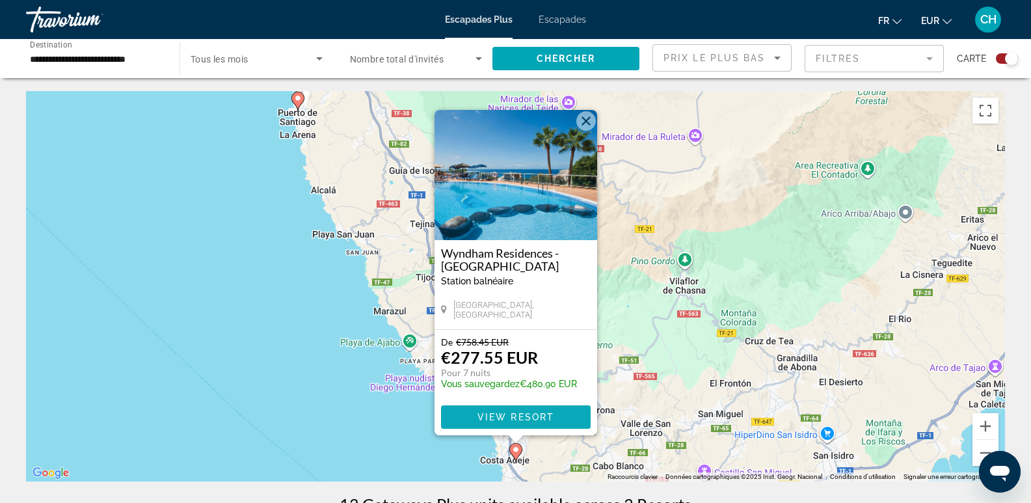
click at [511, 418] on span "View Resort" at bounding box center [515, 417] width 77 height 10
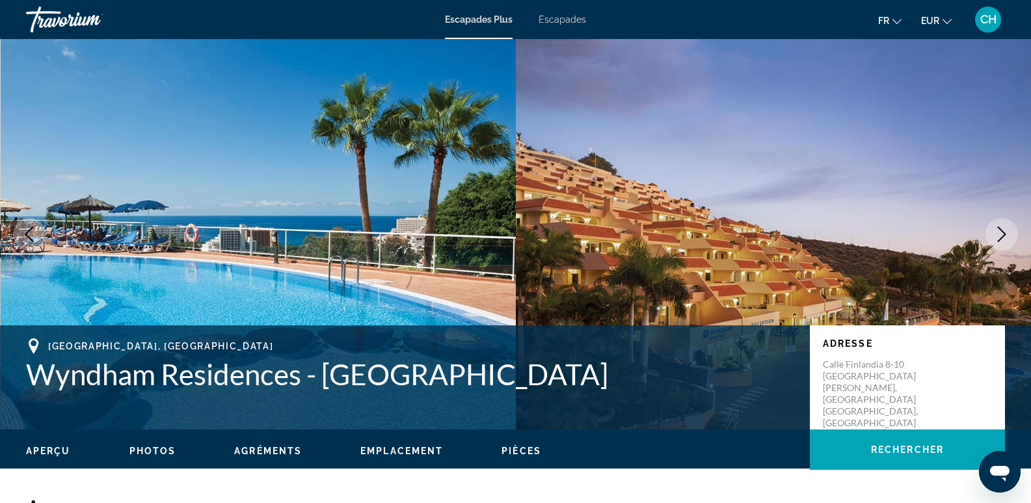
click at [560, 20] on font "Escapades" at bounding box center [562, 19] width 47 height 10
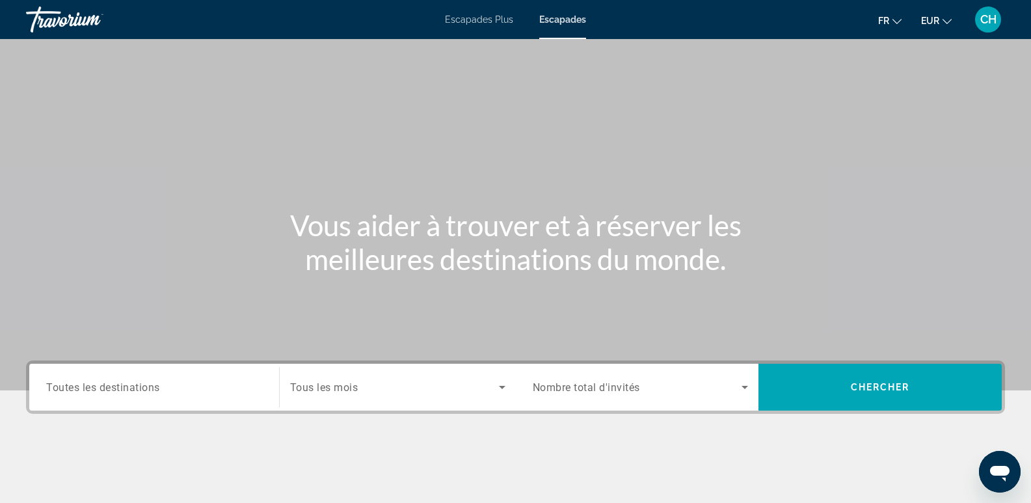
click at [160, 386] on span "Toutes les destinations" at bounding box center [103, 387] width 114 height 12
click at [161, 386] on input "Destination Toutes les destinations" at bounding box center [154, 388] width 216 height 16
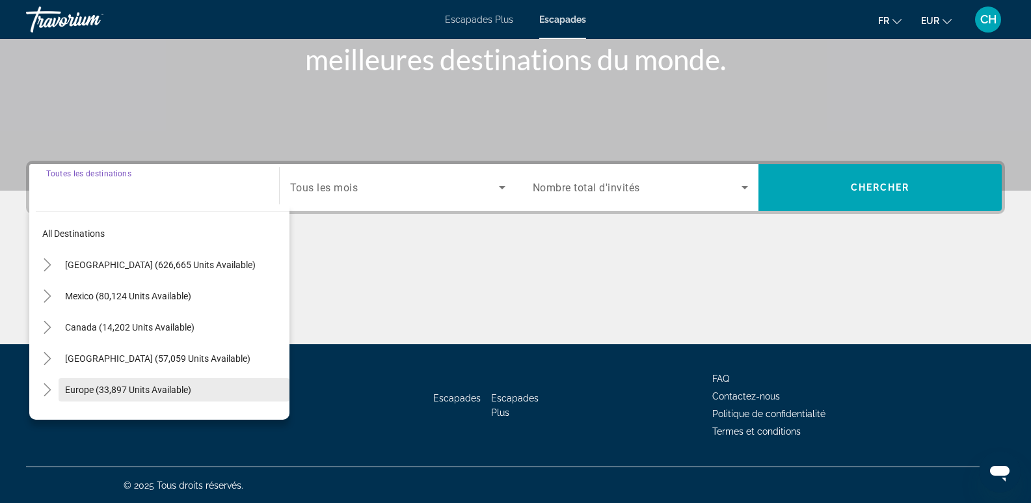
scroll to position [200, 0]
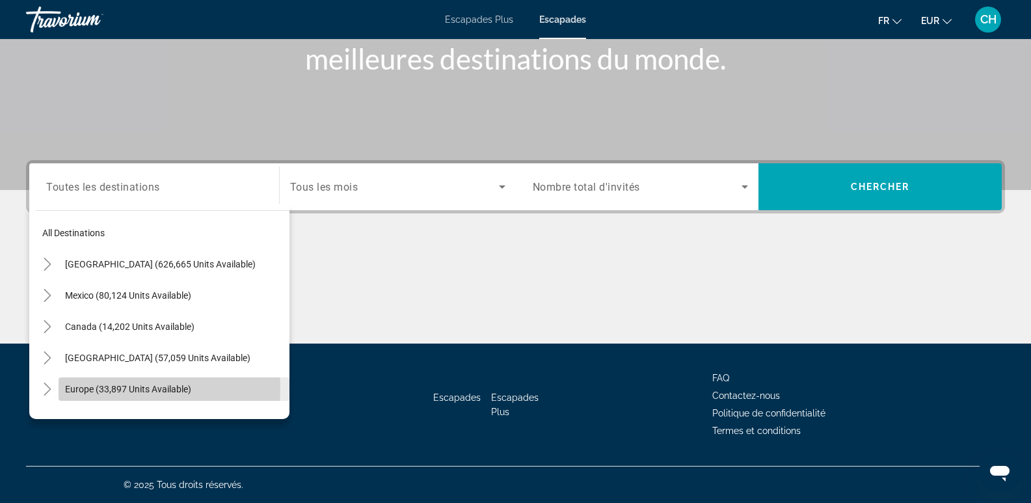
click at [130, 388] on span "Europe (33,897 units available)" at bounding box center [128, 389] width 126 height 10
type input "**********"
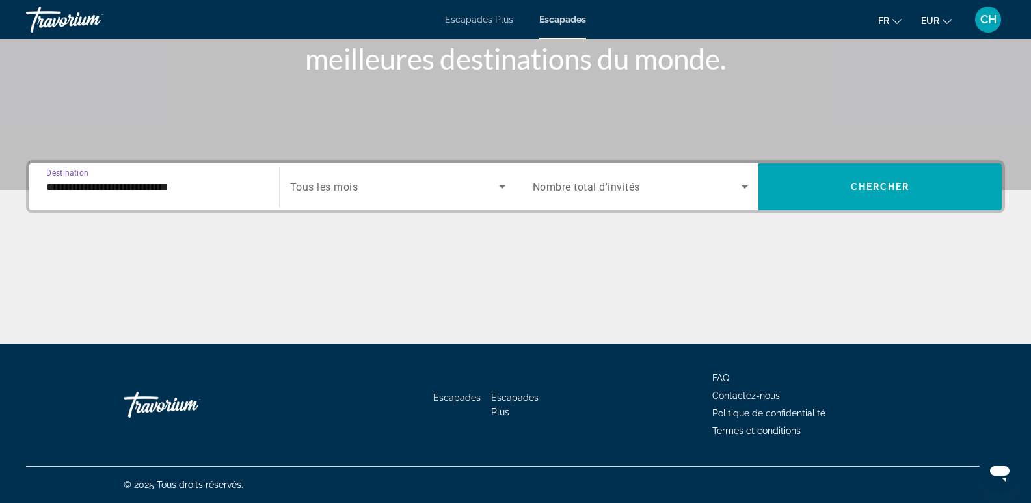
click at [356, 186] on span "Tous les mois" at bounding box center [324, 187] width 68 height 12
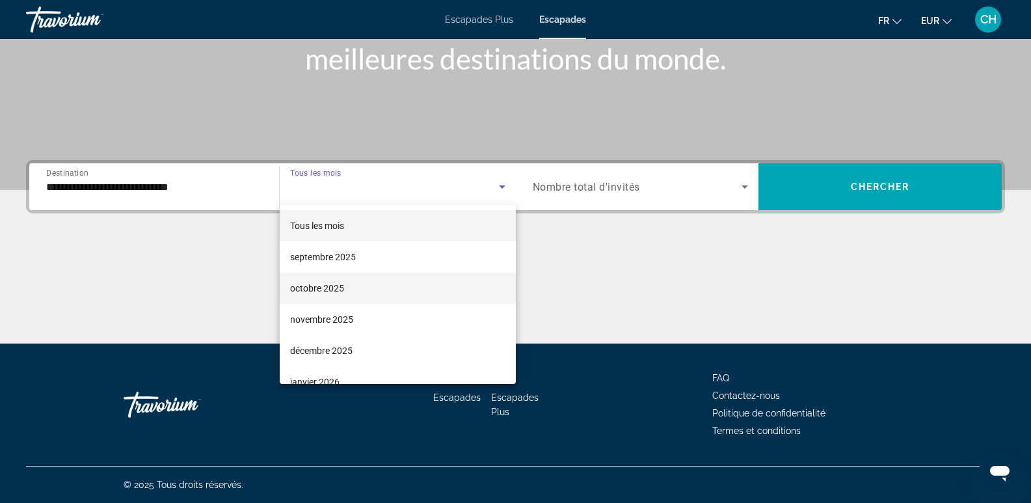
click at [333, 289] on font "octobre 2025" at bounding box center [317, 288] width 54 height 10
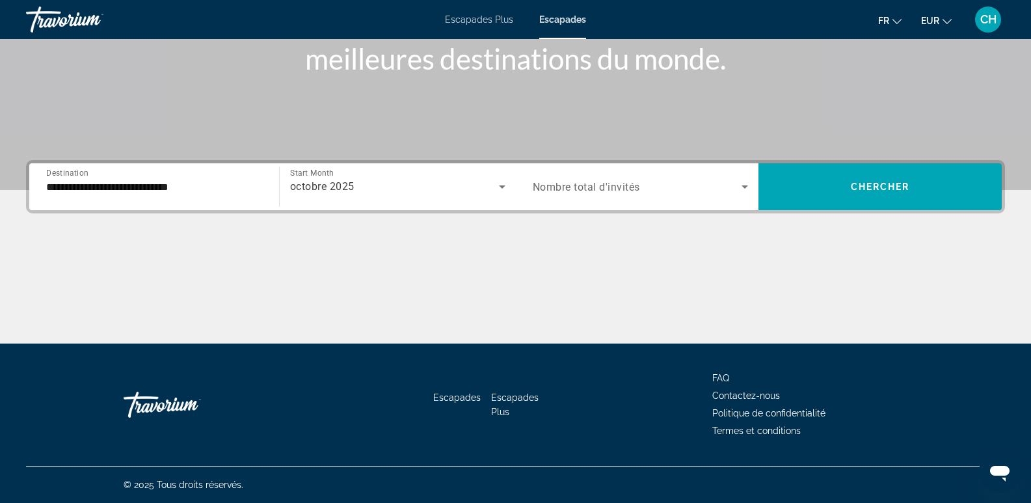
click at [590, 195] on div "Search widget" at bounding box center [641, 187] width 216 height 36
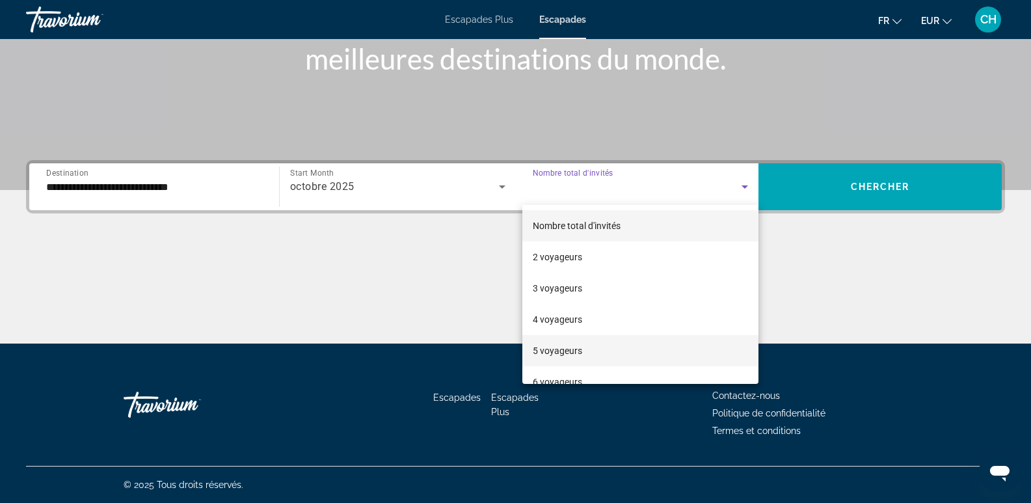
click at [563, 352] on font "5 voyageurs" at bounding box center [557, 350] width 49 height 10
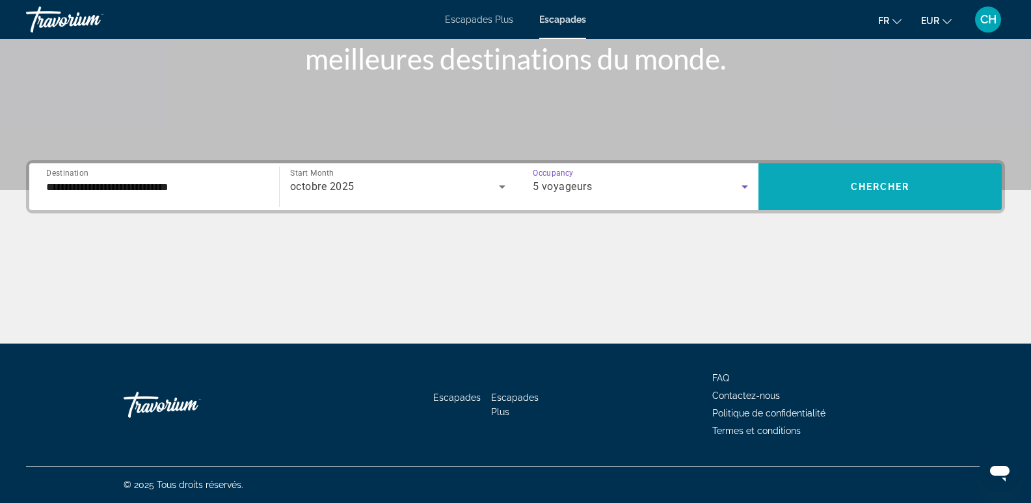
click at [867, 190] on span "Chercher" at bounding box center [880, 187] width 59 height 10
